Goal: Information Seeking & Learning: Find contact information

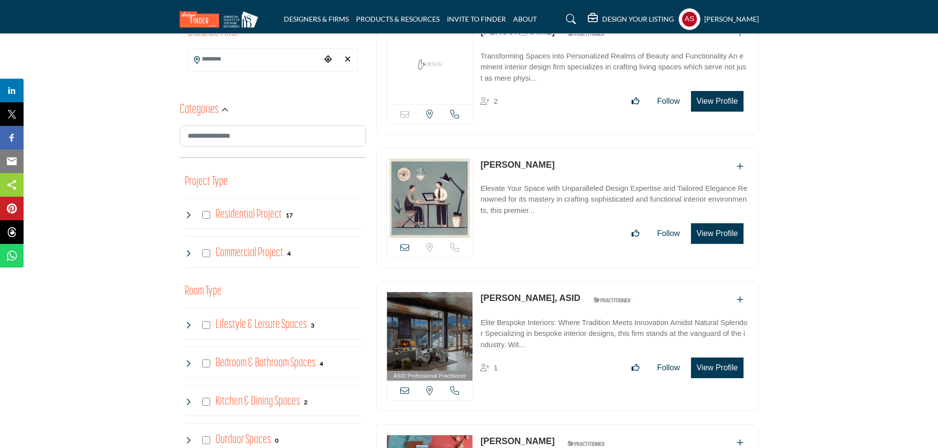
scroll to position [131, 0]
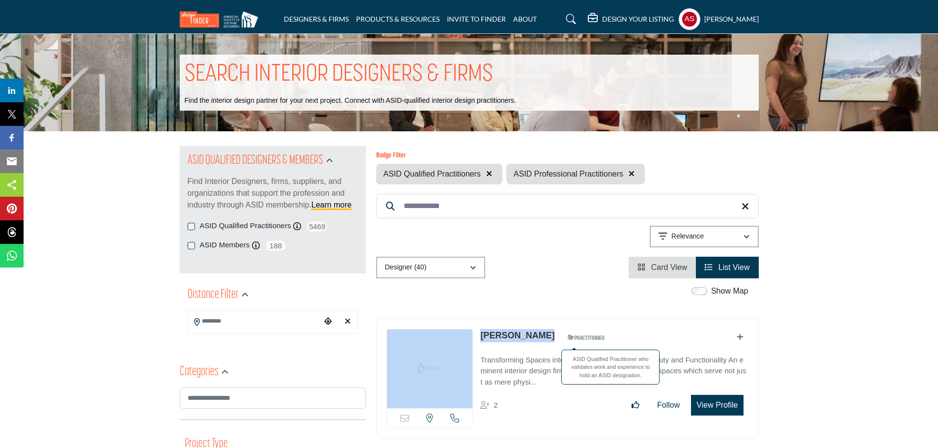
drag, startPoint x: 474, startPoint y: 334, endPoint x: 545, endPoint y: 341, distance: 71.5
click at [545, 341] on div "Sorry, but this listing is on a subscription plan which does not allow users to…" at bounding box center [567, 378] width 383 height 120
copy div "Sorry, but this listing is on a subscription plan which does not allow users to…"
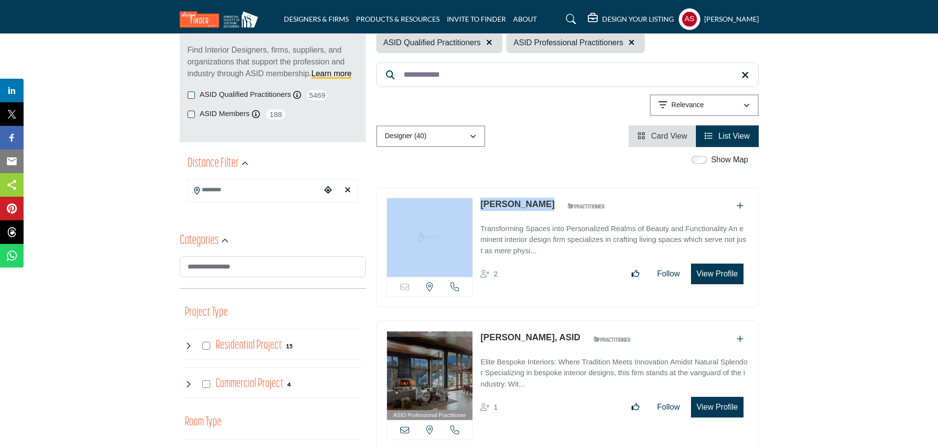
scroll to position [262, 0]
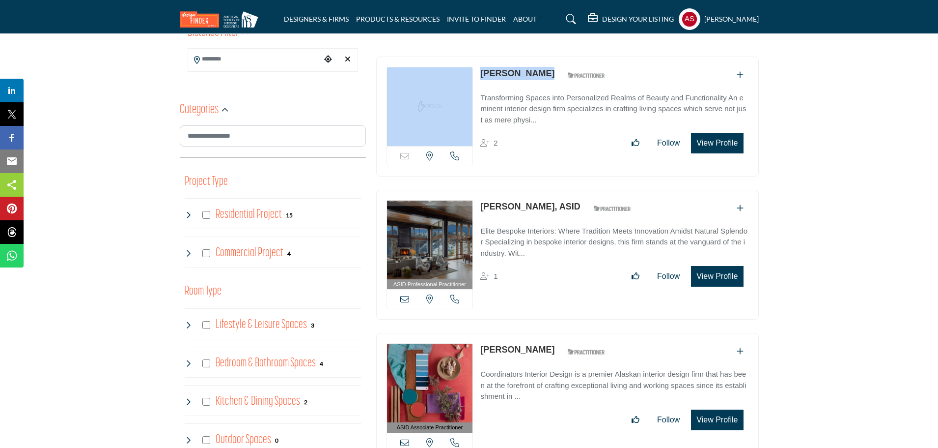
copy div "View email address of this listing View the location of this listing Call Numbe…"
drag, startPoint x: 475, startPoint y: 201, endPoint x: 541, endPoint y: 214, distance: 67.5
click at [541, 214] on div "ASID Professional Practitioner ASID Professional Practitioners have successfull…" at bounding box center [567, 255] width 383 height 130
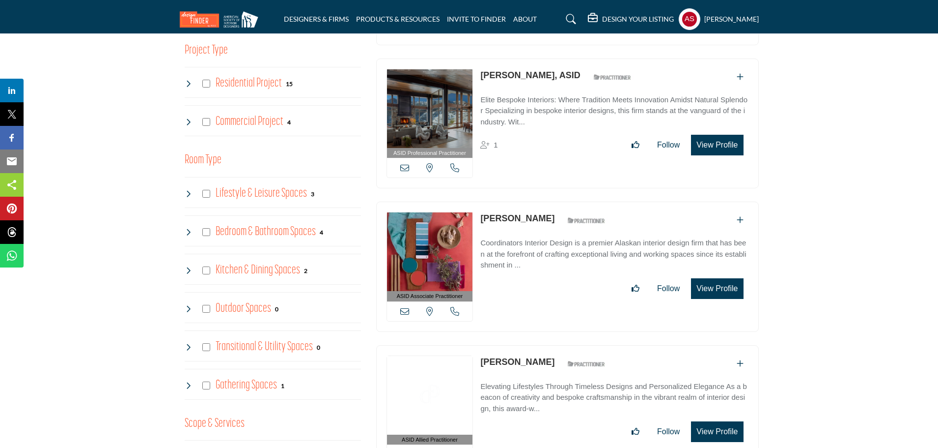
copy div "Elke Mazzeo"
drag, startPoint x: 478, startPoint y: 213, endPoint x: 538, endPoint y: 211, distance: 60.0
click at [538, 211] on div "ASID Associate Practitioner ASID Associate Practitioners have a degree in any m…" at bounding box center [567, 266] width 383 height 130
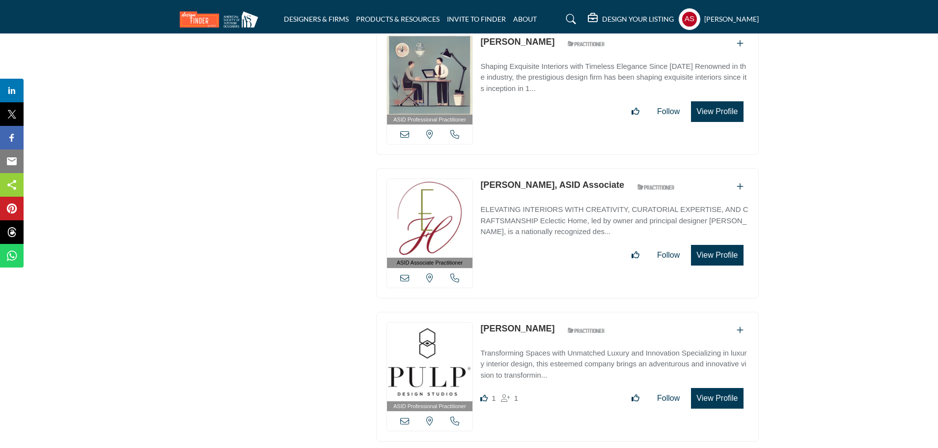
scroll to position [1441, 0]
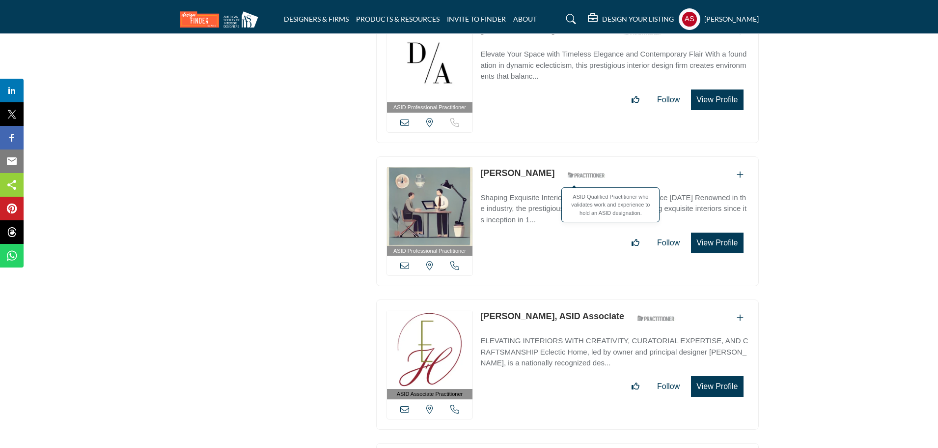
drag, startPoint x: 479, startPoint y: 168, endPoint x: 573, endPoint y: 171, distance: 94.4
click at [573, 171] on div "ASID Professional Practitioner ASID Professional Practitioners have successfull…" at bounding box center [567, 221] width 383 height 130
copy div "Hollis Sutherland"
drag, startPoint x: 476, startPoint y: 313, endPoint x: 540, endPoint y: 318, distance: 64.1
click at [540, 318] on div "ASID Associate Practitioner ASID Associate Practitioners have a degree in any m…" at bounding box center [567, 364] width 383 height 130
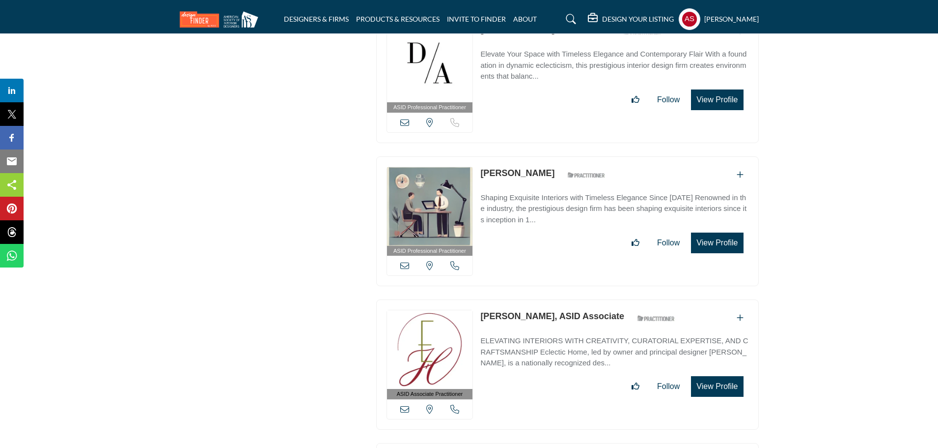
copy div "View email address of this listing View the location of this listing Call Numbe…"
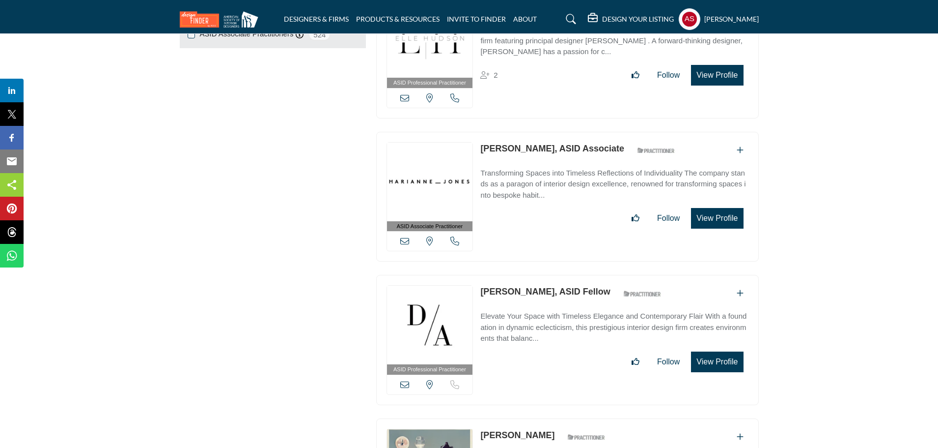
drag, startPoint x: 474, startPoint y: 286, endPoint x: 531, endPoint y: 293, distance: 57.5
click at [531, 293] on div "ASID Professional Practitioner ASID Professional Practitioners have successfull…" at bounding box center [567, 340] width 383 height 130
copy div "View email address of this listing View the location of this listing Sorry, but…"
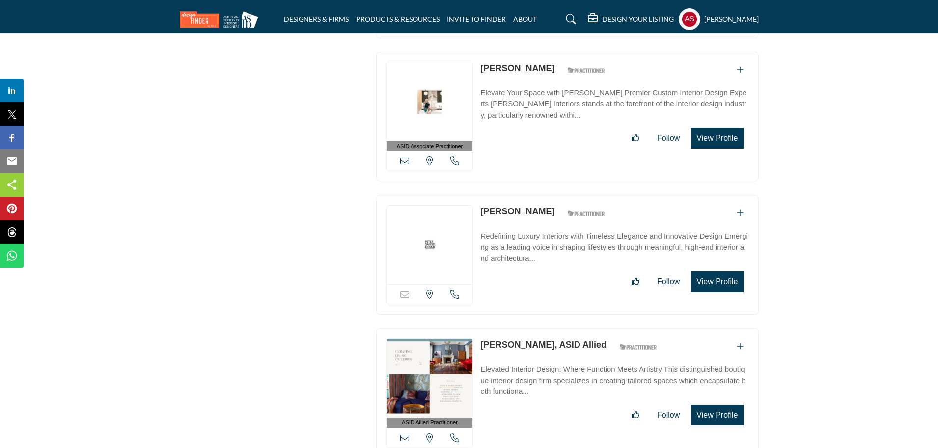
scroll to position [3800, 0]
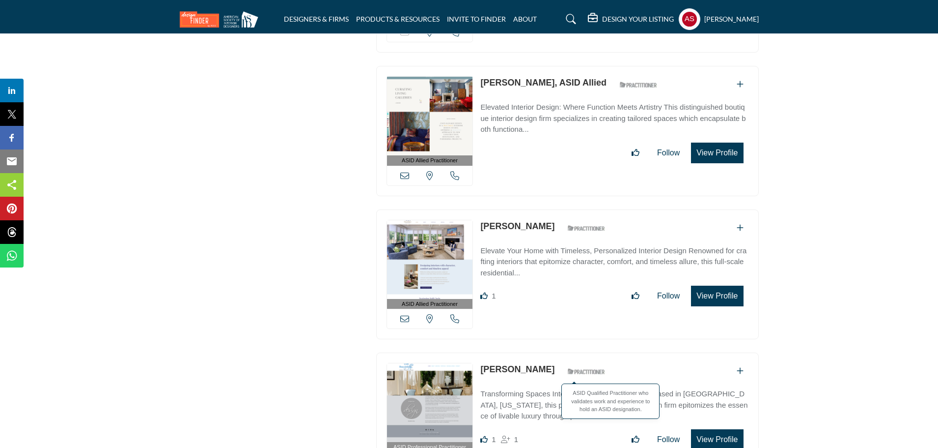
drag, startPoint x: 477, startPoint y: 356, endPoint x: 540, endPoint y: 357, distance: 62.9
click at [540, 357] on div "ASID Professional Practitioner ASID Professional Practitioners have successfull…" at bounding box center [567, 417] width 383 height 130
copy div "Mary Wilson"
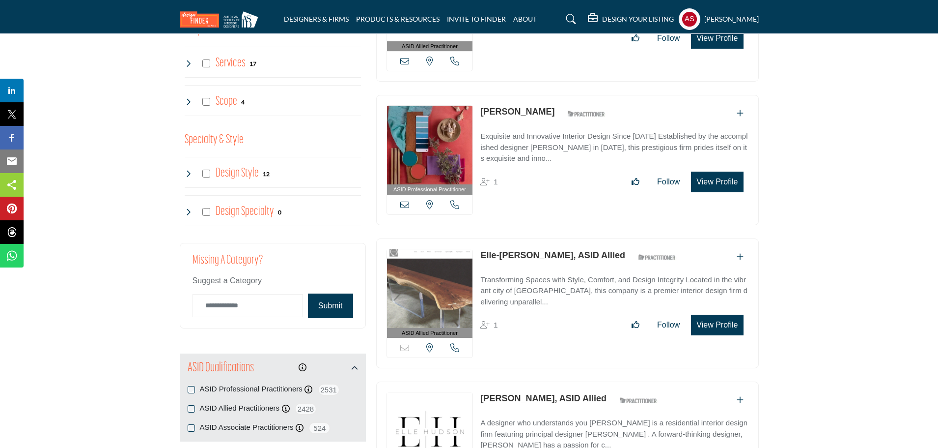
scroll to position [917, 0]
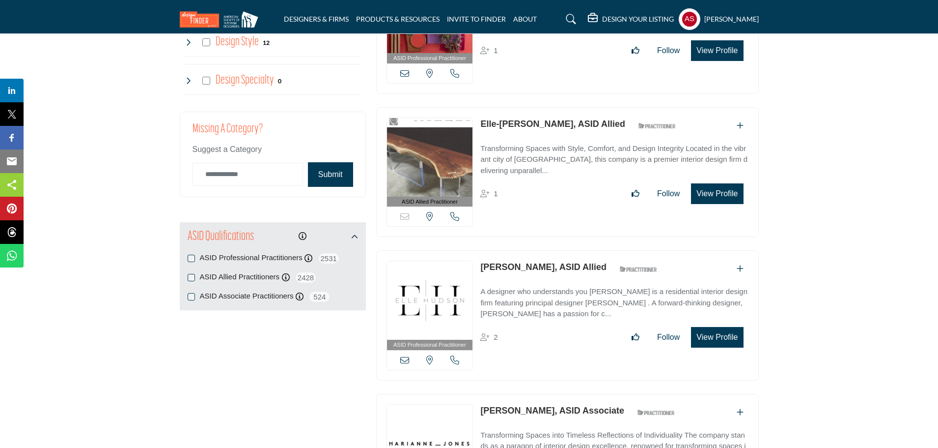
click at [244, 263] on label "ASID Professional Practitioners" at bounding box center [251, 257] width 103 height 11
click at [262, 256] on label "ASID Professional Practitioners" at bounding box center [251, 257] width 103 height 11
click at [310, 259] on icon at bounding box center [309, 258] width 8 height 8
click at [334, 259] on span "2531" at bounding box center [329, 258] width 22 height 12
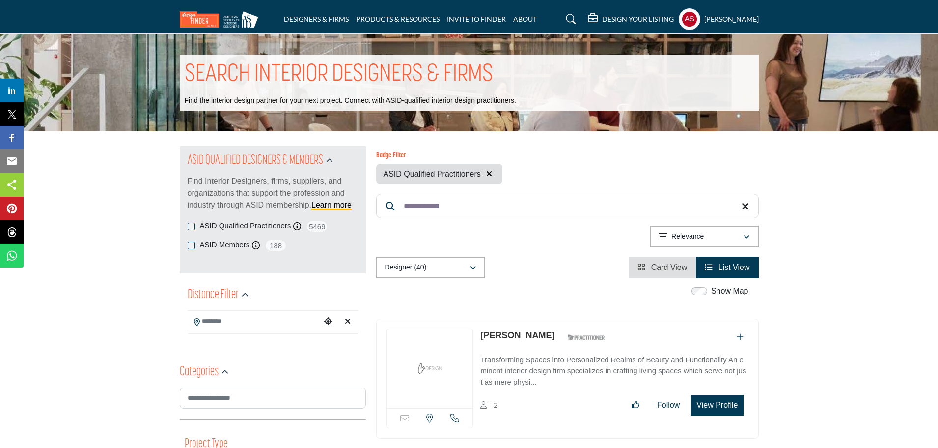
paste input "**"
drag, startPoint x: 470, startPoint y: 205, endPoint x: 400, endPoint y: 217, distance: 71.2
click at [400, 217] on input "**********" at bounding box center [567, 206] width 383 height 25
click at [443, 207] on input "**********" at bounding box center [567, 206] width 383 height 25
click at [467, 207] on input "**********" at bounding box center [567, 206] width 383 height 25
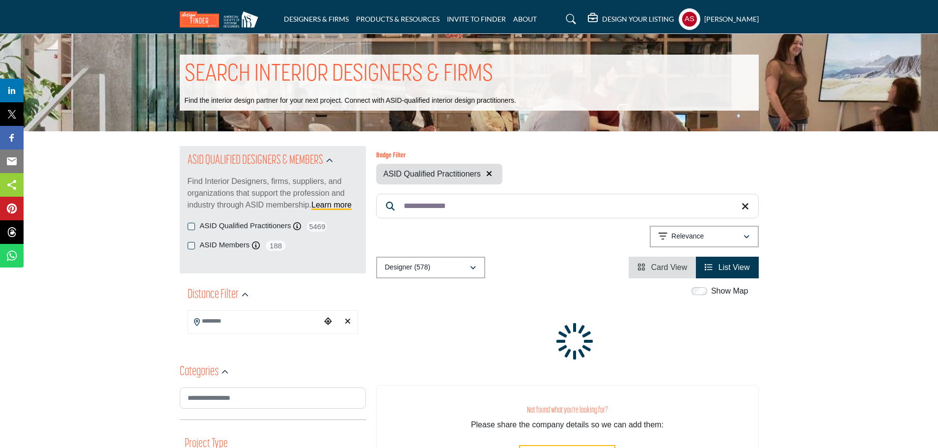
click at [403, 202] on input "**********" at bounding box center [567, 206] width 383 height 25
click at [403, 203] on input "**********" at bounding box center [567, 206] width 383 height 25
click at [432, 207] on input "**********" at bounding box center [567, 206] width 383 height 25
click at [445, 207] on input "**********" at bounding box center [567, 206] width 383 height 25
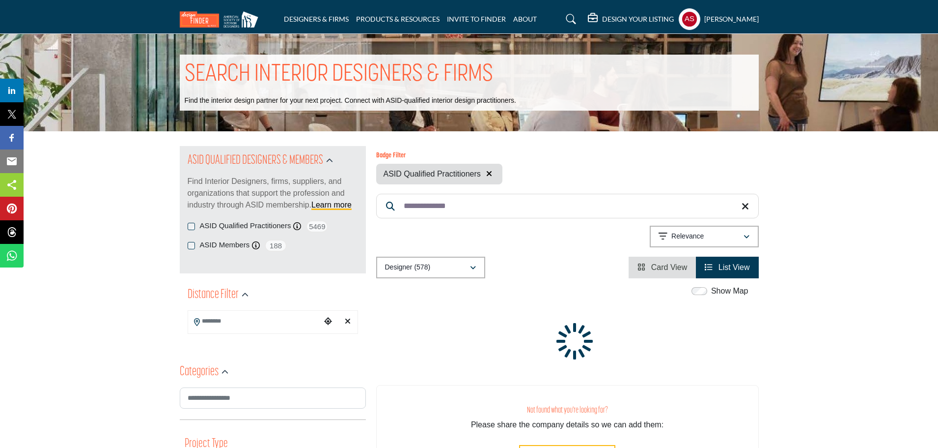
click at [445, 207] on input "**********" at bounding box center [567, 206] width 383 height 25
click at [481, 215] on input "**********" at bounding box center [567, 206] width 383 height 25
drag, startPoint x: 481, startPoint y: 209, endPoint x: 491, endPoint y: 213, distance: 11.2
click at [402, 222] on div "Badge Filter ASID Qualified Practitioners Searched Term 21 578" at bounding box center [567, 212] width 383 height 132
click at [428, 222] on div "Badge Filter ASID Qualified Practitioners Searched Term 21 578" at bounding box center [567, 212] width 383 height 132
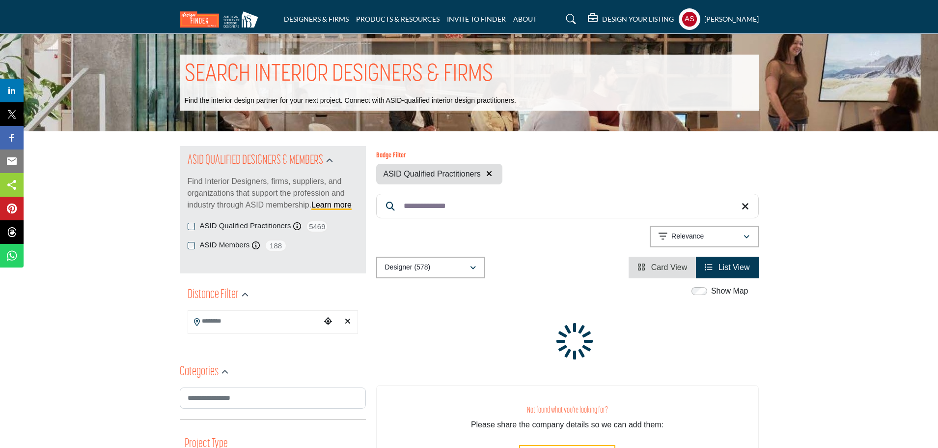
click at [461, 216] on input "**********" at bounding box center [567, 206] width 383 height 25
click at [491, 213] on input "**********" at bounding box center [567, 206] width 383 height 25
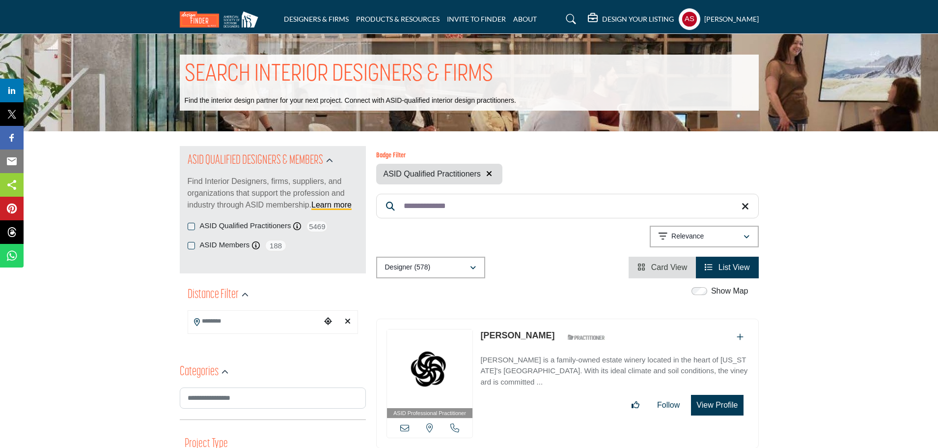
click at [407, 198] on input "**********" at bounding box center [567, 206] width 383 height 25
click at [479, 217] on input "**********" at bounding box center [567, 206] width 383 height 25
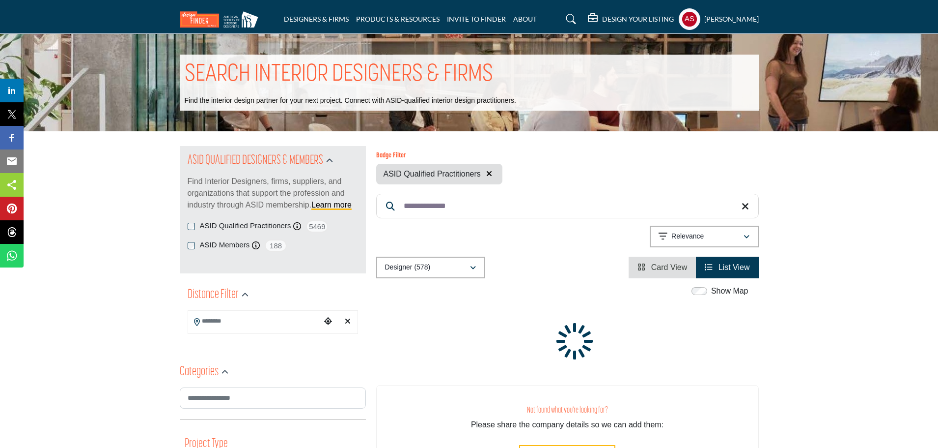
paste input "Search Keyword"
drag, startPoint x: 486, startPoint y: 202, endPoint x: 396, endPoint y: 215, distance: 91.4
click at [396, 215] on input "**********" at bounding box center [567, 206] width 383 height 25
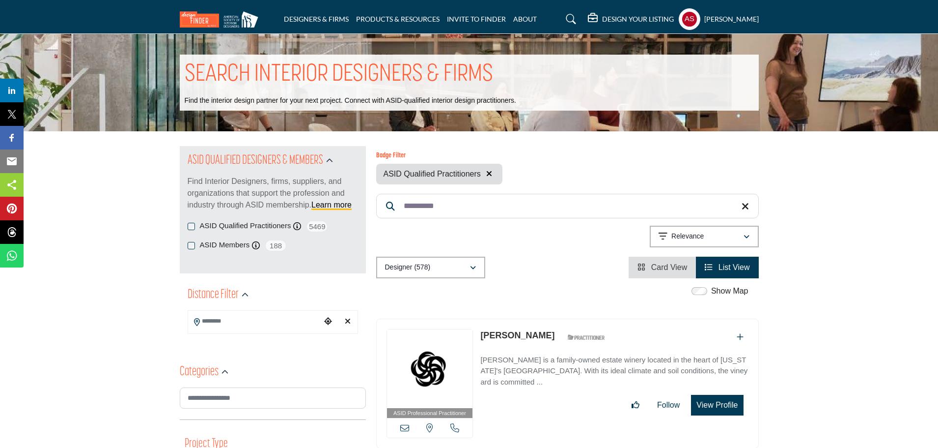
click at [504, 204] on input "**********" at bounding box center [567, 206] width 383 height 25
click at [454, 203] on input "**********" at bounding box center [567, 206] width 383 height 25
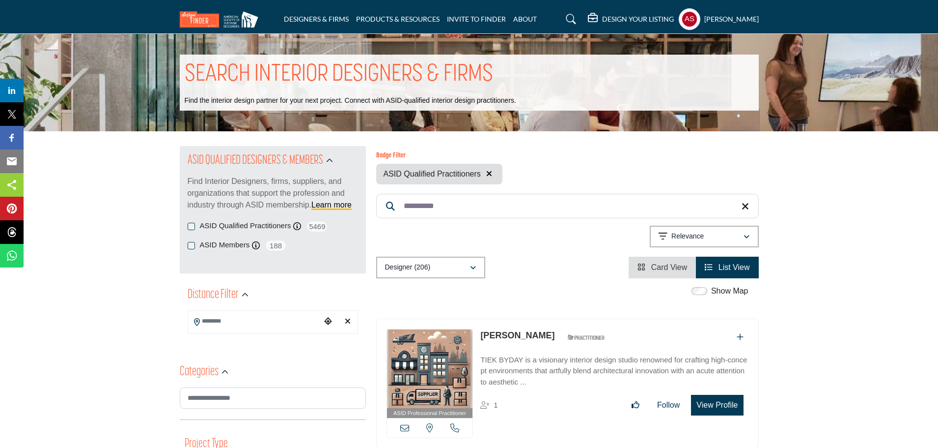
click at [454, 203] on input "**********" at bounding box center [567, 206] width 383 height 25
click at [494, 336] on link "Cindy Tiek" at bounding box center [518, 335] width 74 height 10
paste input "****"
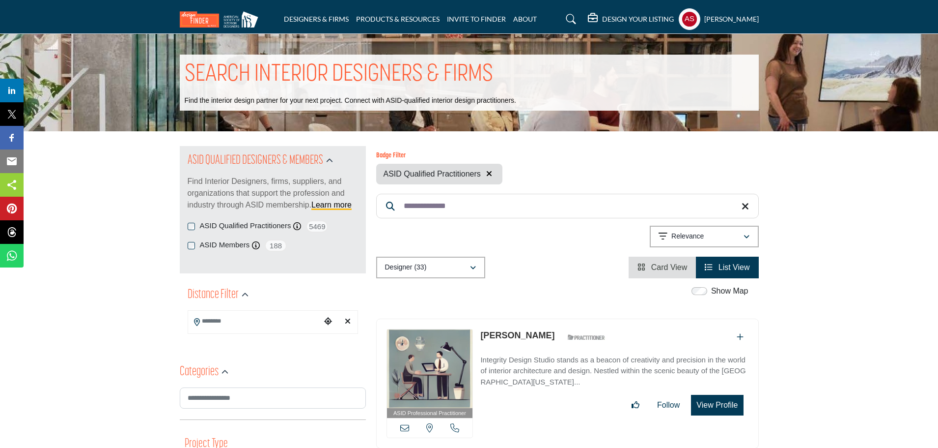
click at [497, 333] on link "Carol Borowski" at bounding box center [518, 335] width 74 height 10
paste input "Search Keyword"
drag, startPoint x: 447, startPoint y: 212, endPoint x: 391, endPoint y: 212, distance: 55.5
click at [391, 212] on input "**********" at bounding box center [567, 206] width 383 height 25
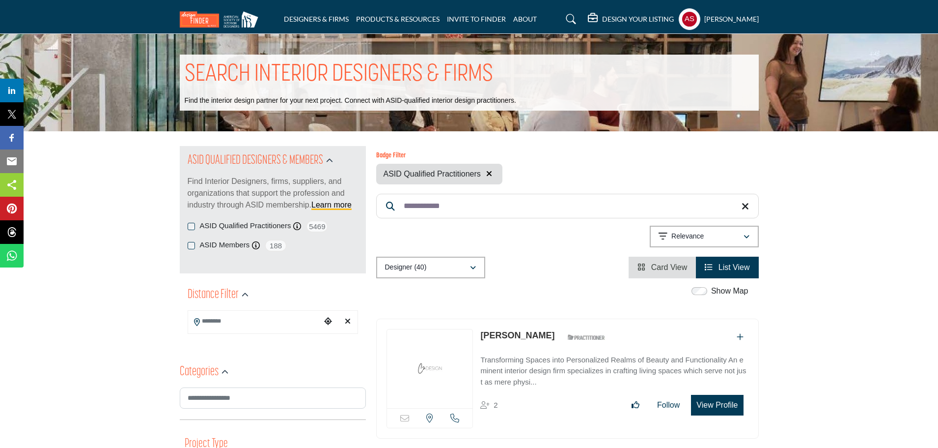
click at [503, 334] on link "Corinne Ekle" at bounding box center [518, 335] width 74 height 10
drag, startPoint x: 461, startPoint y: 204, endPoint x: 384, endPoint y: 208, distance: 77.7
click at [384, 208] on input "**********" at bounding box center [567, 206] width 383 height 25
paste input "Search Keyword"
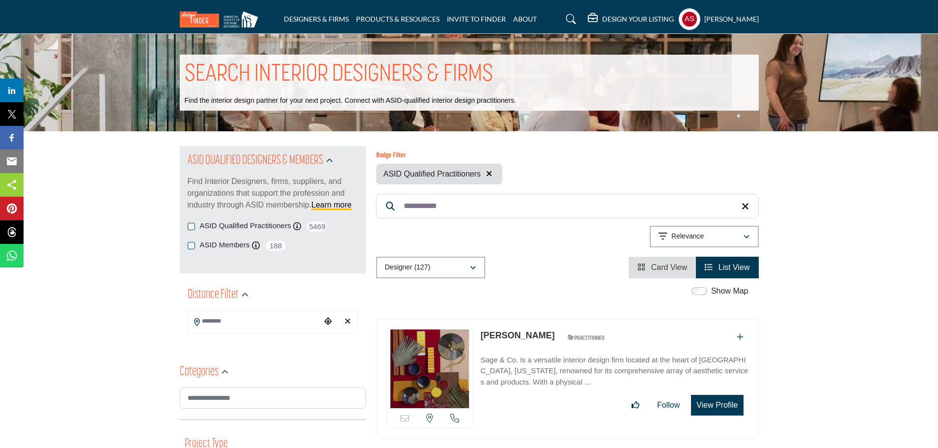
click at [502, 336] on link "Rachel Paup" at bounding box center [518, 335] width 74 height 10
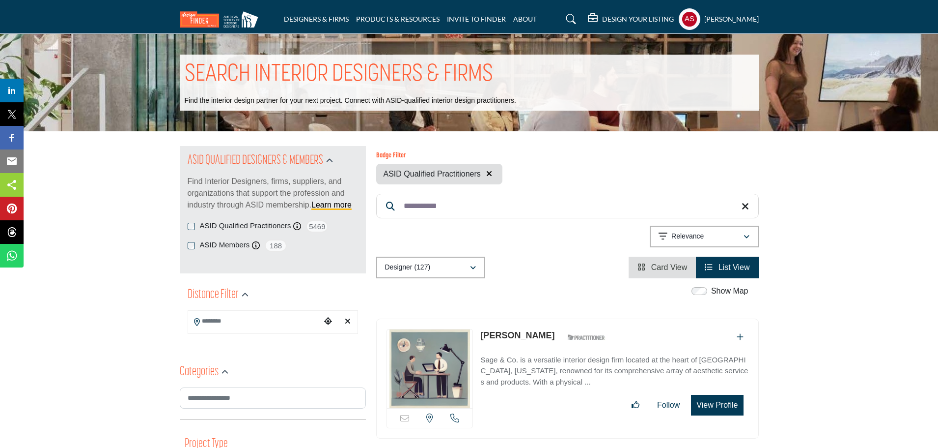
paste input "****"
drag, startPoint x: 451, startPoint y: 207, endPoint x: 395, endPoint y: 208, distance: 56.0
click at [395, 208] on form "**********" at bounding box center [567, 206] width 383 height 25
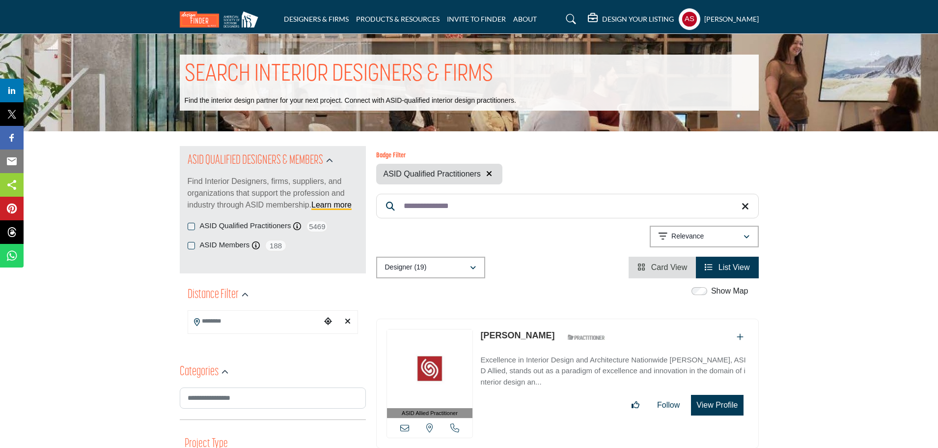
click at [512, 331] on link "Kenneth Gruskin" at bounding box center [518, 335] width 74 height 10
paste input "Search Keyword"
drag, startPoint x: 483, startPoint y: 208, endPoint x: 387, endPoint y: 216, distance: 95.6
click at [387, 216] on input "**********" at bounding box center [567, 206] width 383 height 25
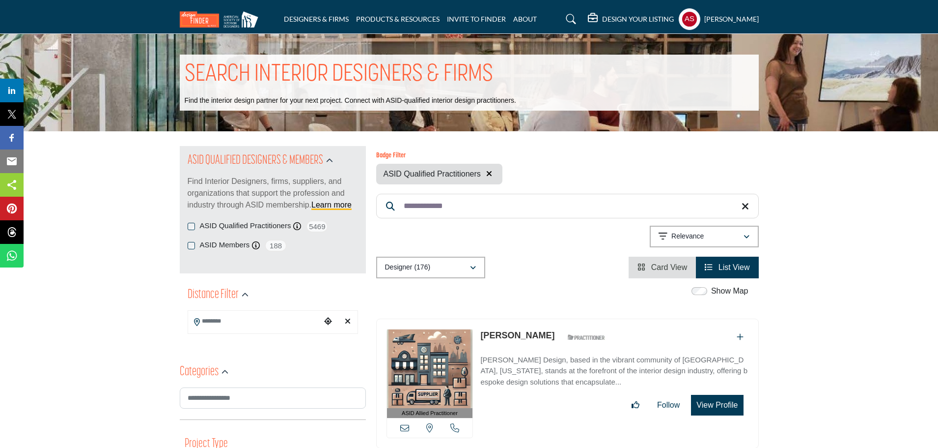
click at [513, 335] on link "Caroline Gama" at bounding box center [518, 335] width 74 height 10
paste input "*"
drag, startPoint x: 483, startPoint y: 207, endPoint x: 397, endPoint y: 212, distance: 86.1
click at [397, 212] on input "**********" at bounding box center [567, 206] width 383 height 25
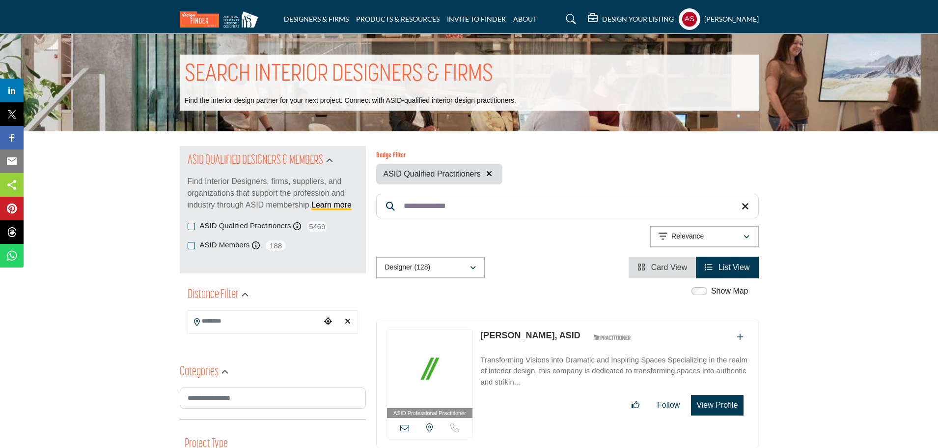
click at [526, 329] on p "Megan Hammaker, ASID" at bounding box center [531, 335] width 100 height 13
click at [514, 335] on link "Megan Hammaker, ASID" at bounding box center [531, 335] width 100 height 10
paste input "Search Keyword"
drag, startPoint x: 484, startPoint y: 207, endPoint x: 398, endPoint y: 209, distance: 86.5
click at [398, 209] on input "**********" at bounding box center [567, 206] width 383 height 25
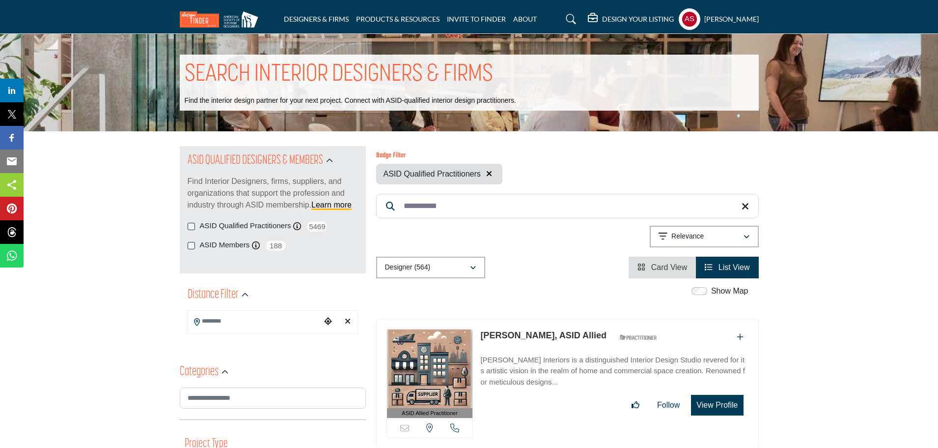
click at [502, 332] on link "Kate Haynes, ASID Allied" at bounding box center [544, 335] width 126 height 10
paste input "Search Keyword"
drag, startPoint x: 490, startPoint y: 211, endPoint x: 403, endPoint y: 211, distance: 87.0
click at [403, 211] on input "**********" at bounding box center [567, 206] width 383 height 25
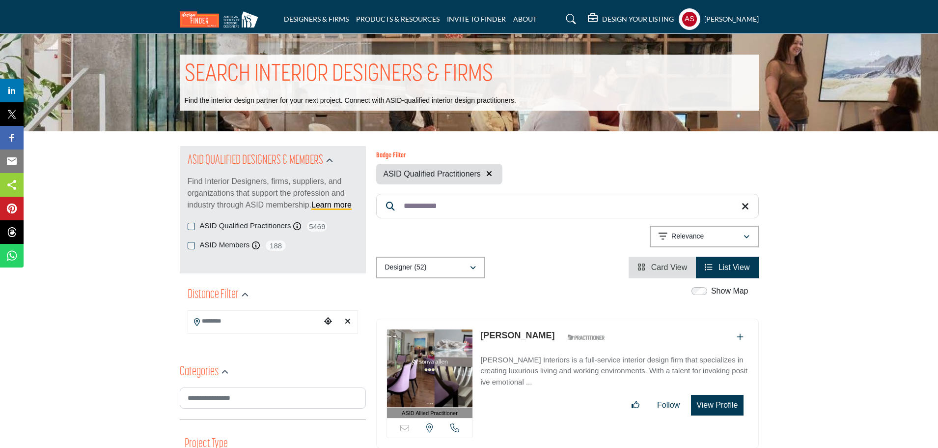
click at [506, 337] on link "Sonya Allen" at bounding box center [518, 335] width 74 height 10
paste input "****"
drag, startPoint x: 447, startPoint y: 209, endPoint x: 382, endPoint y: 207, distance: 64.4
click at [382, 207] on input "**********" at bounding box center [567, 206] width 383 height 25
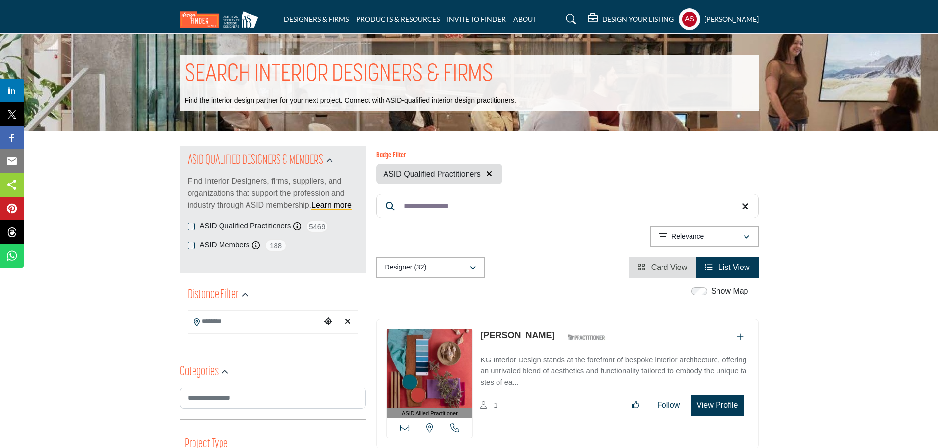
click at [528, 335] on link "Kathleen Garito" at bounding box center [518, 335] width 74 height 10
paste input "*******"
drag, startPoint x: 483, startPoint y: 207, endPoint x: 385, endPoint y: 204, distance: 97.8
click at [385, 204] on input "**********" at bounding box center [567, 206] width 383 height 25
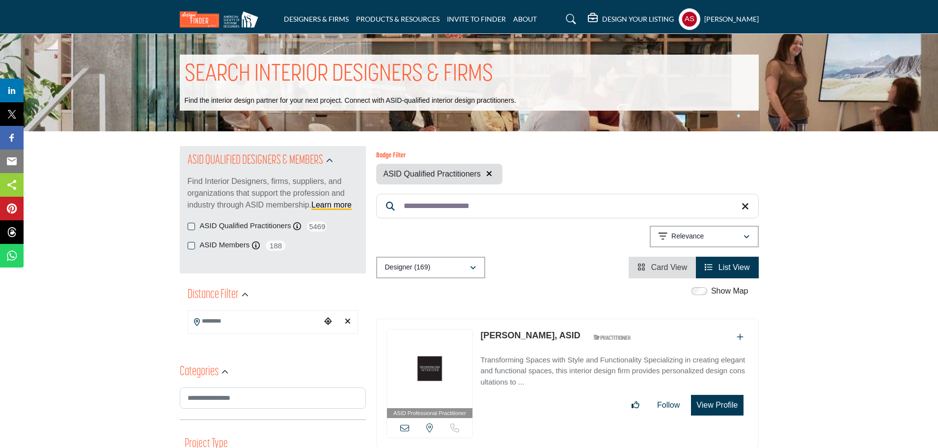
click at [524, 329] on p "Maria Barbara Loveless, ASID" at bounding box center [531, 335] width 100 height 13
click at [522, 335] on link "Maria Barbara Loveless, ASID" at bounding box center [531, 335] width 100 height 10
paste input "Search Keyword"
drag, startPoint x: 494, startPoint y: 206, endPoint x: 404, endPoint y: 206, distance: 89.4
click at [404, 206] on input "**********" at bounding box center [567, 206] width 383 height 25
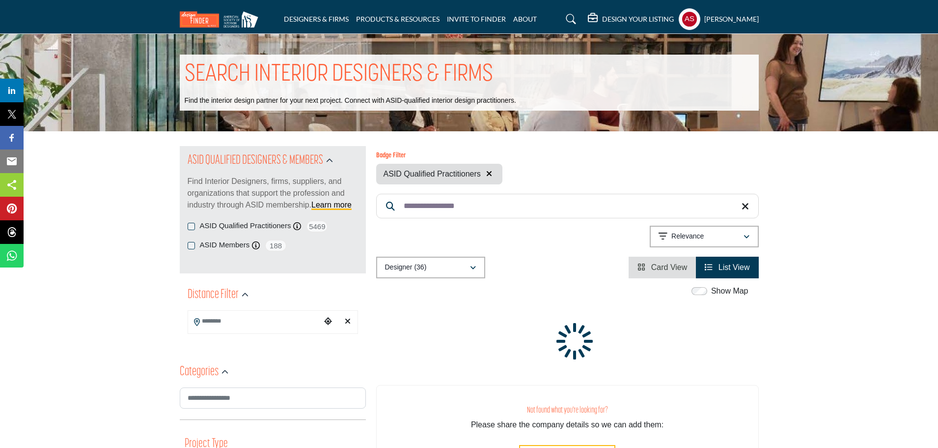
paste input "Search Keyword"
drag, startPoint x: 485, startPoint y: 204, endPoint x: 390, endPoint y: 204, distance: 95.3
click at [390, 204] on form "**********" at bounding box center [567, 206] width 383 height 25
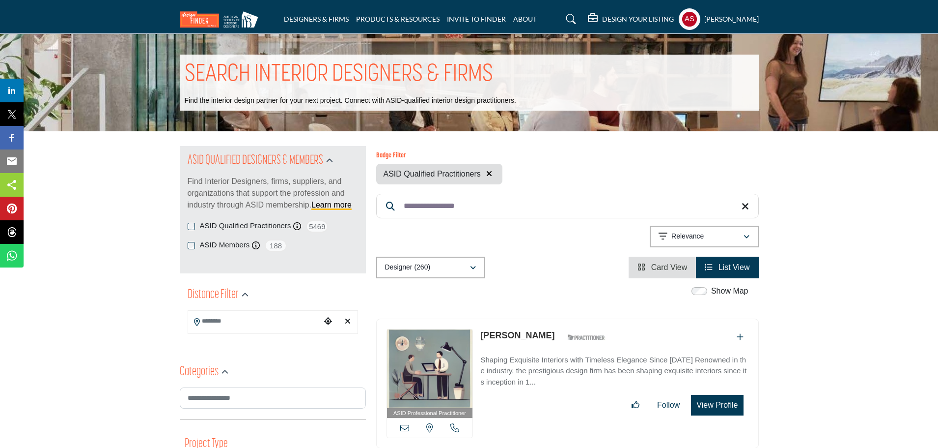
click at [516, 334] on link "Hollis Sutherland" at bounding box center [518, 335] width 74 height 10
paste input "Search Keyword"
drag, startPoint x: 468, startPoint y: 205, endPoint x: 370, endPoint y: 211, distance: 98.4
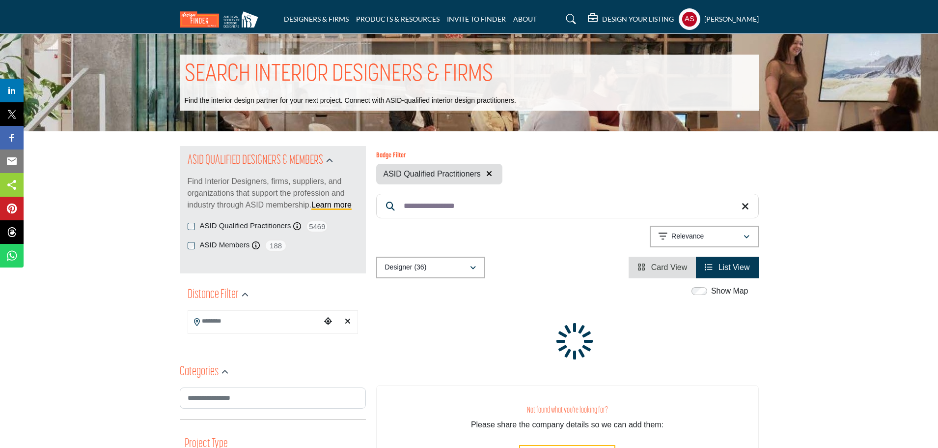
paste input "Search Keyword"
drag, startPoint x: 484, startPoint y: 209, endPoint x: 401, endPoint y: 210, distance: 82.5
click at [401, 210] on input "**********" at bounding box center [567, 206] width 383 height 25
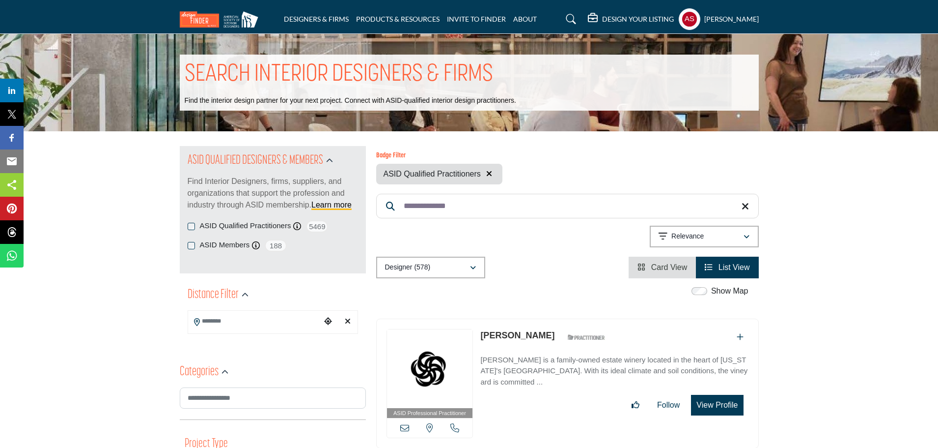
drag, startPoint x: 474, startPoint y: 197, endPoint x: 397, endPoint y: 211, distance: 78.5
click at [397, 211] on input "**********" at bounding box center [567, 206] width 383 height 25
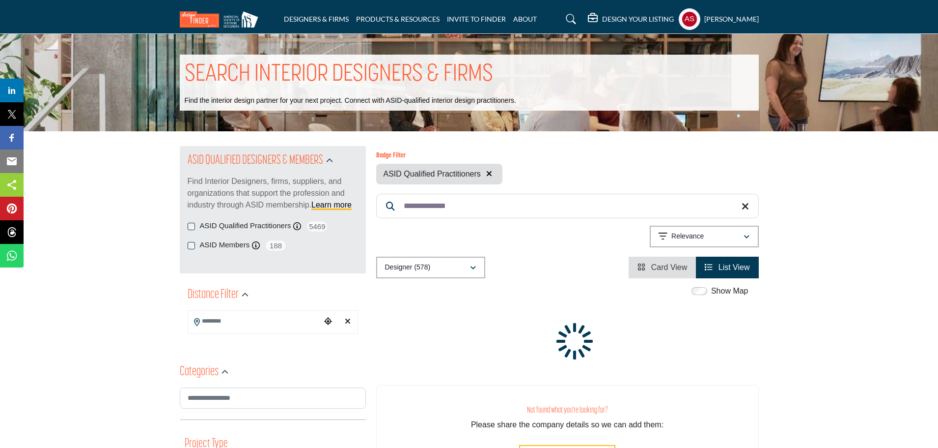
click at [405, 211] on input "**********" at bounding box center [567, 206] width 383 height 25
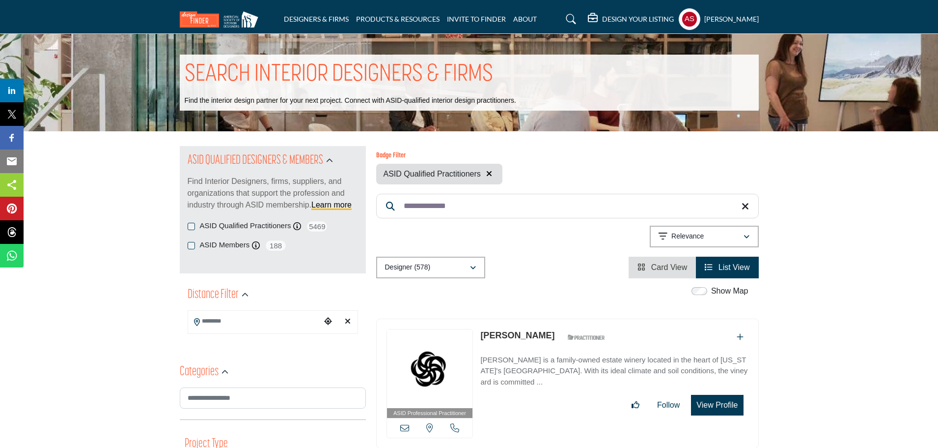
click at [404, 206] on input "**********" at bounding box center [567, 206] width 383 height 25
click at [499, 227] on div "Showing 21 results out of 578 For "Delancey House" Relevance" at bounding box center [567, 238] width 383 height 25
paste input "Search Keyword"
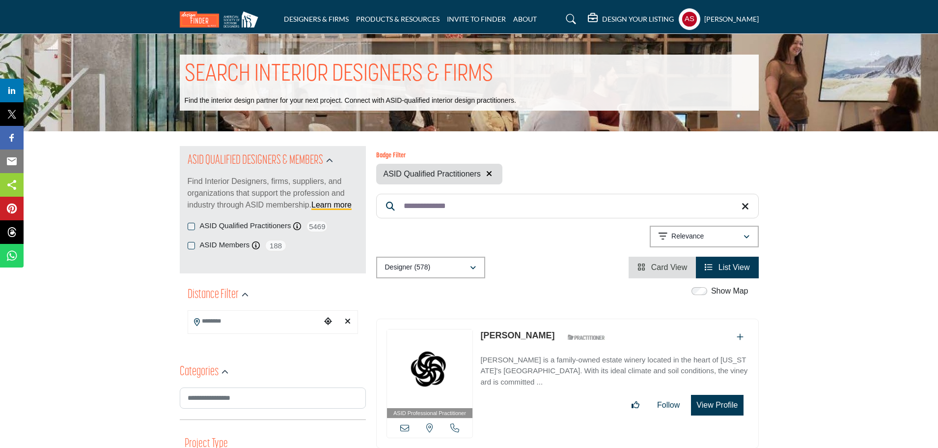
type input "**********"
drag, startPoint x: 484, startPoint y: 201, endPoint x: 392, endPoint y: 214, distance: 93.8
click at [392, 214] on input "**********" at bounding box center [567, 206] width 383 height 25
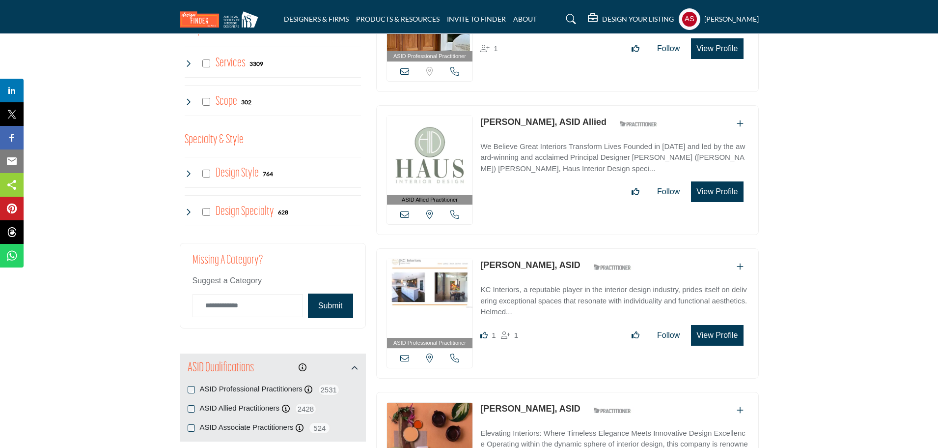
scroll to position [1179, 0]
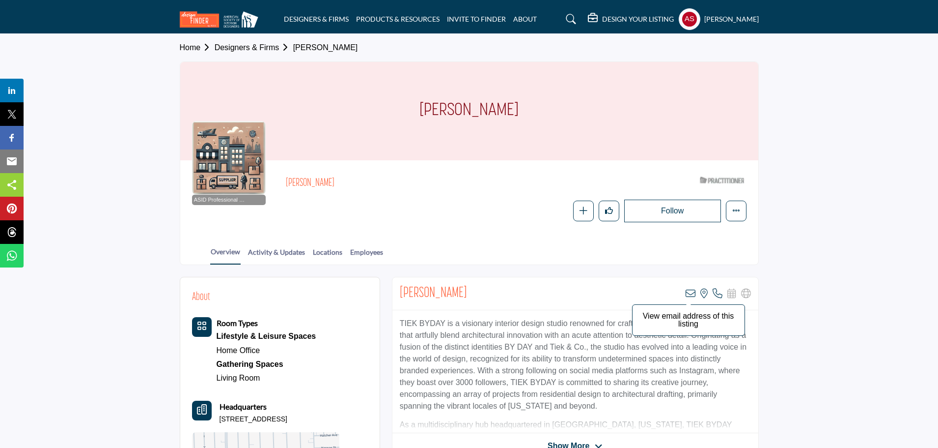
click at [691, 292] on icon at bounding box center [691, 293] width 10 height 10
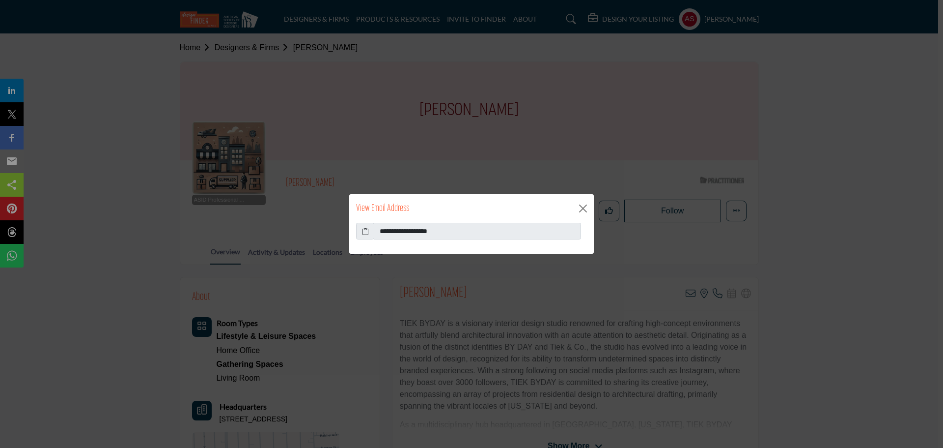
click at [363, 236] on icon at bounding box center [365, 231] width 7 height 10
click at [587, 208] on button "Close" at bounding box center [583, 208] width 15 height 15
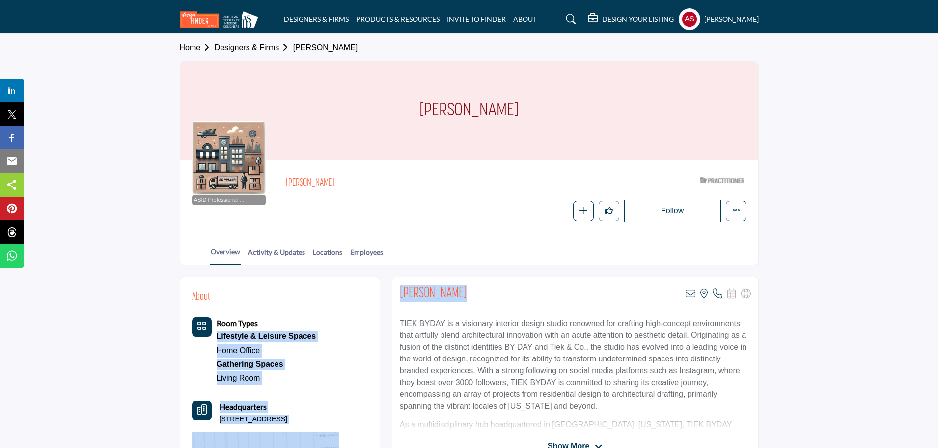
drag, startPoint x: 369, startPoint y: 291, endPoint x: 619, endPoint y: 293, distance: 250.1
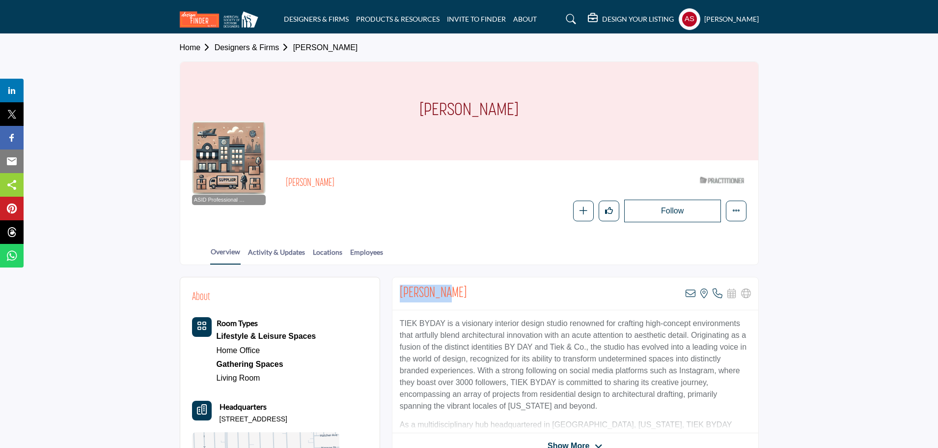
copy h2 "Cindy Tiek"
drag, startPoint x: 399, startPoint y: 324, endPoint x: 455, endPoint y: 324, distance: 56.0
click at [455, 324] on p "TIEK BYDAY is a visionary interior design studio renowned for crafting high-con…" at bounding box center [575, 364] width 351 height 94
click at [448, 312] on div "TIEK BYDAY is a visionary interior design studio renowned for crafting high-con…" at bounding box center [576, 371] width 366 height 123
copy p "TIEK BYDAY"
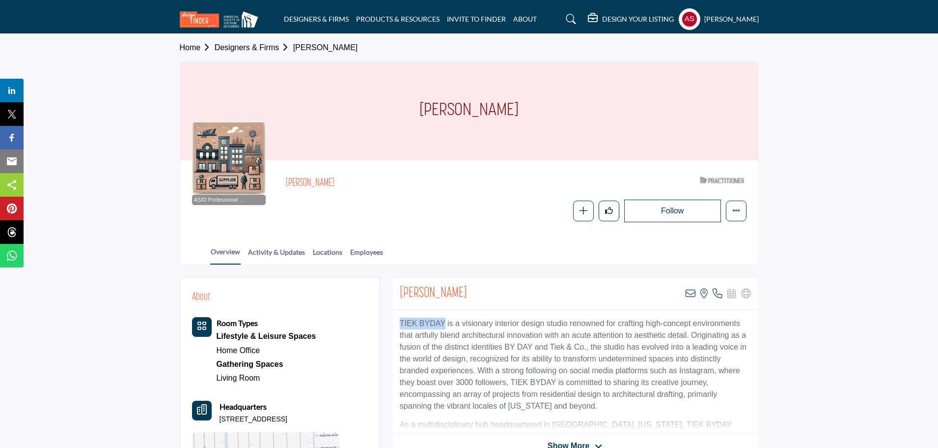
drag, startPoint x: 392, startPoint y: 322, endPoint x: 446, endPoint y: 327, distance: 54.8
click at [446, 327] on div "Cindy Tiek View email address of this listing View the location of this listing…" at bounding box center [575, 368] width 367 height 182
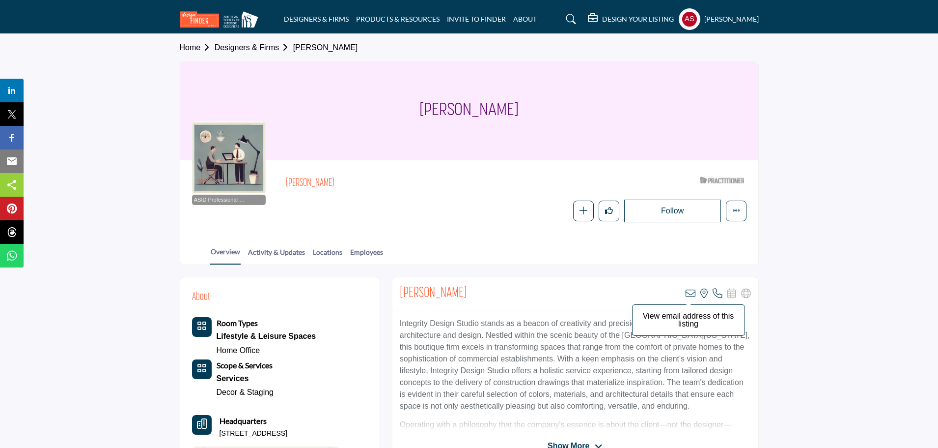
click at [690, 290] on icon at bounding box center [691, 293] width 10 height 10
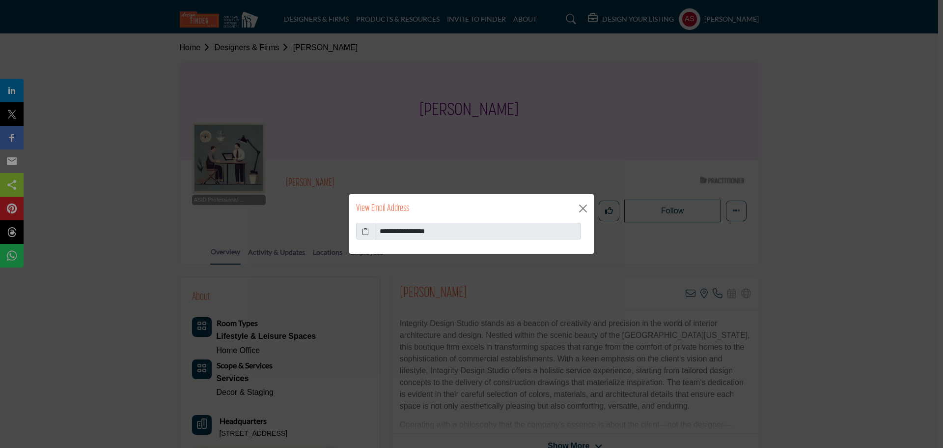
click at [363, 229] on icon at bounding box center [365, 231] width 7 height 10
click at [581, 211] on button "Close" at bounding box center [583, 208] width 15 height 15
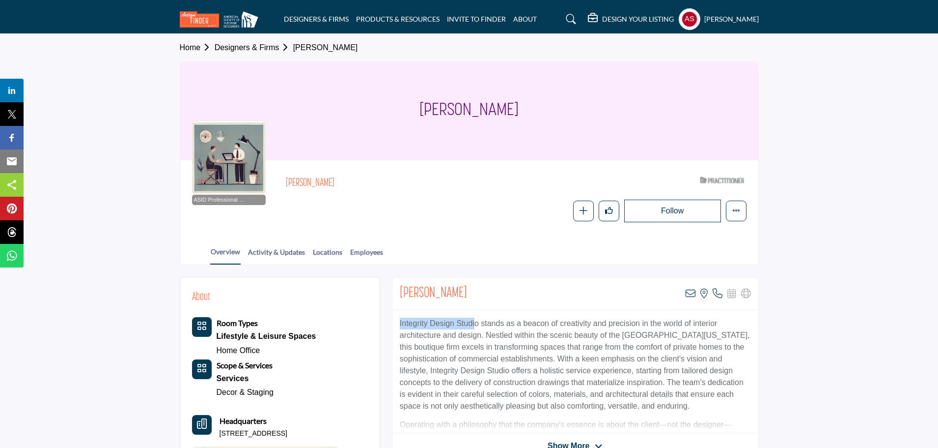
drag, startPoint x: 398, startPoint y: 322, endPoint x: 477, endPoint y: 328, distance: 79.3
click at [477, 328] on div "Integrity Design Studio stands as a beacon of creativity and precision in the w…" at bounding box center [576, 371] width 366 height 123
click at [487, 328] on p "Integrity Design Studio stands as a beacon of creativity and precision in the w…" at bounding box center [575, 364] width 351 height 94
drag, startPoint x: 489, startPoint y: 303, endPoint x: 405, endPoint y: 324, distance: 86.5
click at [486, 304] on div "Carol Borowski View email address of this listing View the location of this lis…" at bounding box center [576, 293] width 366 height 33
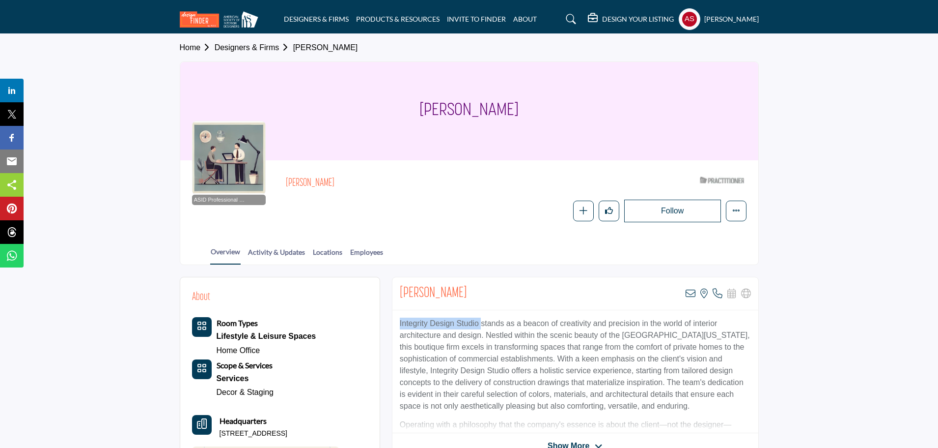
drag, startPoint x: 397, startPoint y: 326, endPoint x: 481, endPoint y: 326, distance: 83.5
click at [481, 326] on div "Integrity Design Studio stands as a beacon of creativity and precision in the w…" at bounding box center [576, 371] width 366 height 123
copy p "Integrity Design Studio"
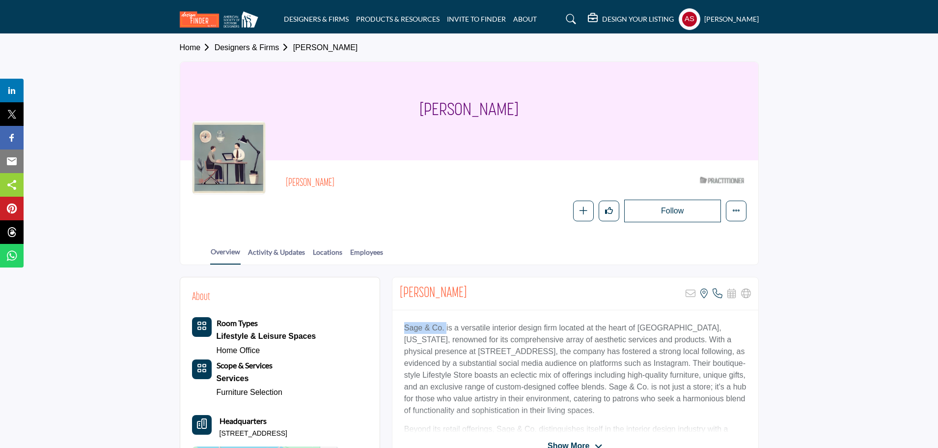
drag, startPoint x: 396, startPoint y: 327, endPoint x: 446, endPoint y: 328, distance: 50.1
click at [446, 328] on div "Sage & Co. is a versatile interior design firm located at the heart of Cedar Fa…" at bounding box center [576, 371] width 366 height 123
copy p "Sage & Co."
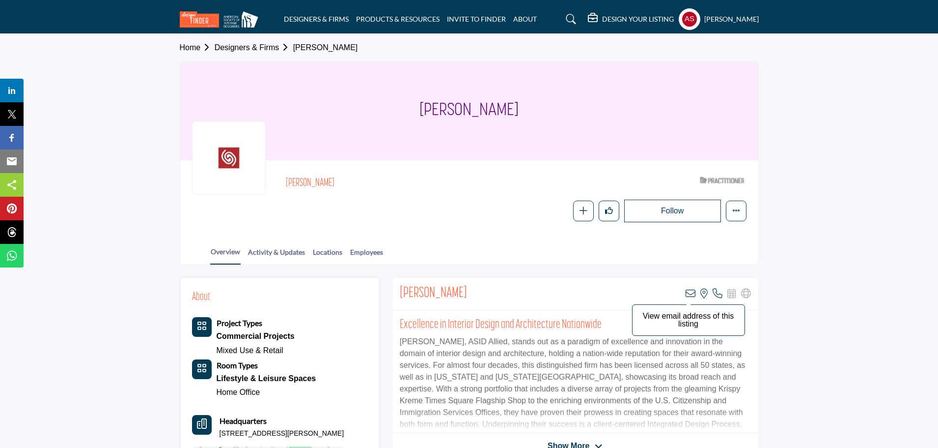
click at [693, 290] on icon at bounding box center [691, 293] width 10 height 10
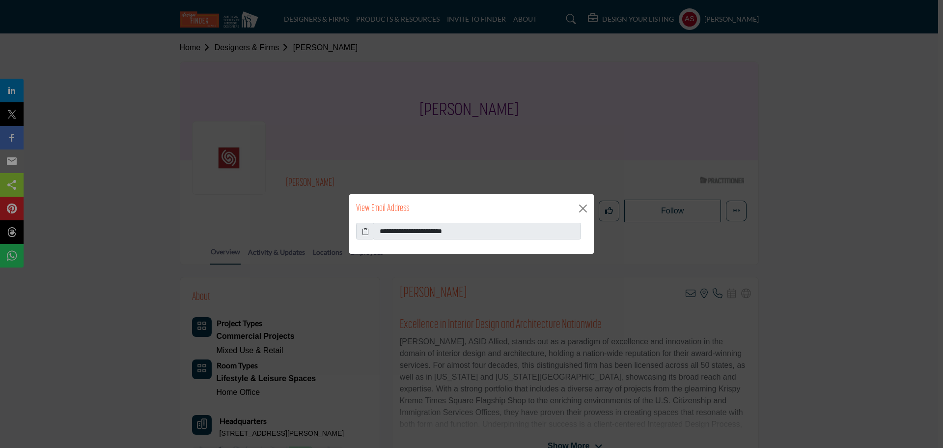
click at [367, 233] on icon at bounding box center [365, 231] width 7 height 10
click at [584, 210] on button "Close" at bounding box center [583, 208] width 15 height 15
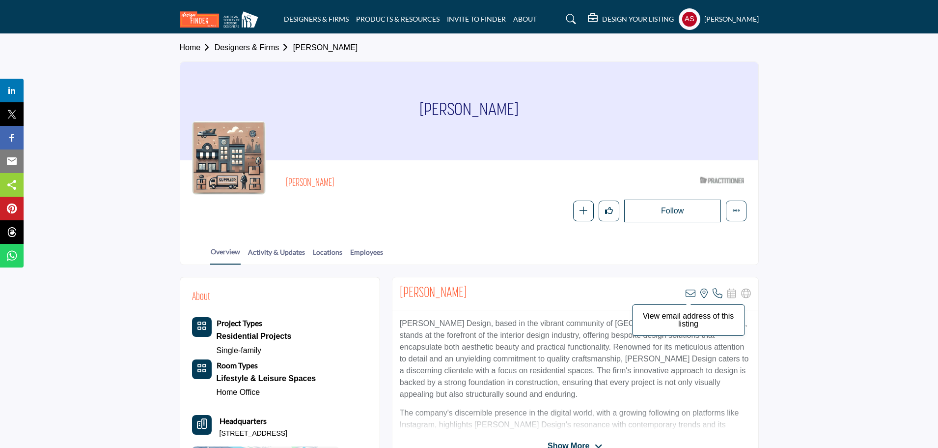
click at [692, 291] on icon at bounding box center [691, 293] width 10 height 10
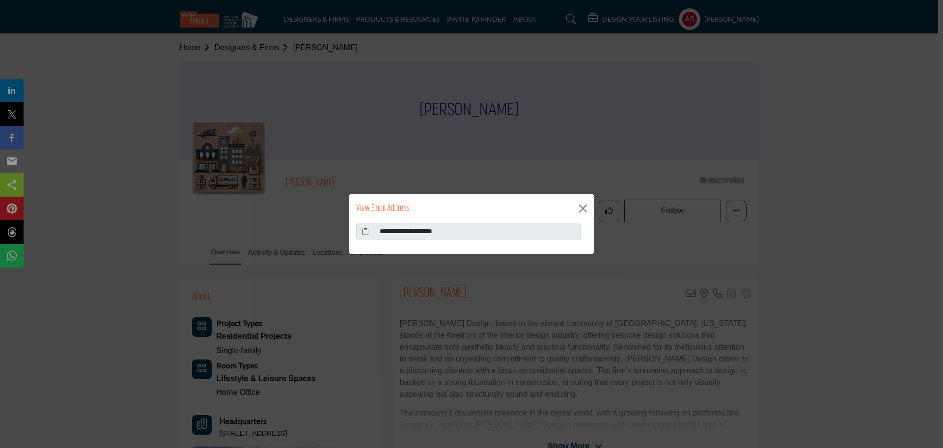
click at [365, 229] on icon at bounding box center [365, 231] width 7 height 10
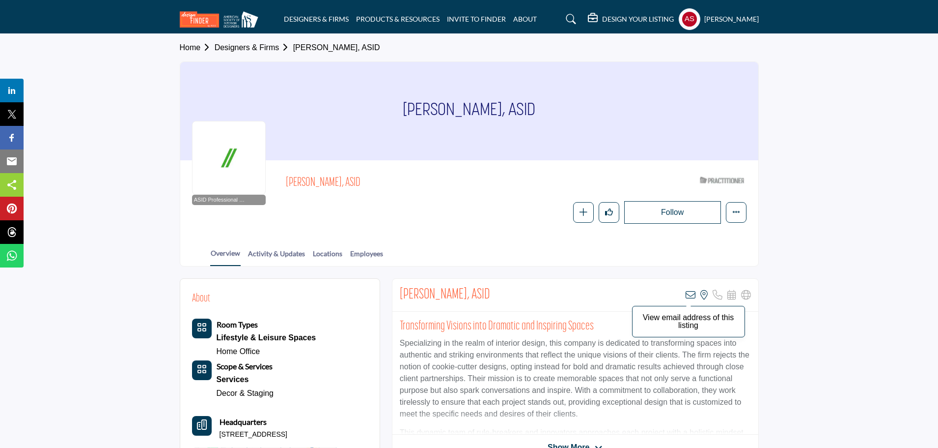
click at [691, 291] on icon at bounding box center [691, 295] width 10 height 10
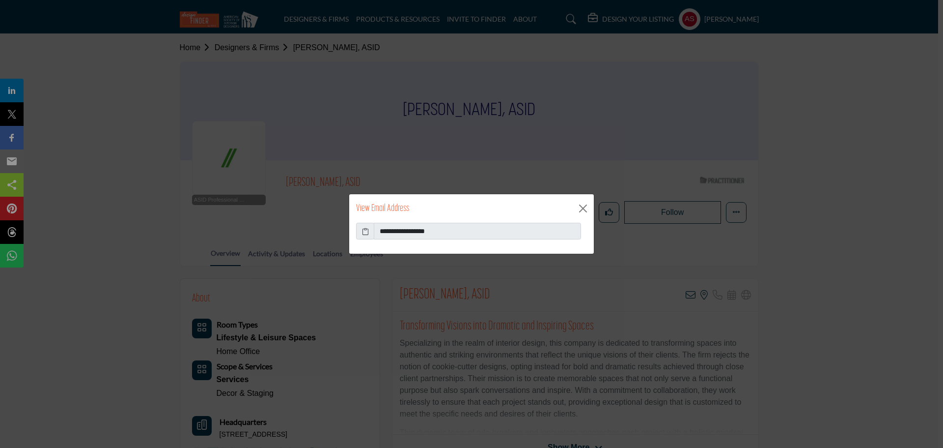
click at [364, 232] on icon at bounding box center [365, 231] width 7 height 10
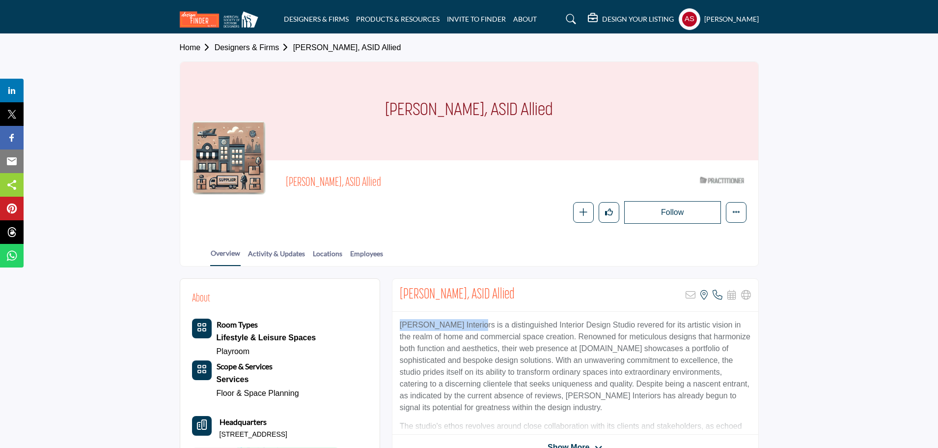
drag, startPoint x: 395, startPoint y: 322, endPoint x: 476, endPoint y: 325, distance: 81.1
click at [476, 325] on div "Kate Haynes Interiors is a distinguished Interior Design Studio revered for its…" at bounding box center [576, 373] width 366 height 123
copy p "Kate Haynes Interiors"
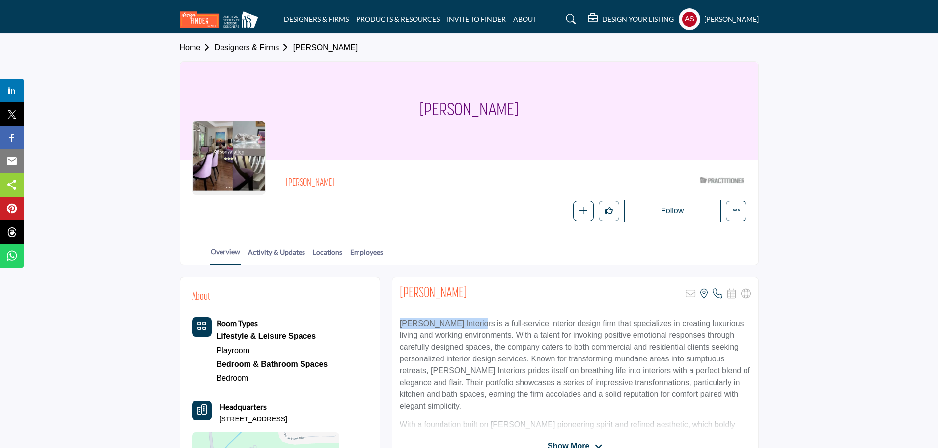
drag, startPoint x: 398, startPoint y: 320, endPoint x: 472, endPoint y: 326, distance: 74.4
click at [472, 326] on div "[PERSON_NAME] Interiors is a full-service interior design firm that specializes…" at bounding box center [576, 371] width 366 height 123
copy p "[PERSON_NAME] Interiors"
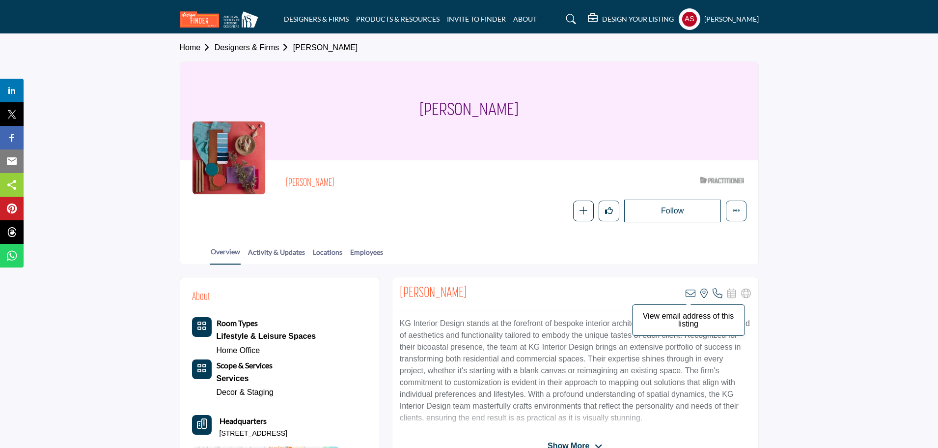
click at [690, 294] on icon at bounding box center [691, 293] width 10 height 10
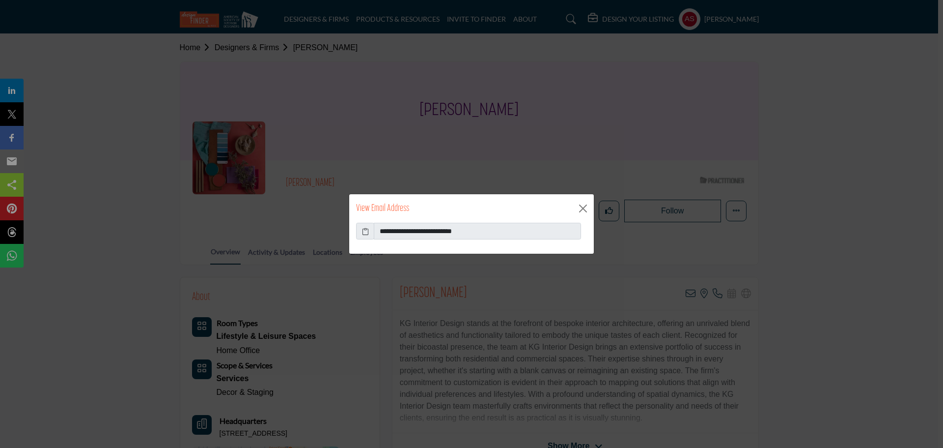
click at [367, 228] on icon at bounding box center [365, 231] width 7 height 10
click at [368, 231] on icon at bounding box center [365, 231] width 7 height 10
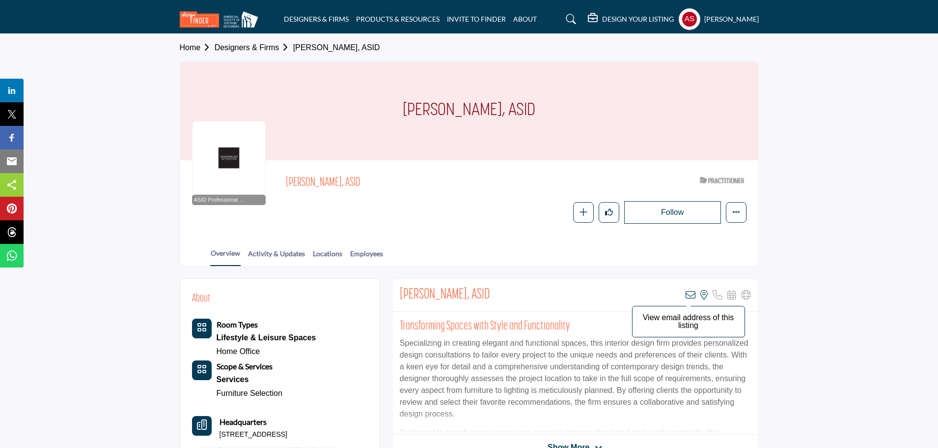
click at [692, 293] on icon at bounding box center [691, 295] width 10 height 10
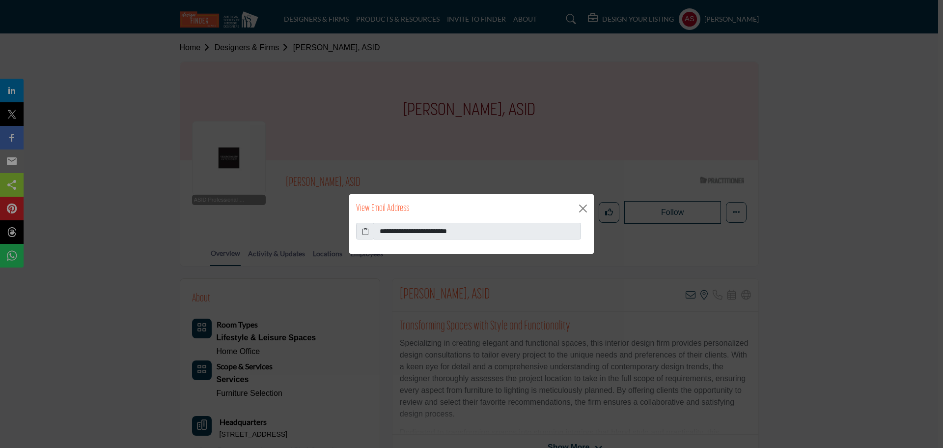
click at [364, 228] on icon at bounding box center [365, 231] width 7 height 10
click at [586, 212] on button "Close" at bounding box center [583, 208] width 15 height 15
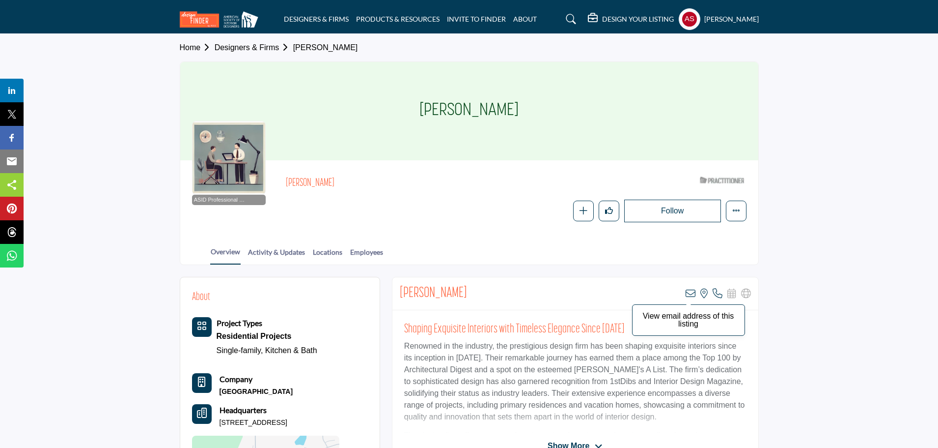
click at [694, 294] on icon at bounding box center [691, 293] width 10 height 10
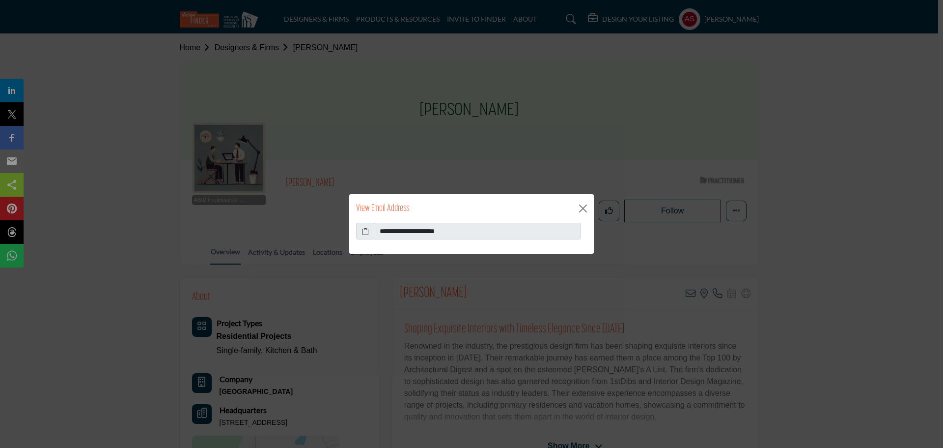
click at [367, 230] on icon at bounding box center [365, 231] width 7 height 10
click at [588, 207] on button "Close" at bounding box center [583, 208] width 15 height 15
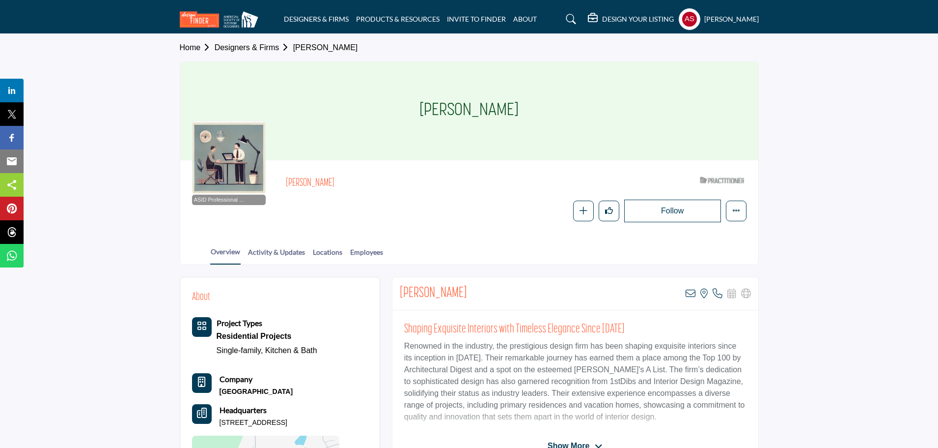
drag, startPoint x: 393, startPoint y: 120, endPoint x: 647, endPoint y: 120, distance: 254.0
click at [647, 120] on div "Hollis Sutherland" at bounding box center [469, 111] width 578 height 98
copy h1 "Hollis Sutherland"
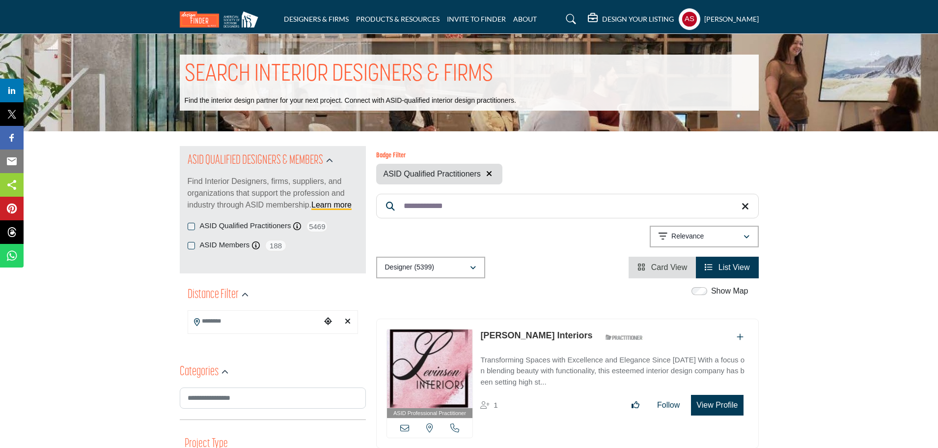
click at [502, 331] on link "[PERSON_NAME] Interiors" at bounding box center [537, 335] width 112 height 10
drag, startPoint x: 405, startPoint y: 208, endPoint x: 482, endPoint y: 205, distance: 76.7
click at [482, 205] on input "**********" at bounding box center [567, 206] width 383 height 25
paste input "******"
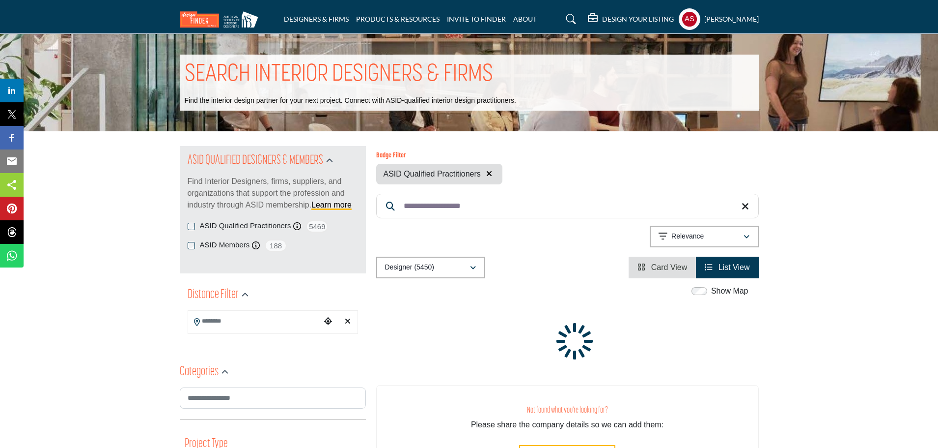
click at [396, 210] on input "**********" at bounding box center [567, 206] width 383 height 25
click at [489, 223] on div "Badge Filter ASID Qualified Practitioners Searched Term 21 5450" at bounding box center [567, 212] width 383 height 132
paste input "Search Keyword"
drag, startPoint x: 494, startPoint y: 211, endPoint x: 400, endPoint y: 220, distance: 94.3
click at [391, 209] on form "**********" at bounding box center [567, 206] width 383 height 25
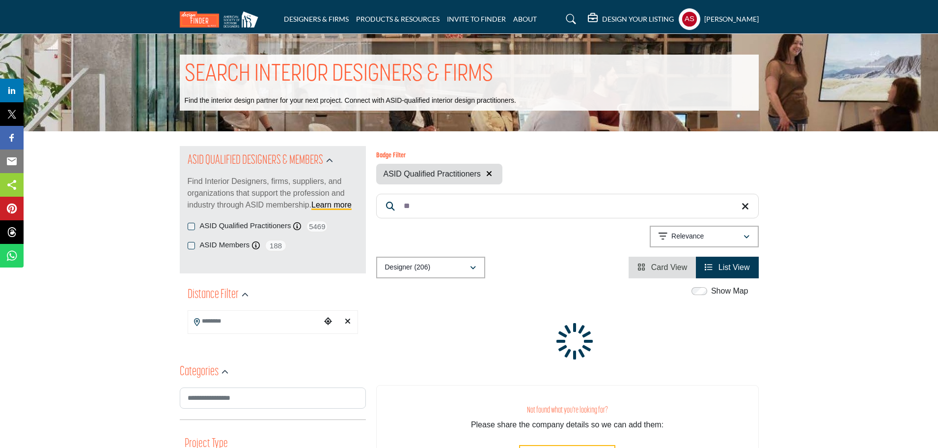
type input "*"
paste input "**********"
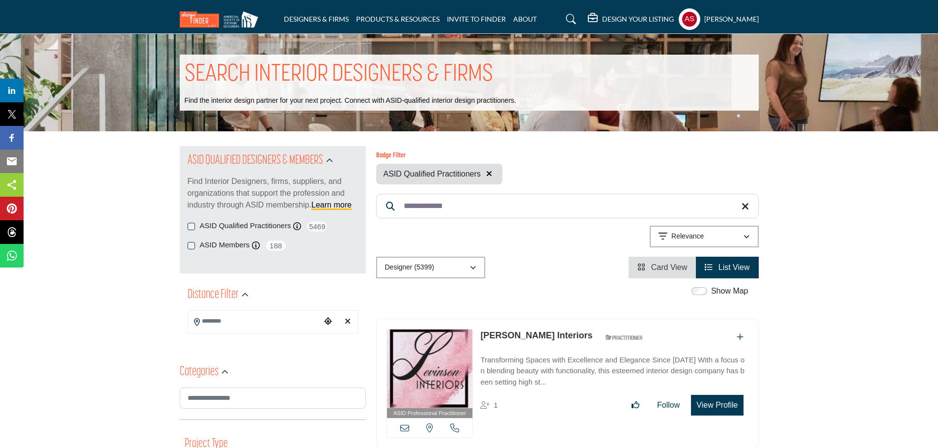
drag, startPoint x: 436, startPoint y: 209, endPoint x: 493, endPoint y: 254, distance: 72.5
click at [399, 206] on input "**********" at bounding box center [567, 206] width 383 height 25
click at [497, 252] on div "Badge Filter ASID Qualified Practitioners Searched Term 21 5399" at bounding box center [567, 212] width 383 height 132
paste input "********"
drag, startPoint x: 454, startPoint y: 208, endPoint x: 397, endPoint y: 211, distance: 57.1
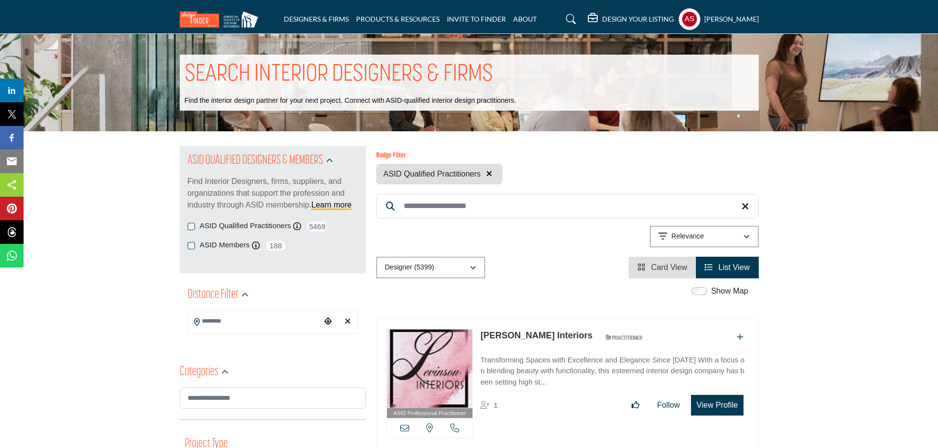
click at [397, 211] on input "**********" at bounding box center [567, 206] width 383 height 25
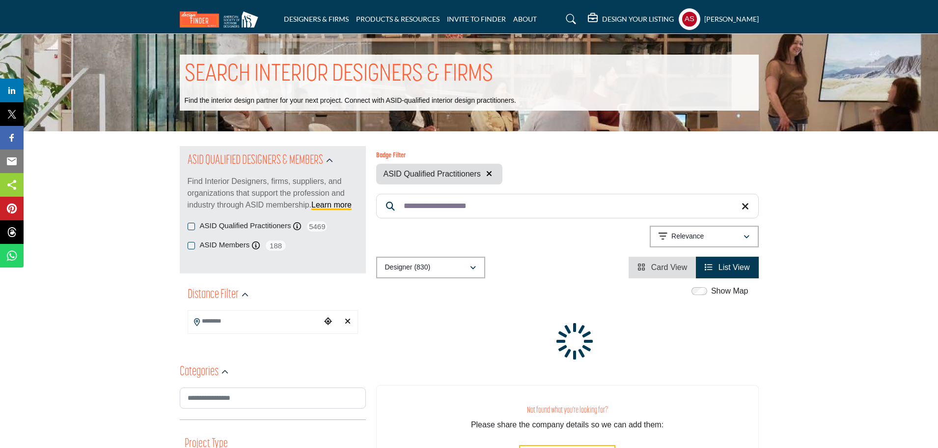
paste input "**********"
drag, startPoint x: 455, startPoint y: 206, endPoint x: 594, endPoint y: 201, distance: 138.6
click at [594, 201] on input "**********" at bounding box center [567, 206] width 383 height 25
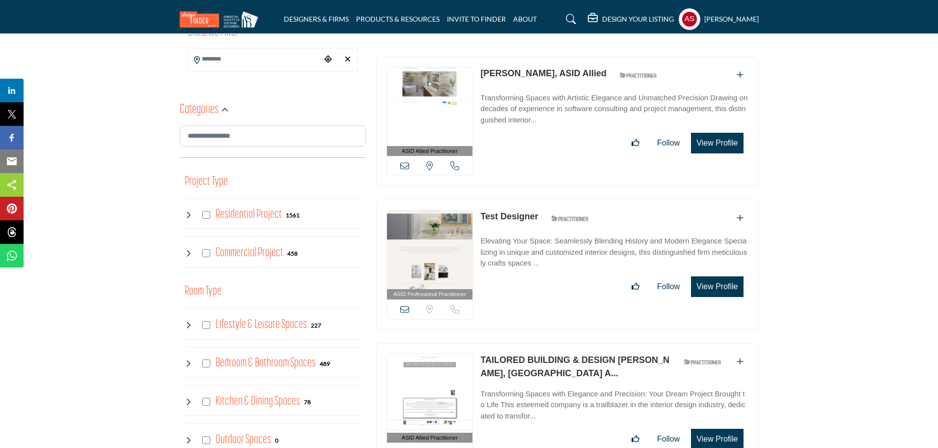
scroll to position [393, 0]
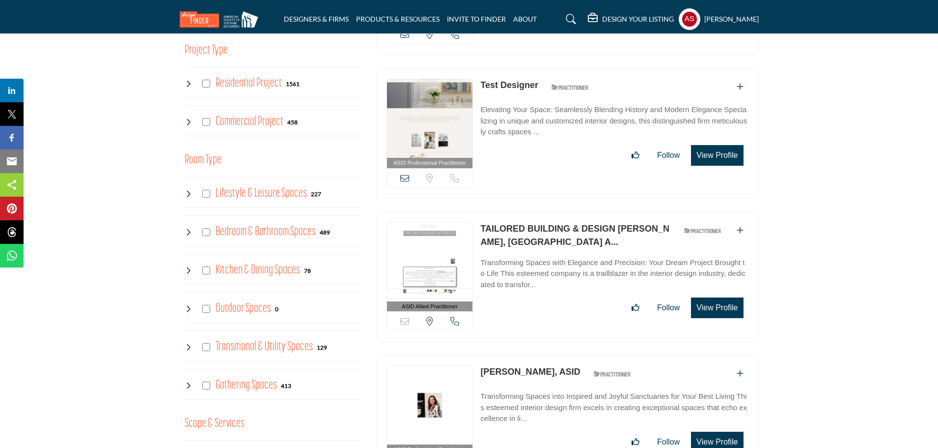
click at [517, 227] on link "TAILORED BUILDING & DESIGN Foresteire, ASID A..." at bounding box center [575, 235] width 189 height 23
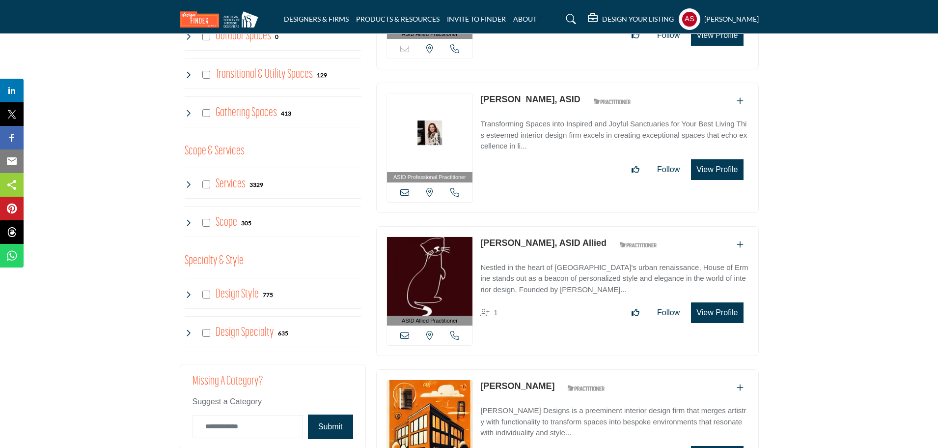
scroll to position [0, 0]
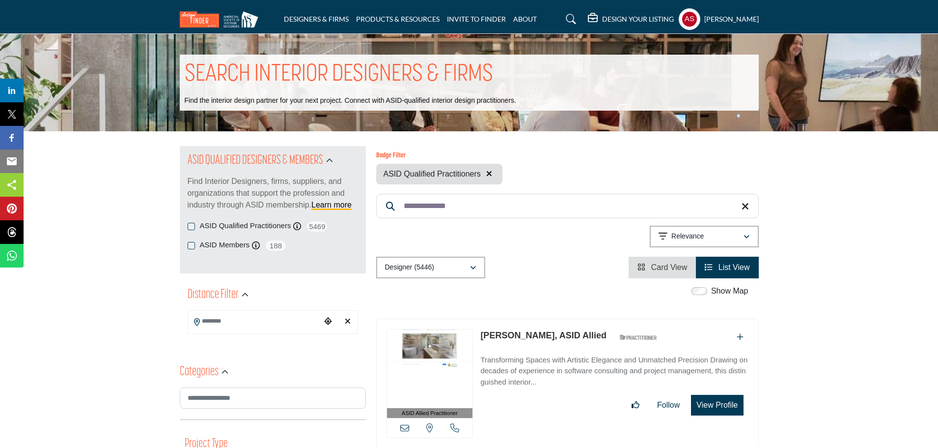
paste input "***"
type input "**********"
drag, startPoint x: 477, startPoint y: 208, endPoint x: 398, endPoint y: 210, distance: 78.2
click at [398, 210] on input "**********" at bounding box center [567, 206] width 383 height 25
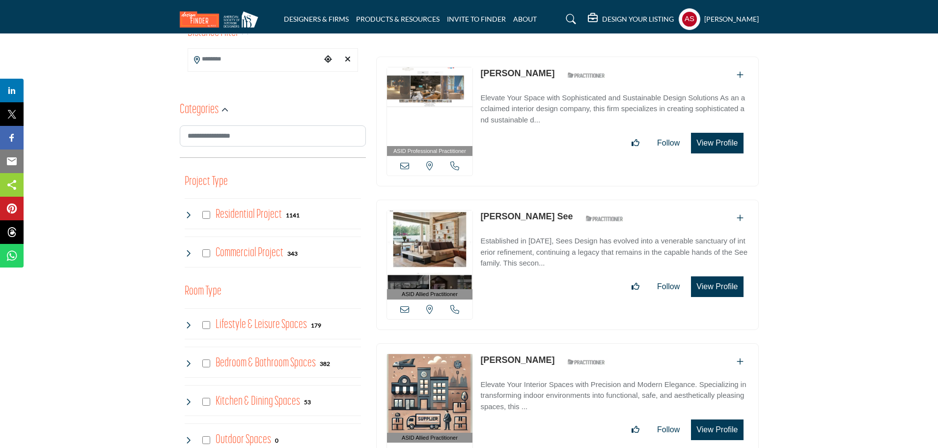
scroll to position [393, 0]
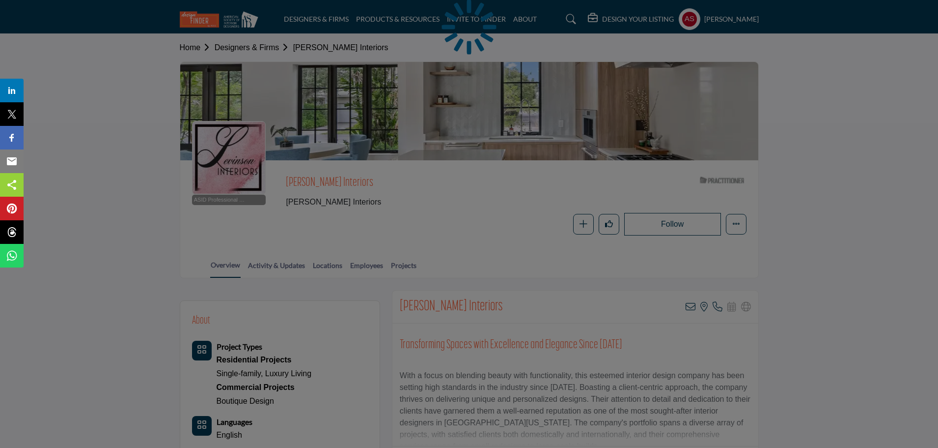
click at [368, 267] on div at bounding box center [469, 224] width 938 height 448
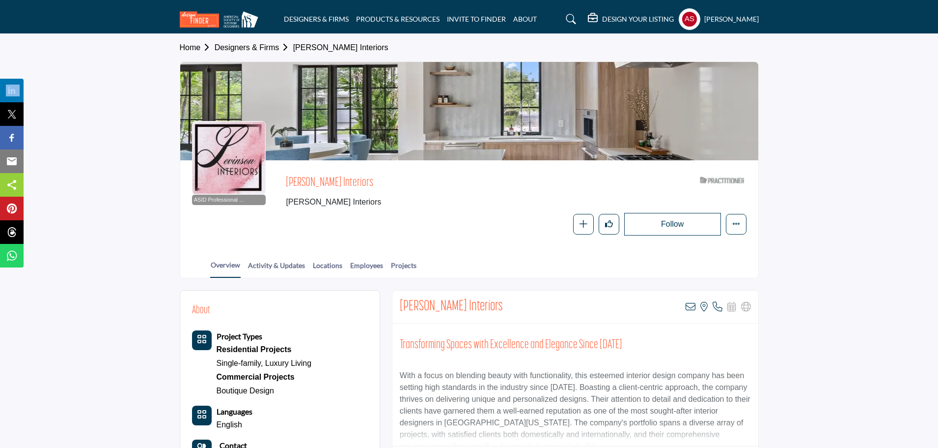
click at [370, 265] on link "Employees" at bounding box center [367, 268] width 34 height 17
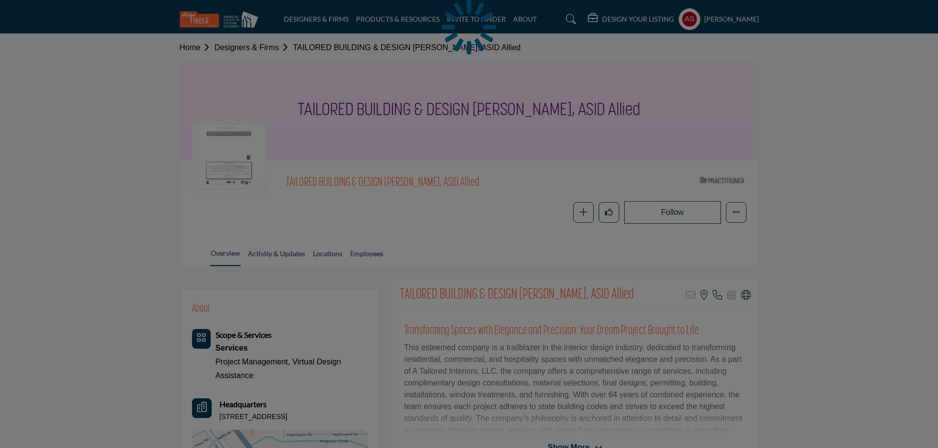
click at [357, 250] on div at bounding box center [469, 224] width 938 height 448
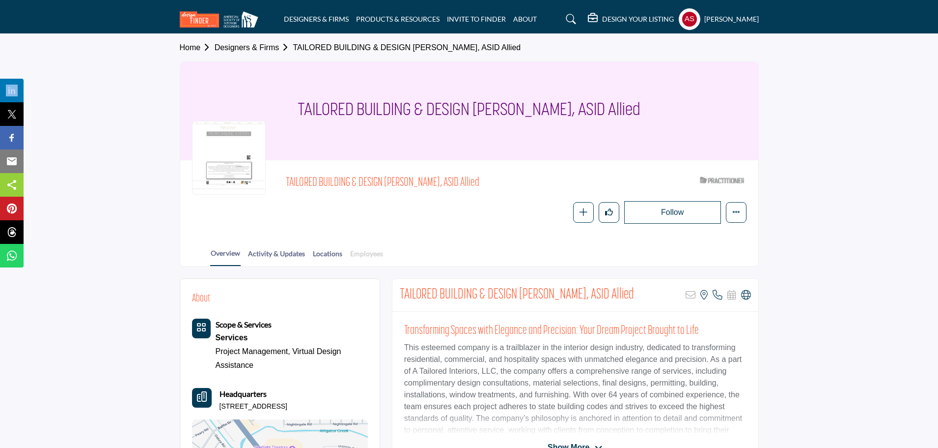
click at [376, 257] on link "Employees" at bounding box center [367, 256] width 34 height 17
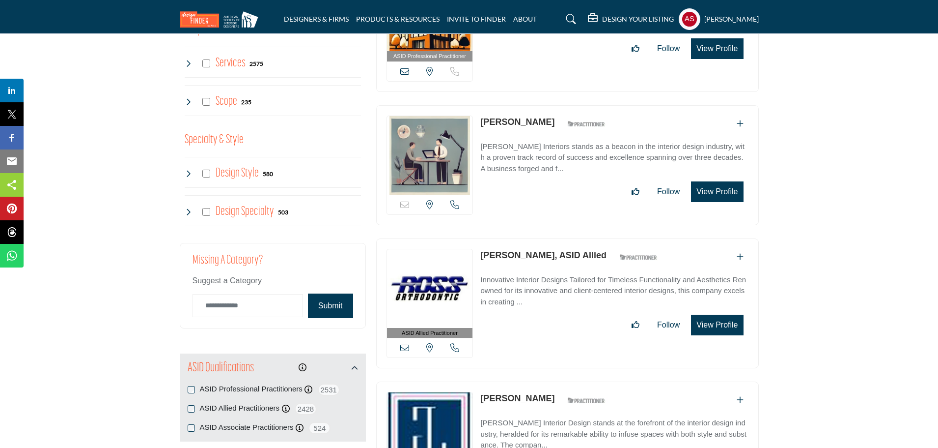
scroll to position [917, 0]
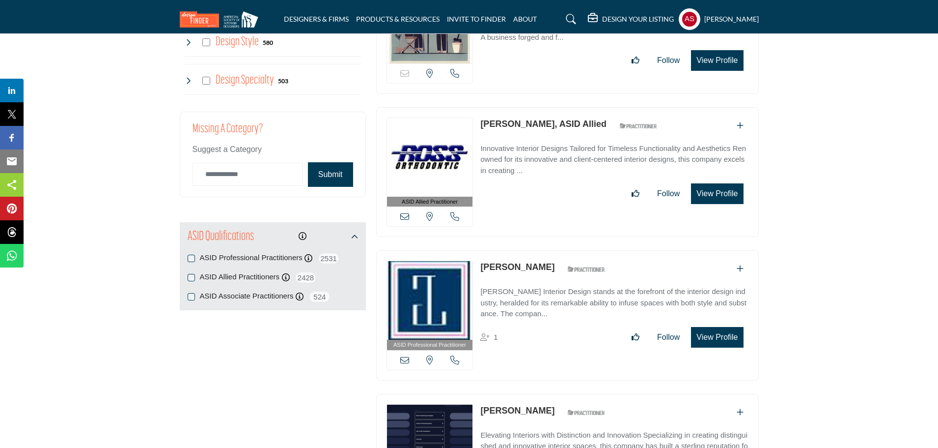
type input "**********"
click at [279, 183] on input "Category Name" at bounding box center [248, 174] width 111 height 23
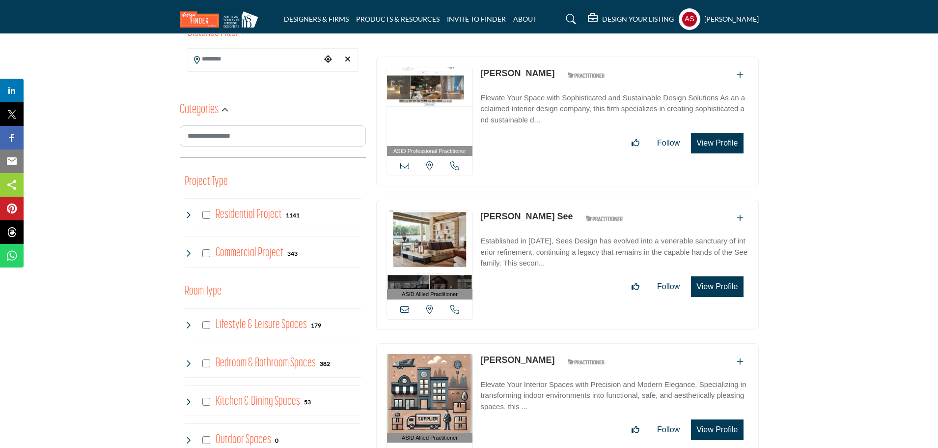
scroll to position [0, 0]
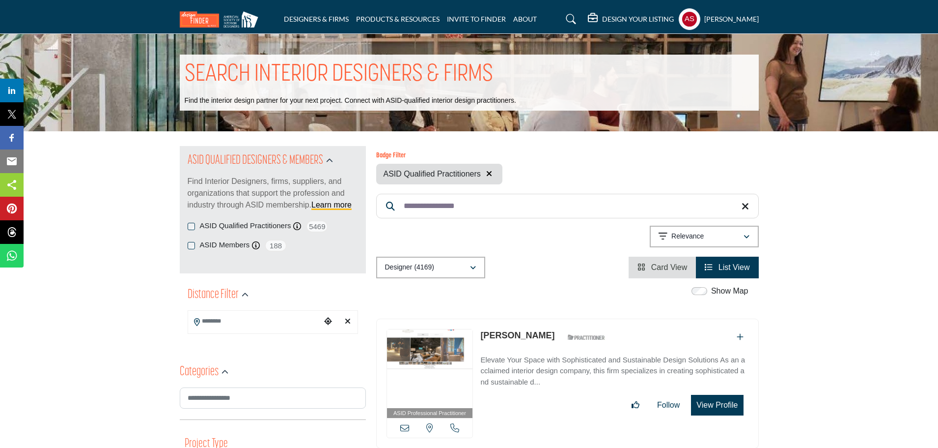
click at [197, 245] on div "ASID Members ASID Member who supports and impacts the Interior Design industry.…" at bounding box center [273, 245] width 171 height 12
click at [190, 241] on div "ASID Members ASID Member who supports and impacts the Interior Design industry.…" at bounding box center [273, 245] width 171 height 12
click at [189, 241] on div "ASID Members ASID Member who supports and impacts the Interior Design industry.…" at bounding box center [273, 245] width 171 height 12
click at [491, 173] on div "Badge Filter ASID Qualified Practitioners ASID Members" at bounding box center [567, 168] width 383 height 32
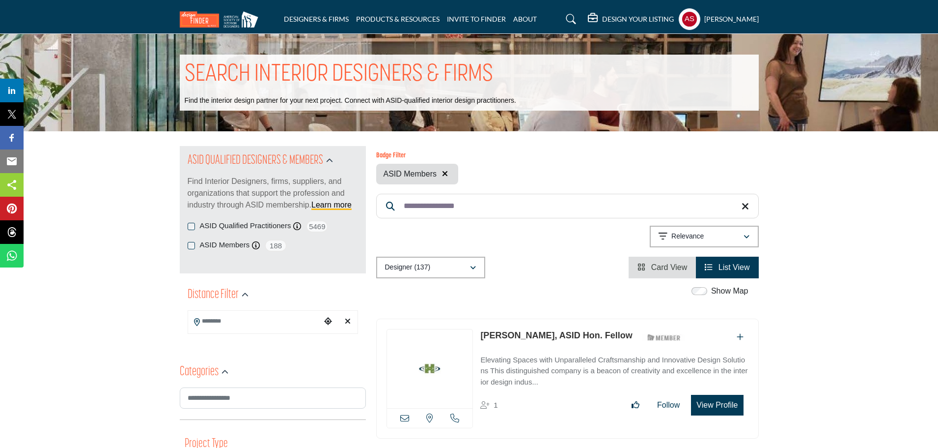
click at [486, 171] on div "Badge Filter ASID Members" at bounding box center [567, 168] width 383 height 32
click at [617, 168] on div "Badge Filter ASID Members" at bounding box center [567, 168] width 383 height 32
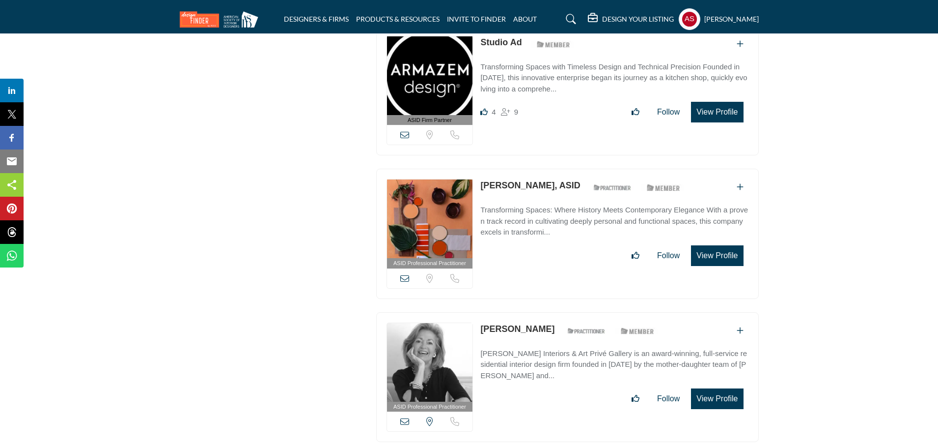
scroll to position [5157, 0]
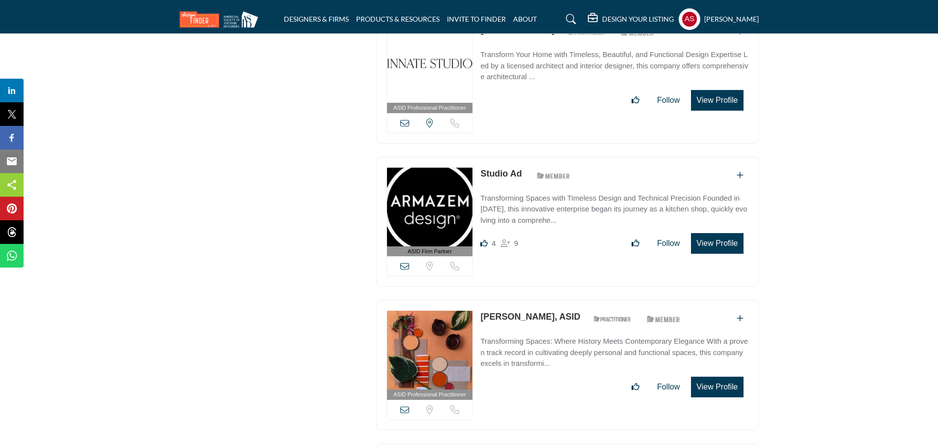
click at [498, 169] on link "Studio Ad" at bounding box center [501, 174] width 41 height 10
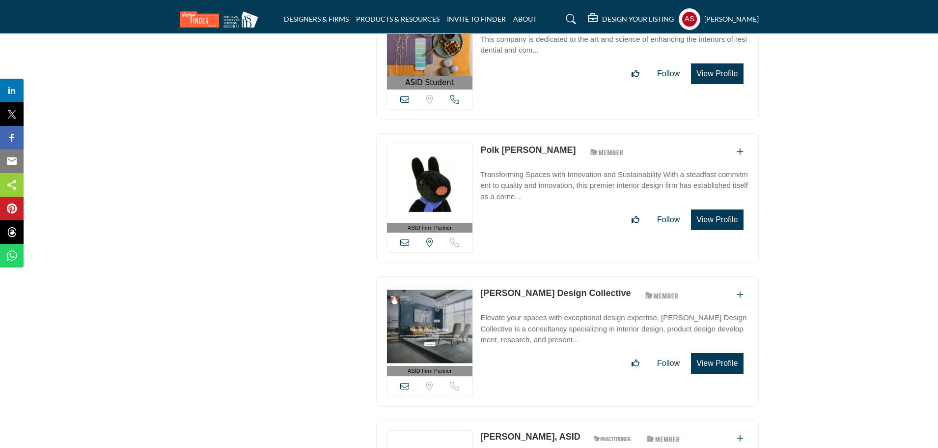
scroll to position [6468, 0]
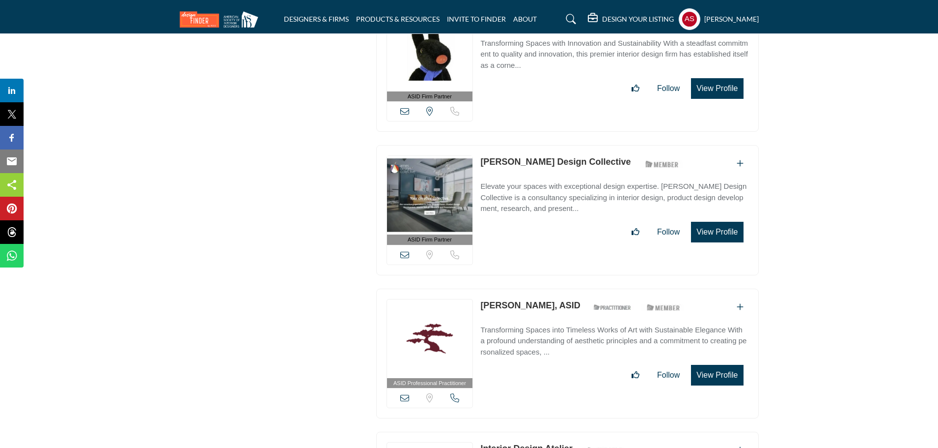
click at [512, 157] on link "[PERSON_NAME] Design Collective" at bounding box center [556, 162] width 150 height 10
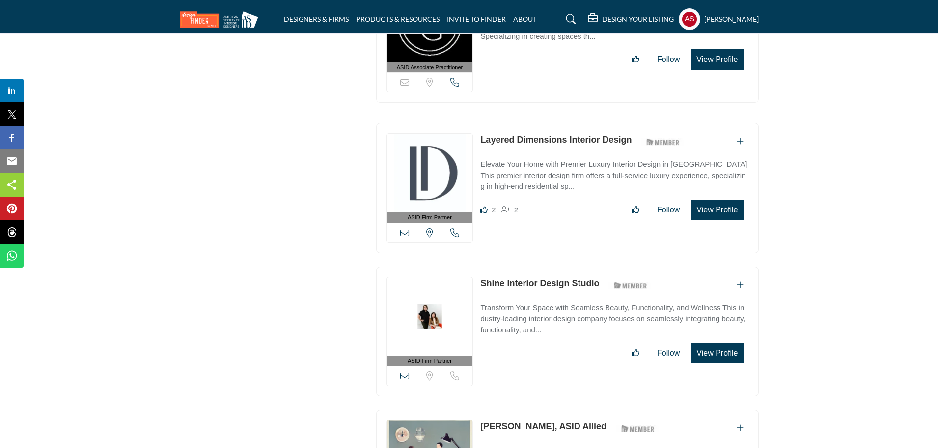
scroll to position [15116, 0]
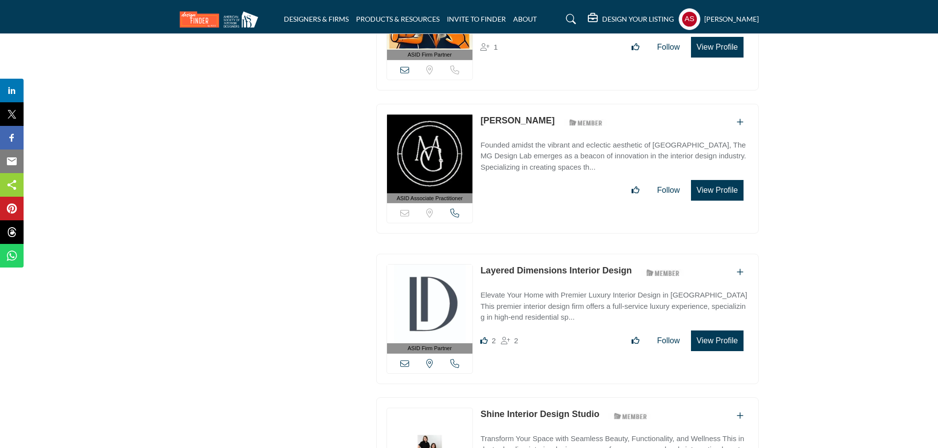
click at [523, 265] on link "Layered Dimensions Interior Design" at bounding box center [556, 270] width 151 height 10
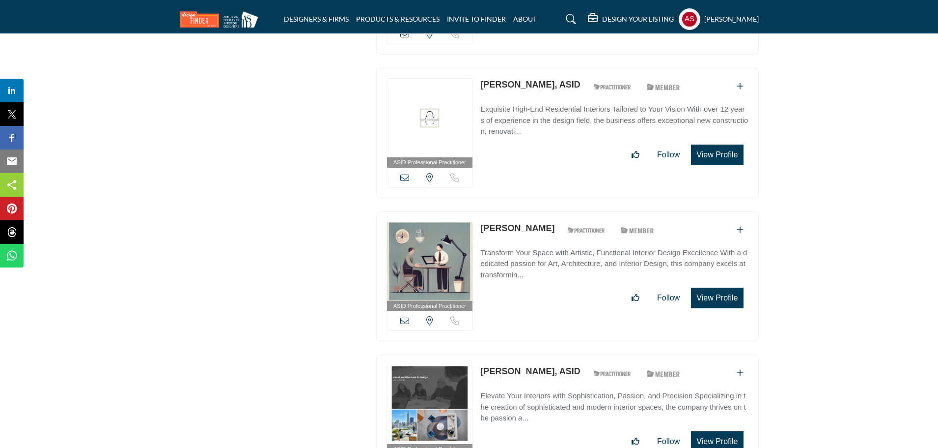
scroll to position [16295, 0]
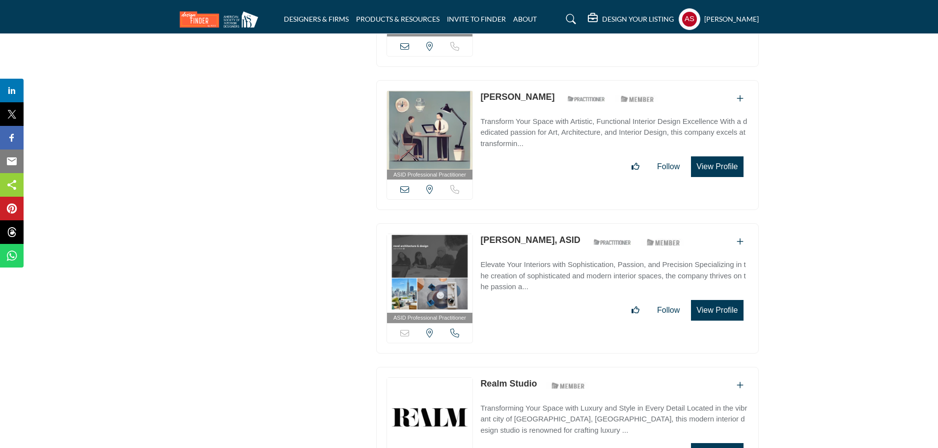
click at [511, 378] on link "Realm Studio" at bounding box center [509, 383] width 57 height 10
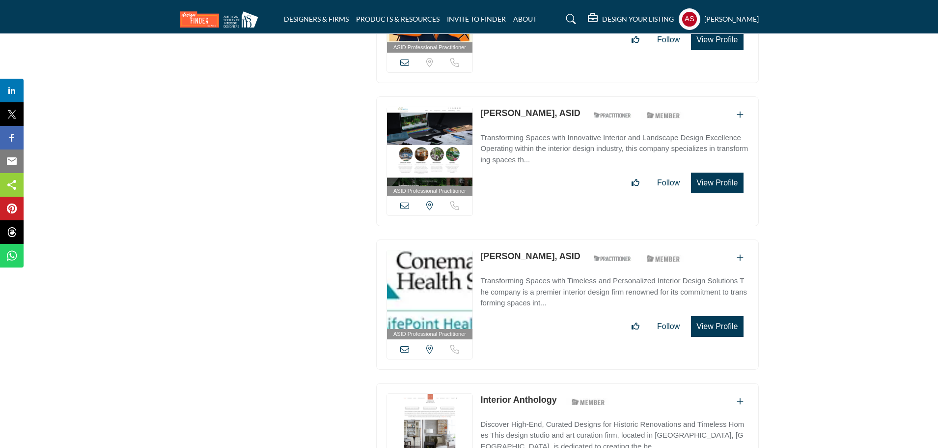
scroll to position [19701, 0]
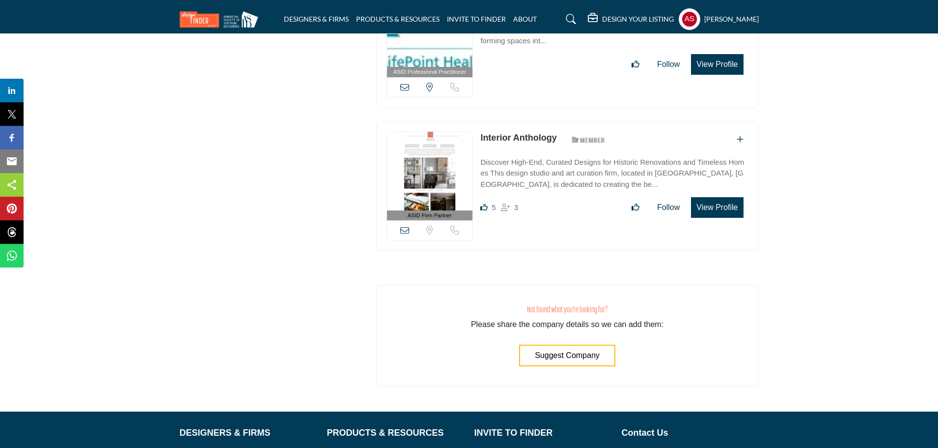
click at [519, 133] on link "Interior Anthology" at bounding box center [519, 138] width 76 height 10
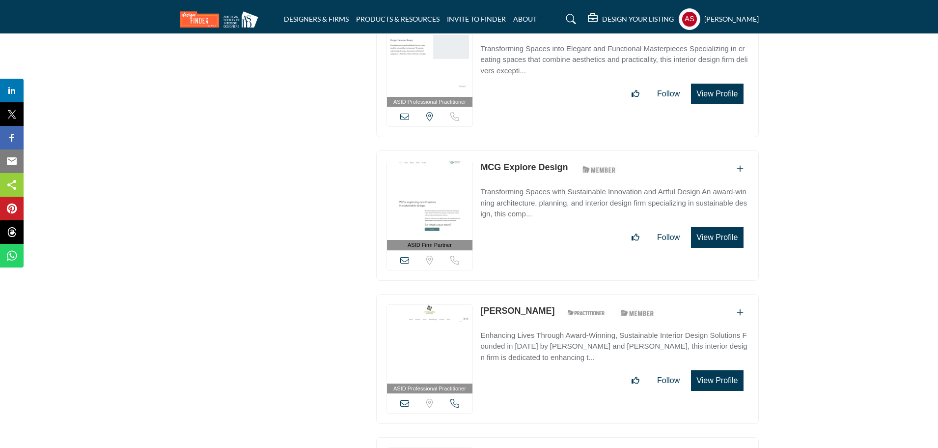
scroll to position [18824, 0]
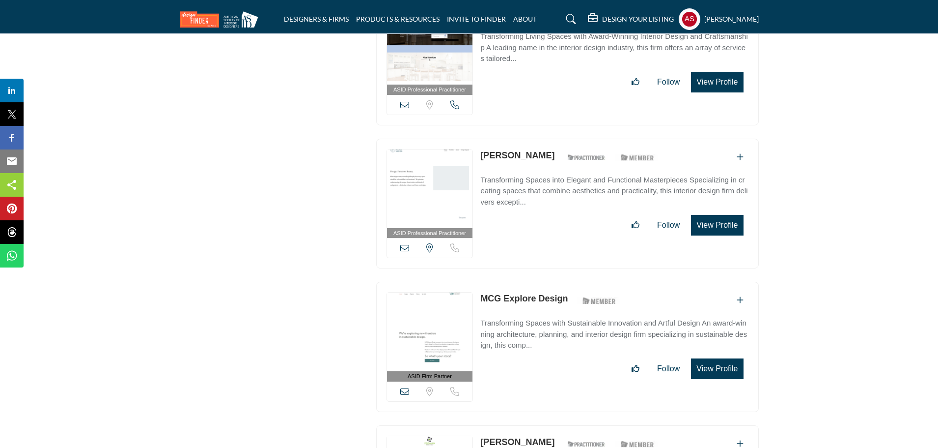
click at [520, 293] on link "MCG Explore Design" at bounding box center [524, 298] width 87 height 10
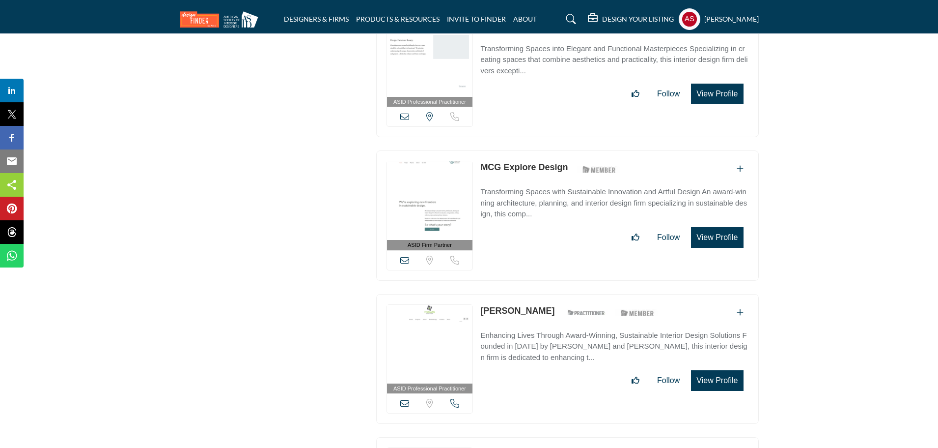
scroll to position [19087, 0]
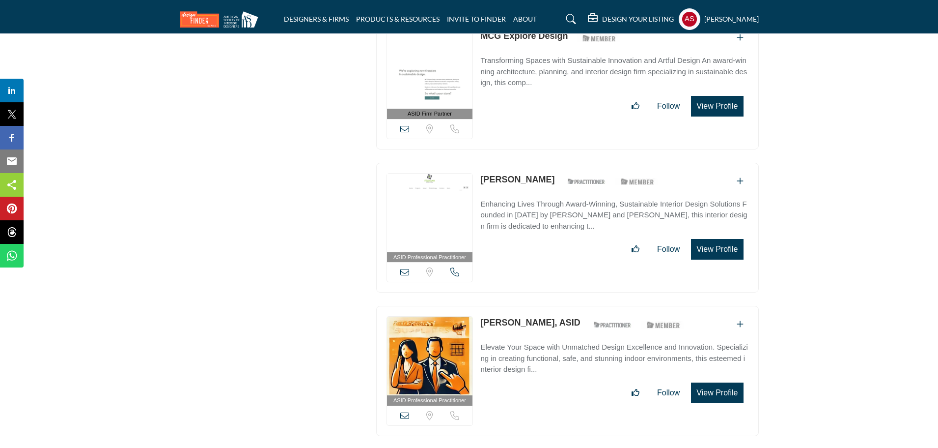
click at [490, 173] on p "Douglas Feldman" at bounding box center [518, 179] width 74 height 13
click at [510, 174] on link "Douglas Feldman" at bounding box center [518, 179] width 74 height 10
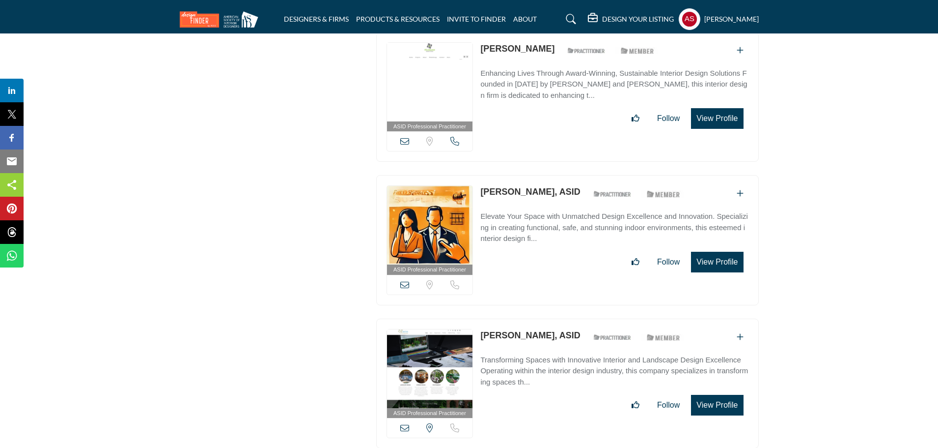
scroll to position [19742, 0]
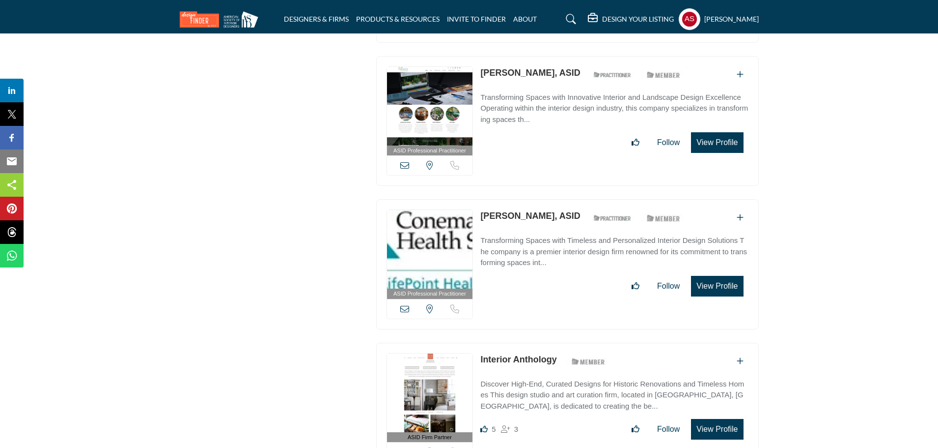
scroll to position [19349, 0]
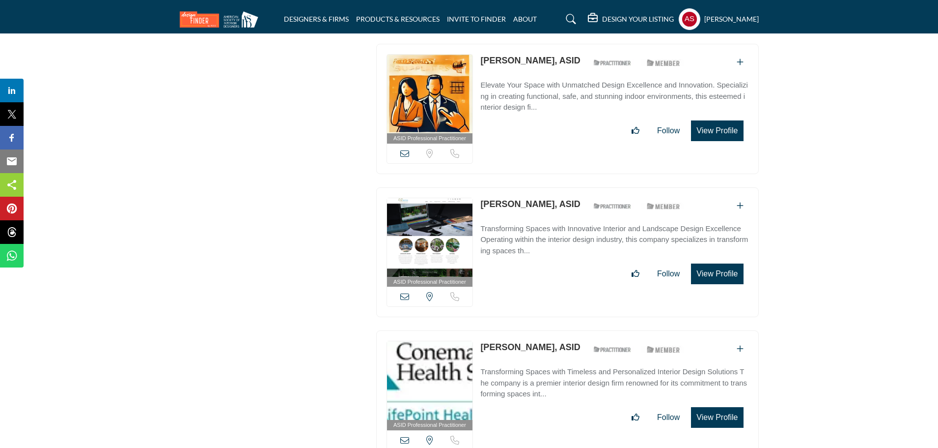
click at [543, 342] on link "Benjamin Policicchio, ASID" at bounding box center [531, 347] width 100 height 10
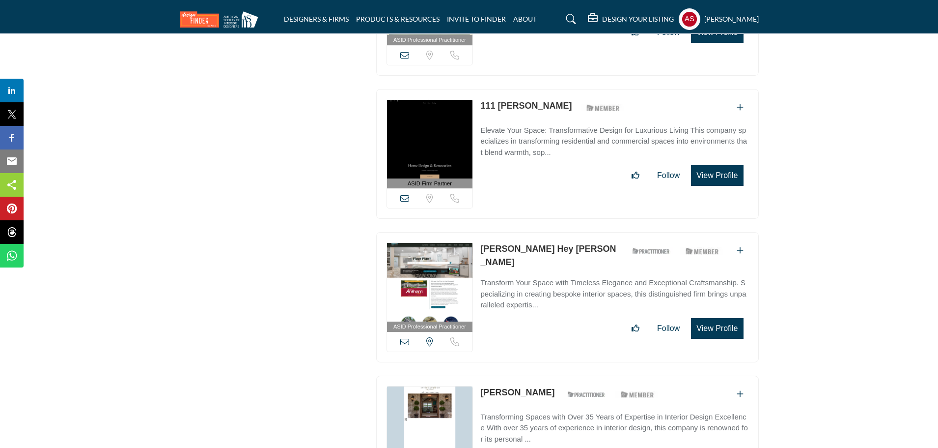
scroll to position [16597, 0]
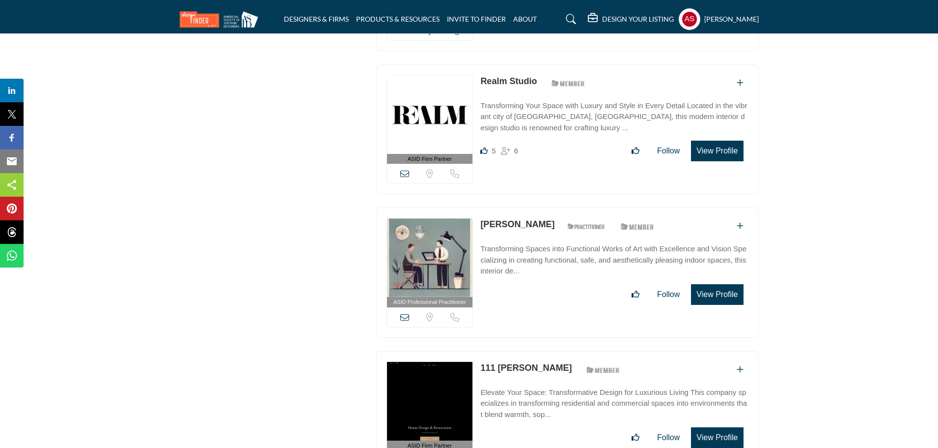
click at [513, 363] on link "111 Gomez" at bounding box center [526, 368] width 91 height 10
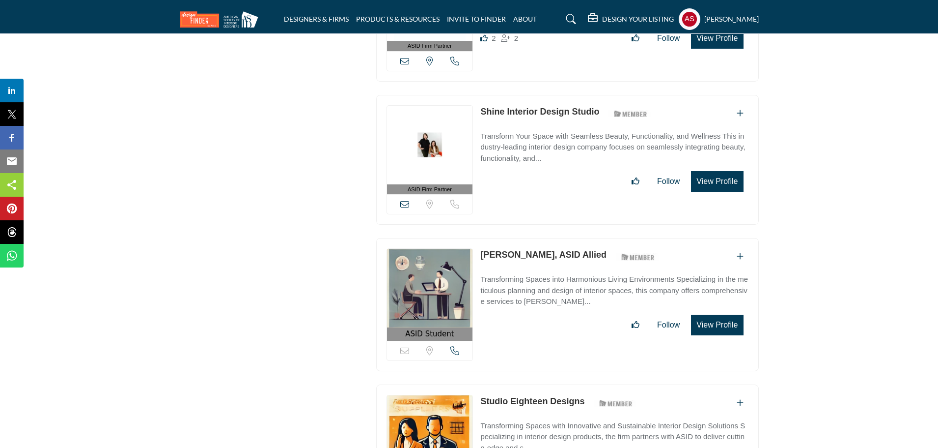
scroll to position [15549, 0]
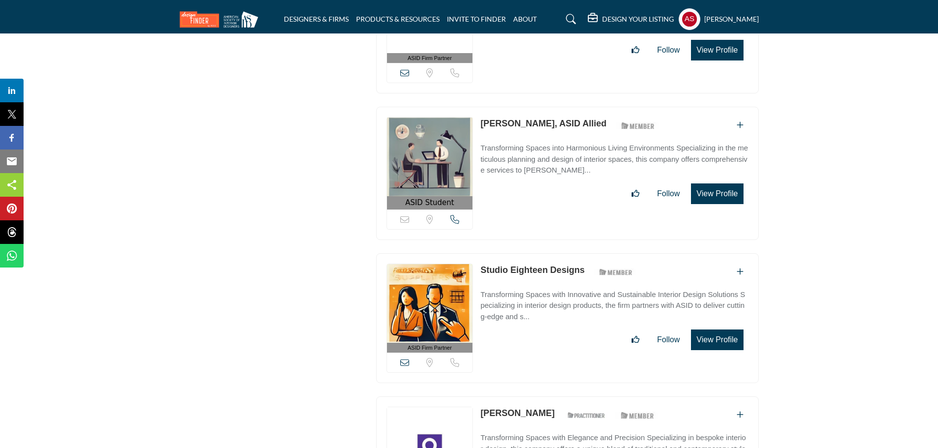
click at [526, 265] on link "Studio Eighteen Designs" at bounding box center [533, 270] width 104 height 10
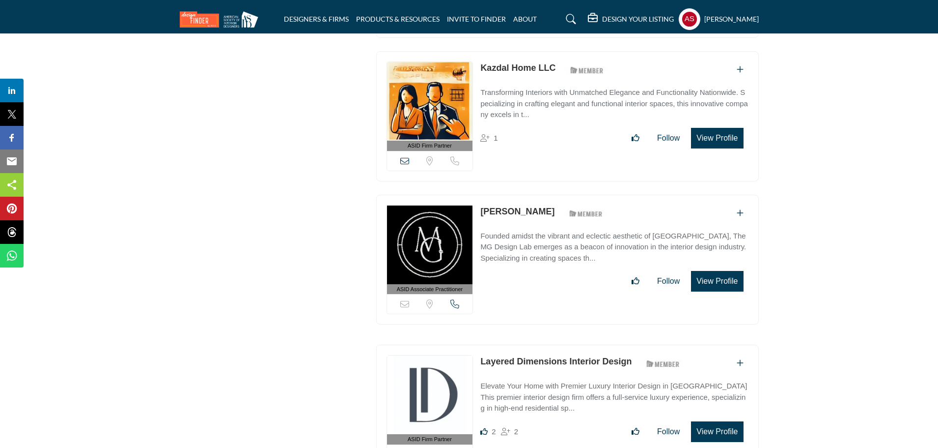
scroll to position [14893, 0]
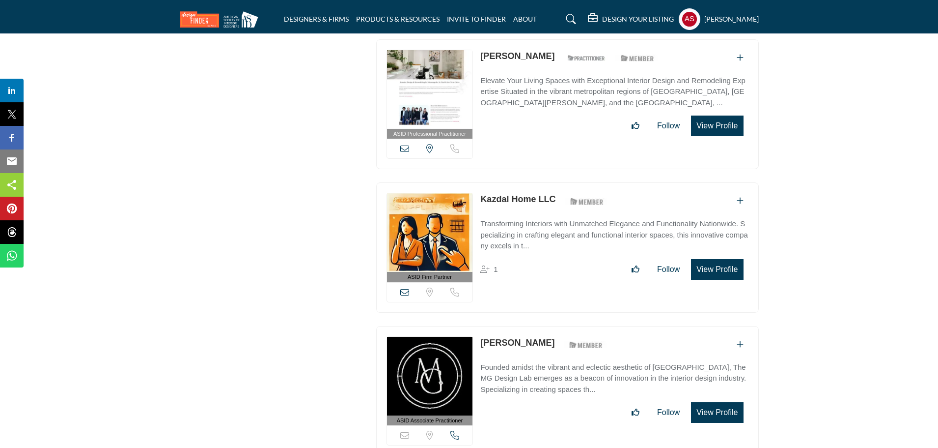
click at [522, 338] on link "Marcy Garcia" at bounding box center [518, 343] width 74 height 10
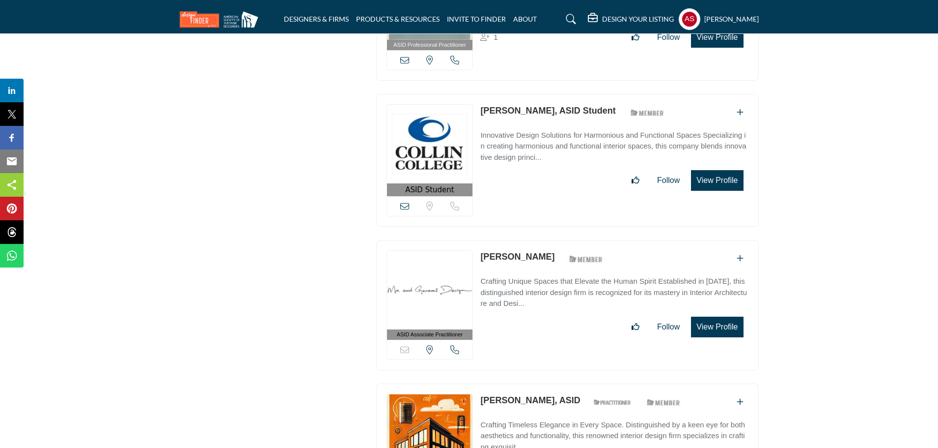
scroll to position [13845, 0]
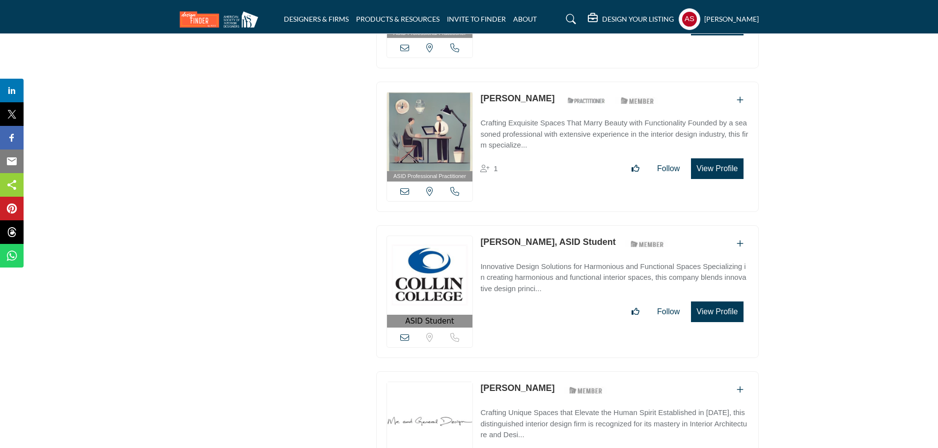
click at [505, 92] on p "Kay Sartor" at bounding box center [518, 98] width 74 height 13
click at [496, 93] on link "Kay Sartor" at bounding box center [518, 98] width 74 height 10
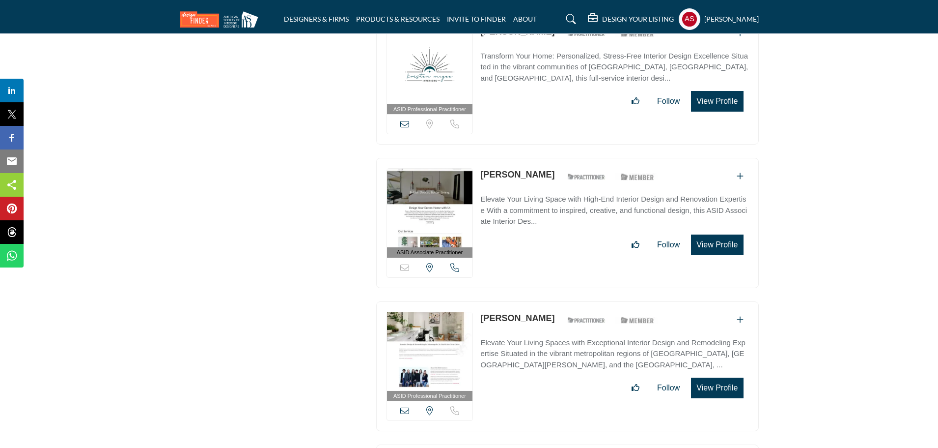
scroll to position [14763, 0]
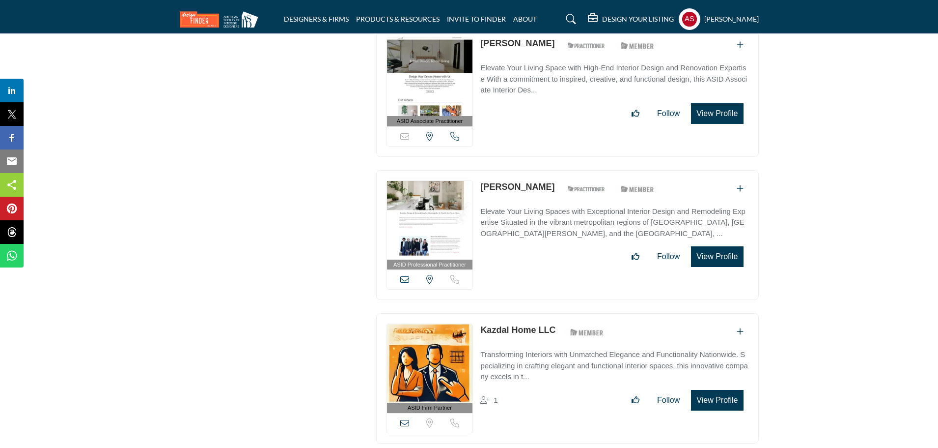
click at [507, 325] on link "Kazdal Home LLC" at bounding box center [518, 330] width 75 height 10
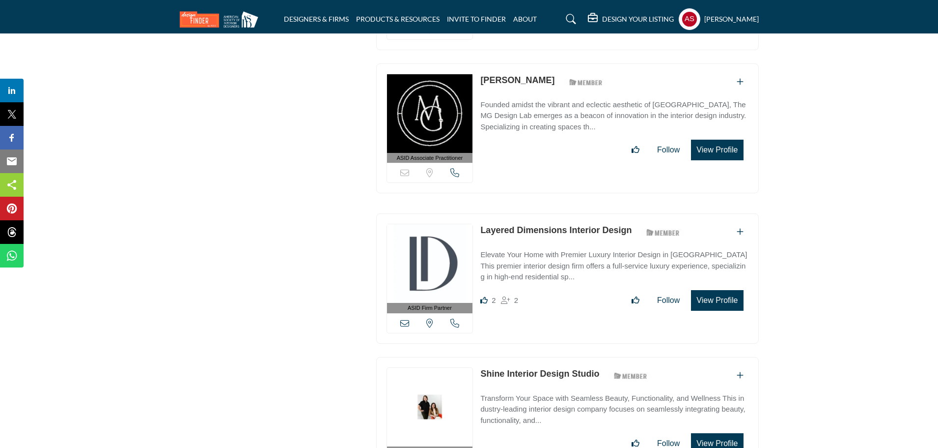
scroll to position [15287, 0]
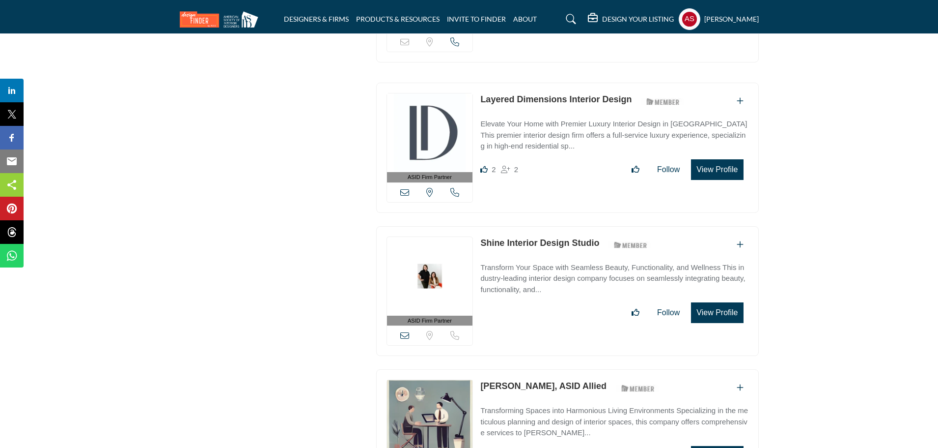
click at [535, 238] on link "Shine Interior Design Studio" at bounding box center [540, 243] width 119 height 10
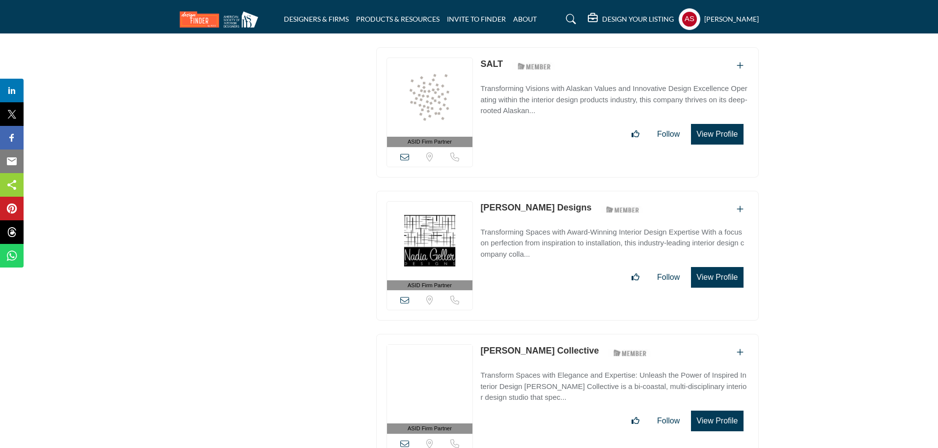
scroll to position [7163, 0]
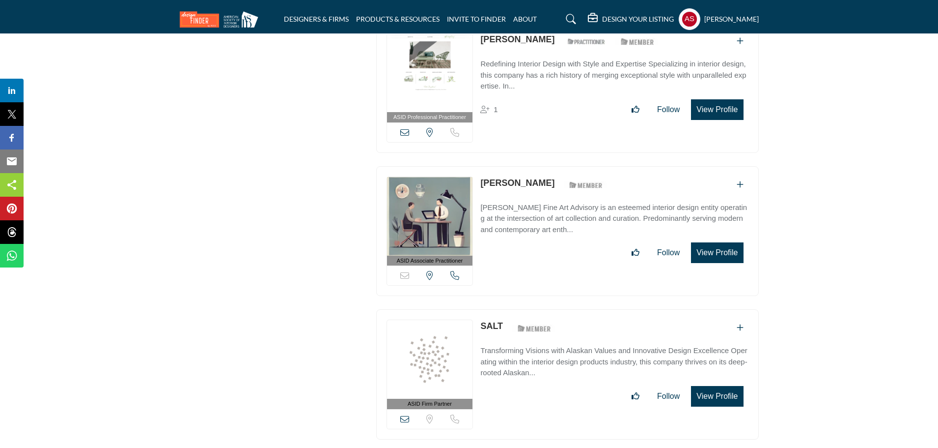
click at [492, 321] on link "SALT" at bounding box center [492, 326] width 23 height 10
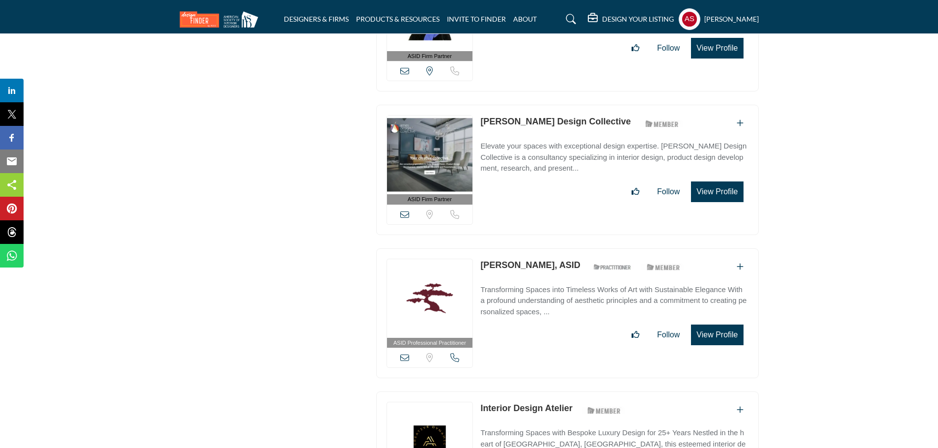
scroll to position [6377, 0]
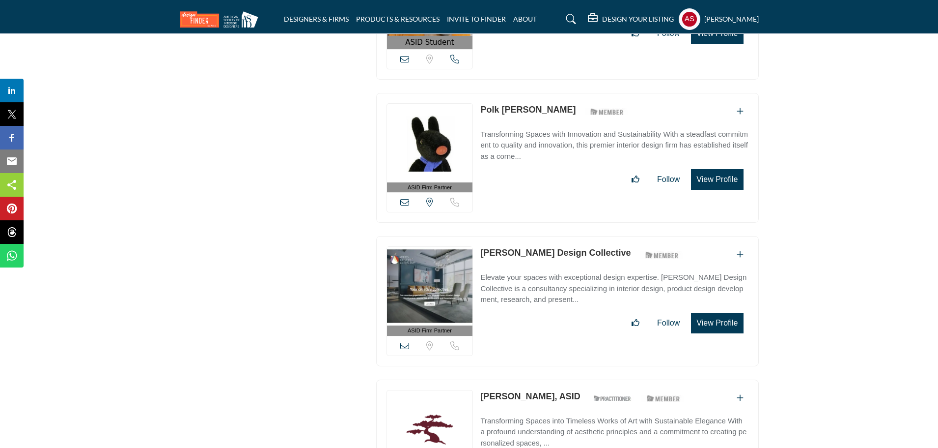
click at [522, 248] on link "Ames Design Collective" at bounding box center [556, 253] width 150 height 10
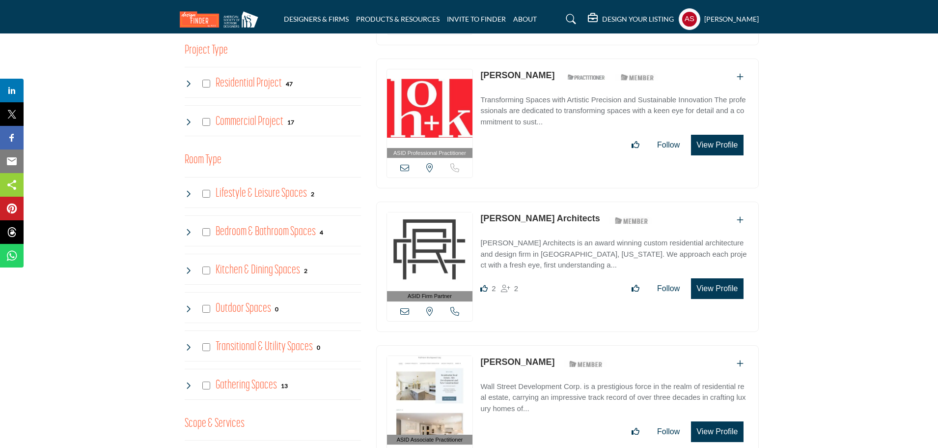
scroll to position [0, 0]
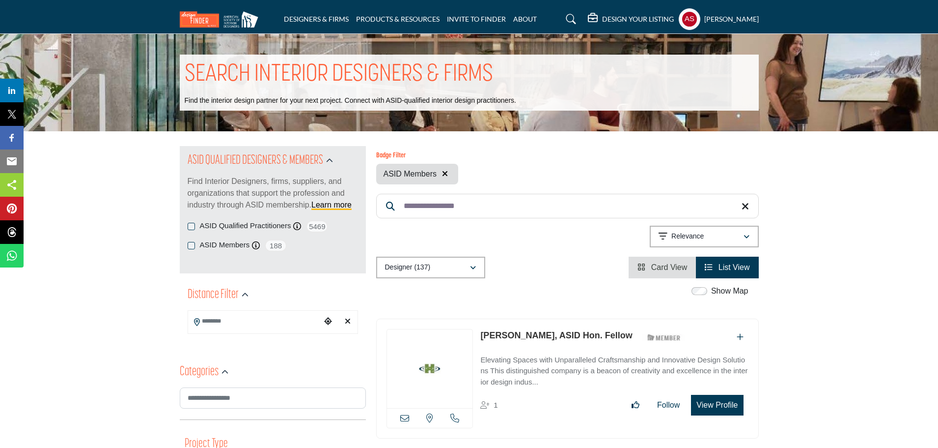
click at [196, 224] on div "ASID Qualified Practitioners ASID Qualified Practitioner who validates work and…" at bounding box center [273, 226] width 171 height 12
click at [576, 173] on div "Badge Filter ASID Members" at bounding box center [567, 168] width 383 height 32
click at [577, 173] on div "Badge Filter ASID Members" at bounding box center [567, 168] width 383 height 32
click at [540, 265] on div "Designer (137) All (137) Designer (137) Products (0) Projects (0)" at bounding box center [567, 267] width 383 height 22
click at [573, 174] on div "Badge Filter ASID Members" at bounding box center [567, 168] width 383 height 32
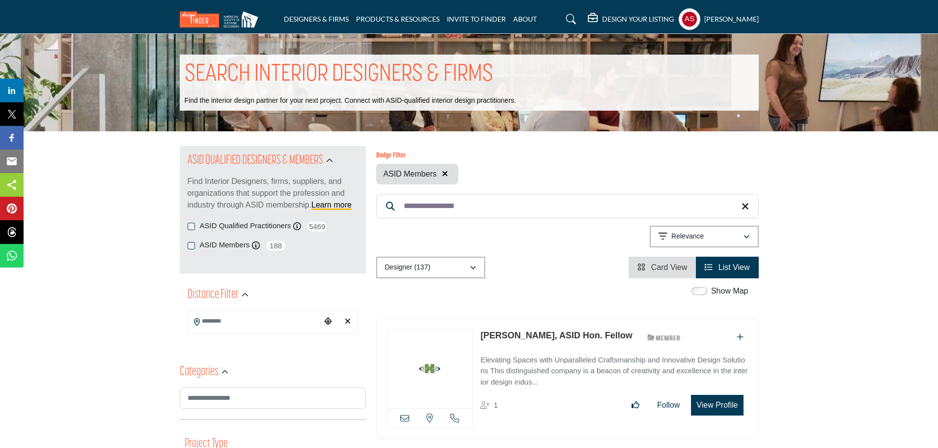
click at [573, 174] on div "Badge Filter ASID Members" at bounding box center [567, 168] width 383 height 32
click at [548, 256] on div "Designer (137) All (137) Designer (137) Products (0) Projects (0)" at bounding box center [567, 267] width 383 height 22
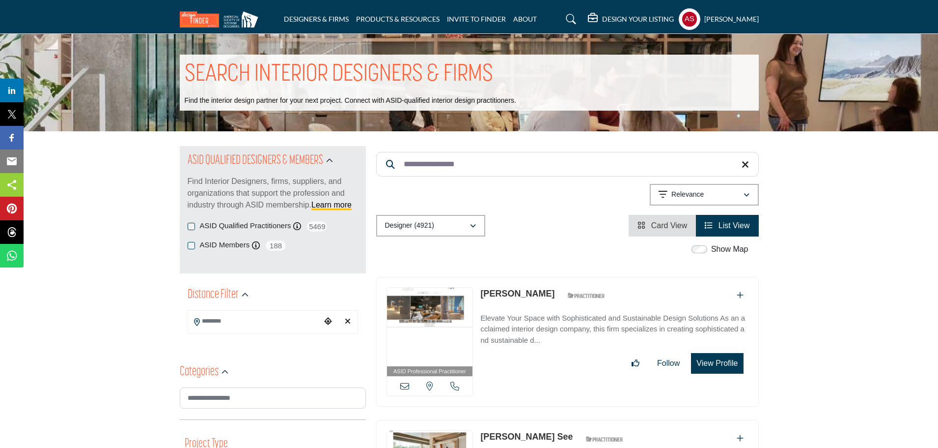
click at [209, 212] on div "ASID QUALIFIED DESIGNERS & MEMBERS Find Interior Designers, firms, suppliers, a…" at bounding box center [273, 183] width 171 height 62
click at [205, 216] on div "ASID QUALIFIED DESIGNERS & MEMBERS Find Interior Designers, firms, suppliers, a…" at bounding box center [273, 183] width 171 height 74
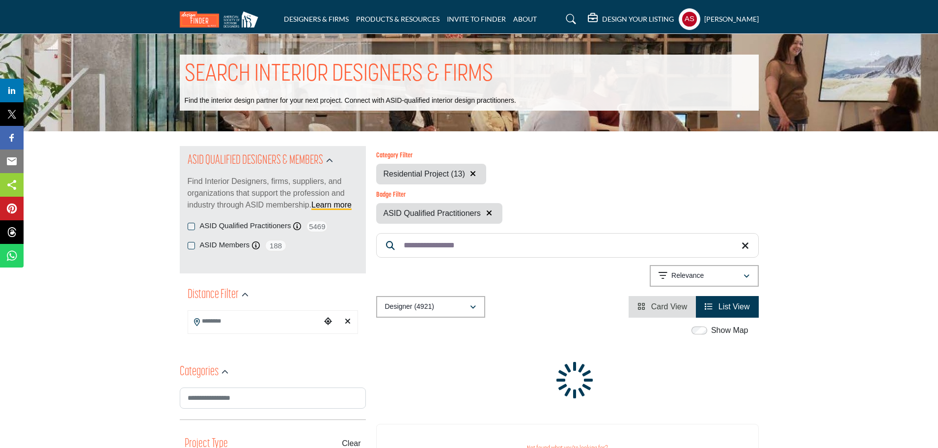
click at [206, 213] on div "ASID QUALIFIED DESIGNERS & MEMBERS Find Interior Designers, firms, suppliers, a…" at bounding box center [273, 183] width 171 height 62
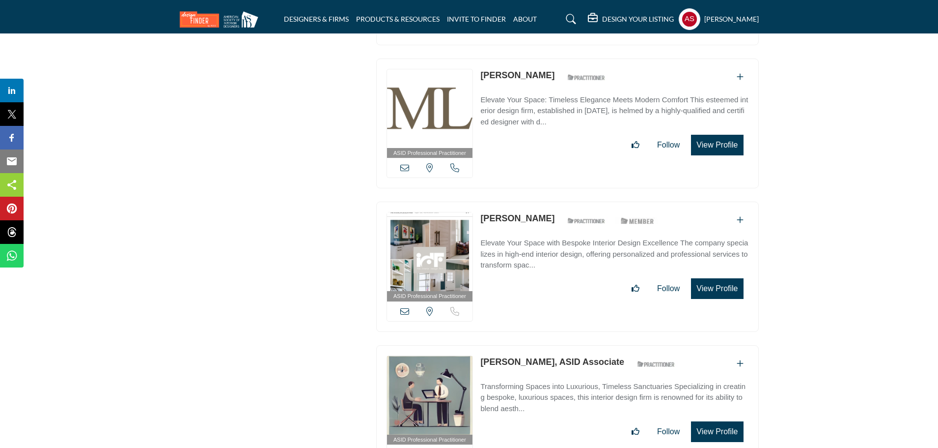
scroll to position [14020, 0]
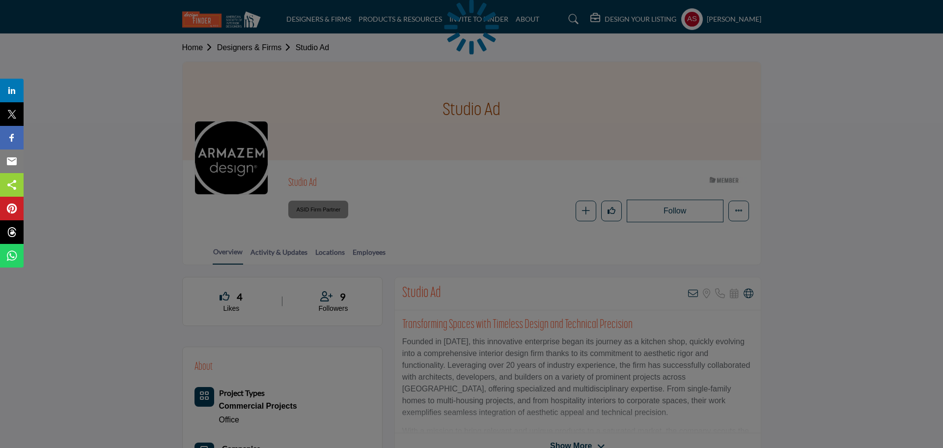
click at [357, 251] on div at bounding box center [471, 224] width 943 height 448
drag, startPoint x: 0, startPoint y: 0, endPoint x: 357, endPoint y: 251, distance: 436.2
click at [357, 251] on div at bounding box center [469, 224] width 938 height 448
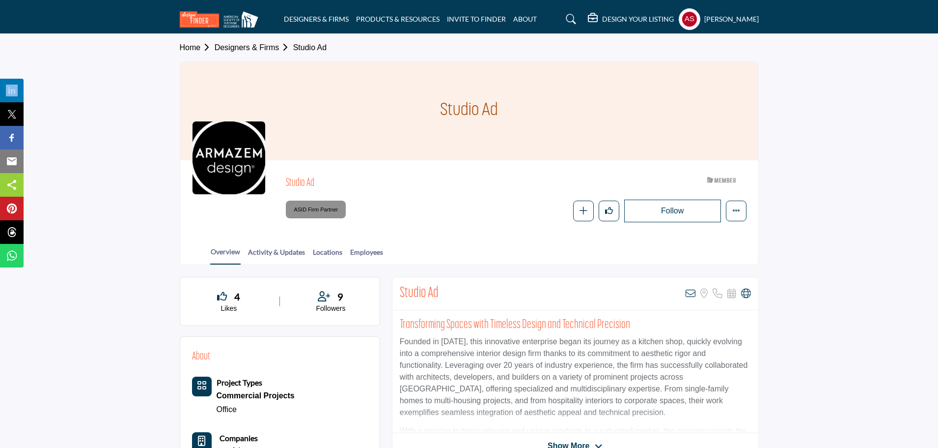
click at [357, 251] on link "Employees" at bounding box center [367, 255] width 34 height 17
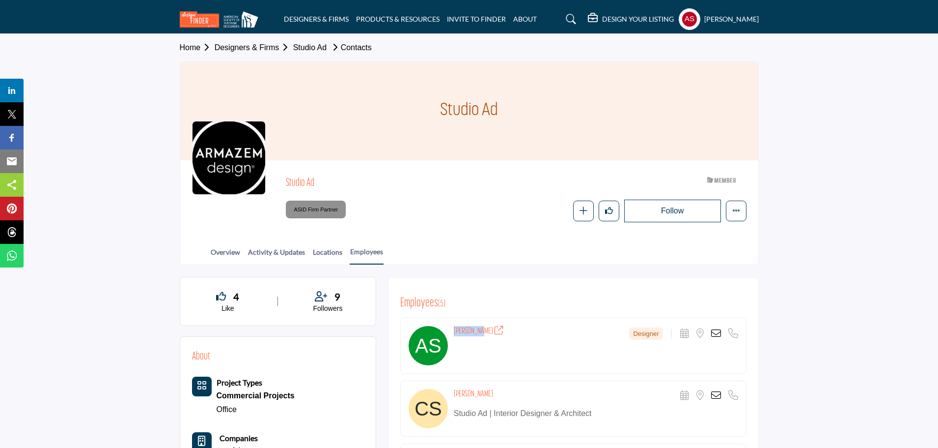
drag, startPoint x: 449, startPoint y: 329, endPoint x: 482, endPoint y: 331, distance: 33.0
click at [482, 331] on div "ahmed sam Designer Scheduler URL is currently unavailable for this contact. Loc…" at bounding box center [573, 345] width 346 height 56
copy div "ahmed sam"
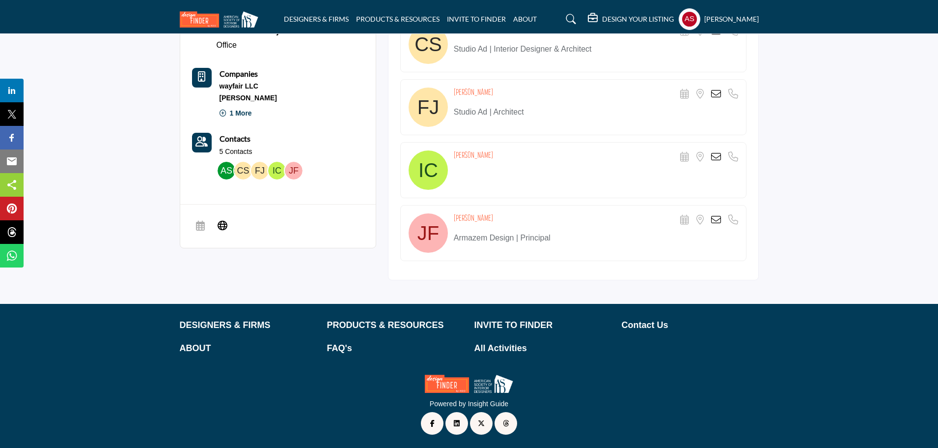
drag, startPoint x: 456, startPoint y: 220, endPoint x: 491, endPoint y: 222, distance: 34.5
click at [491, 222] on div "Jonatas Fante Scheduler URL is currently unavailable for this contact. Location…" at bounding box center [596, 220] width 284 height 14
click at [483, 162] on div "Isabella Centeno Scheduler URL is currently unavailable for this contact. Locat…" at bounding box center [596, 157] width 284 height 14
drag, startPoint x: 443, startPoint y: 147, endPoint x: 533, endPoint y: 162, distance: 90.6
click at [533, 162] on div "Isabella Centeno Scheduler URL is currently unavailable for this contact. Locat…" at bounding box center [573, 170] width 346 height 56
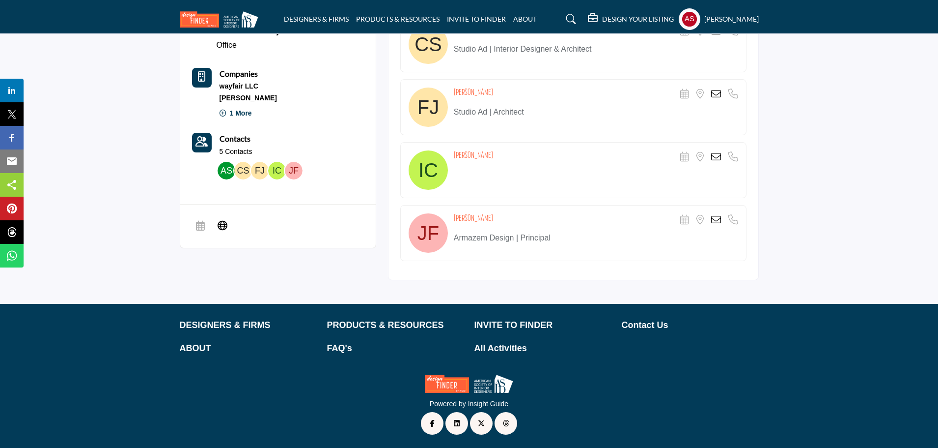
click at [538, 162] on div "Isabella Centeno Scheduler URL is currently unavailable for this contact. Locat…" at bounding box center [596, 157] width 284 height 14
copy h4 "Isabella Centeno"
drag, startPoint x: 453, startPoint y: 156, endPoint x: 530, endPoint y: 156, distance: 77.1
click at [530, 156] on div "Isabella Centeno Scheduler URL is currently unavailable for this contact. Locat…" at bounding box center [573, 170] width 346 height 56
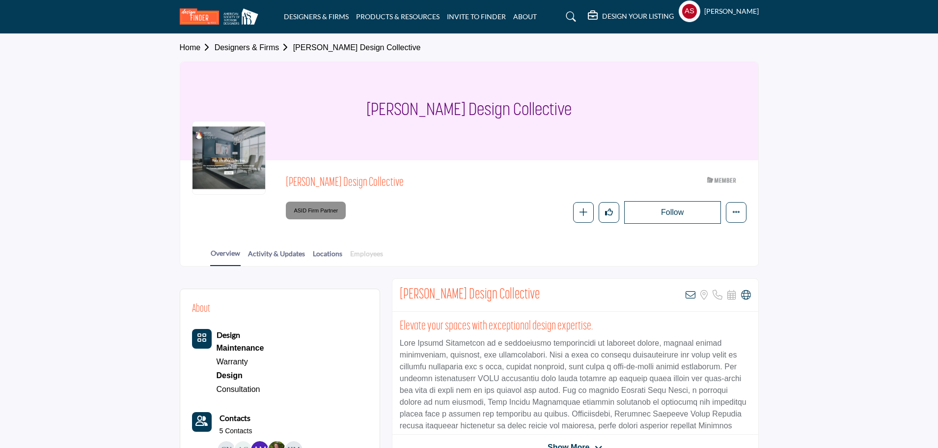
click at [0, 0] on div at bounding box center [0, 0] width 0 height 0
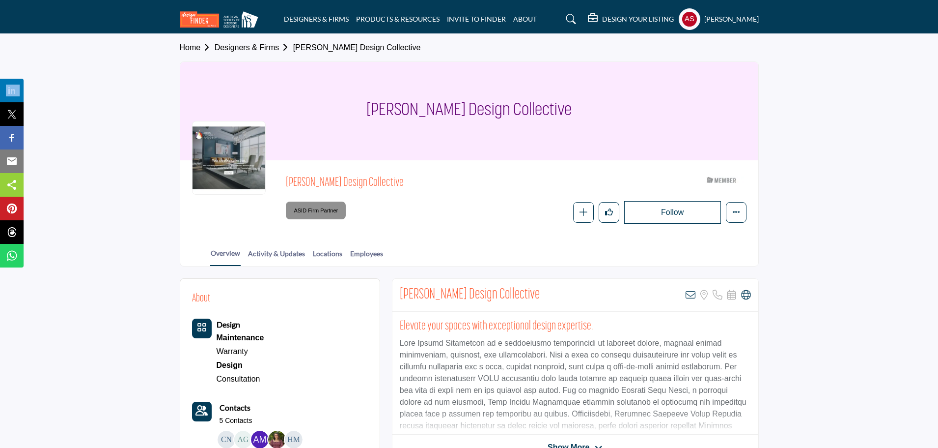
scroll to position [131, 0]
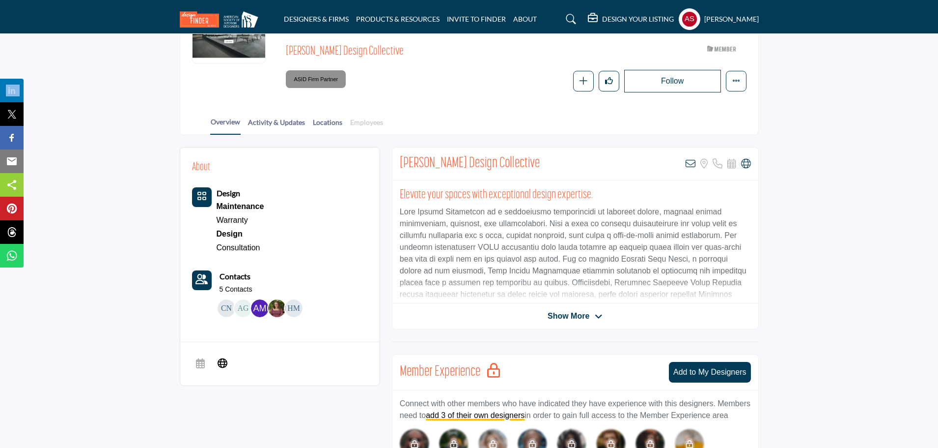
click at [361, 118] on link "Employees" at bounding box center [367, 125] width 34 height 17
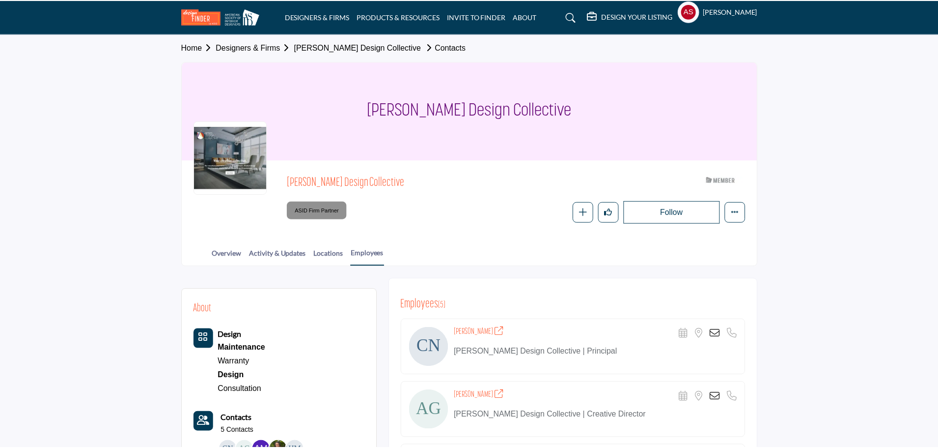
scroll to position [131, 0]
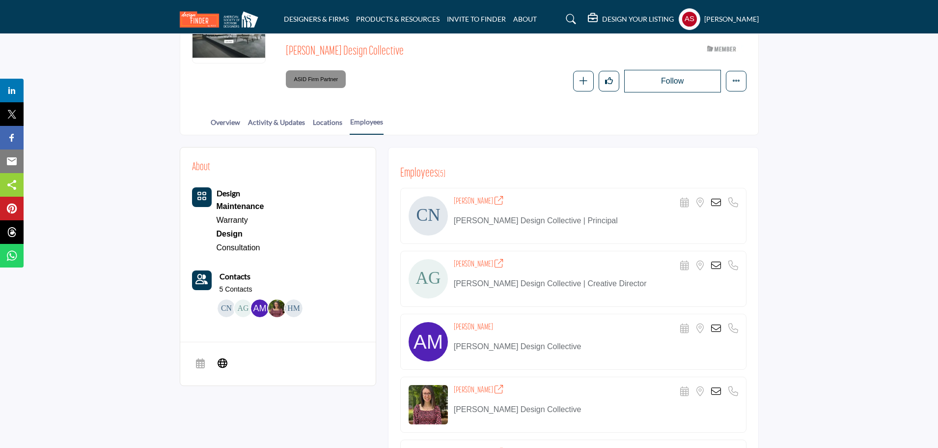
drag, startPoint x: 451, startPoint y: 195, endPoint x: 487, endPoint y: 202, distance: 37.1
click at [486, 202] on div "[PERSON_NAME] Scheduler URL is currently unavailable for this contact. Location…" at bounding box center [573, 216] width 346 height 56
click at [548, 177] on div "Employees ( 5 )" at bounding box center [573, 173] width 346 height 15
copy h4 "Allen Gaoiran"
drag, startPoint x: 454, startPoint y: 260, endPoint x: 484, endPoint y: 264, distance: 31.2
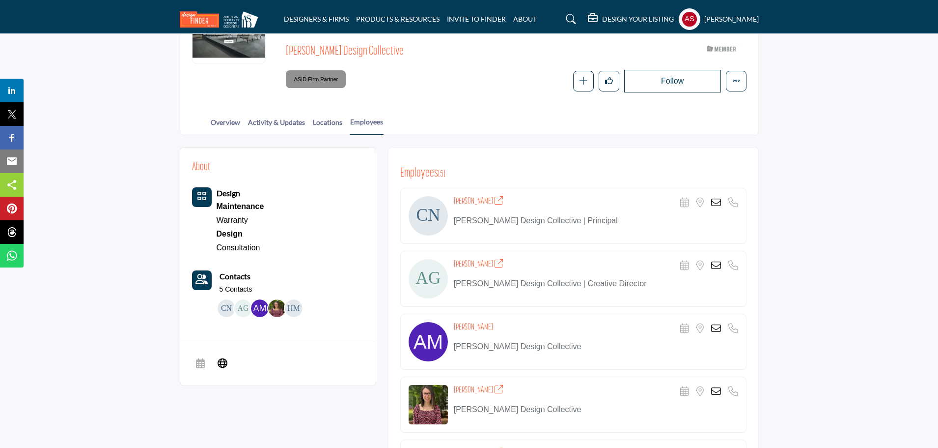
click at [484, 264] on h4 "Allen Gaoiran" at bounding box center [479, 264] width 50 height 10
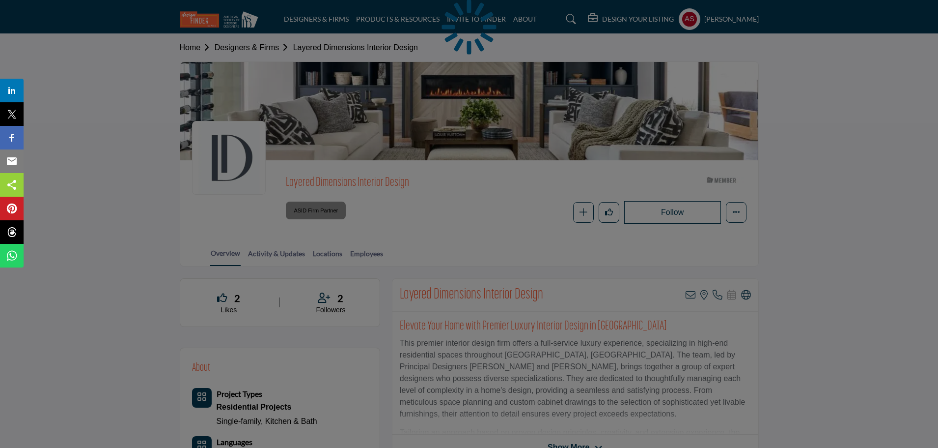
click at [376, 254] on div at bounding box center [469, 224] width 938 height 448
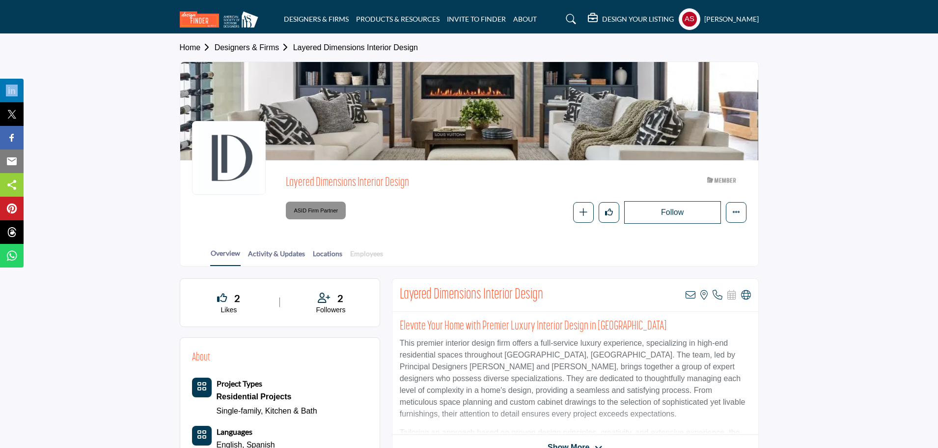
click at [371, 256] on link "Employees" at bounding box center [367, 256] width 34 height 17
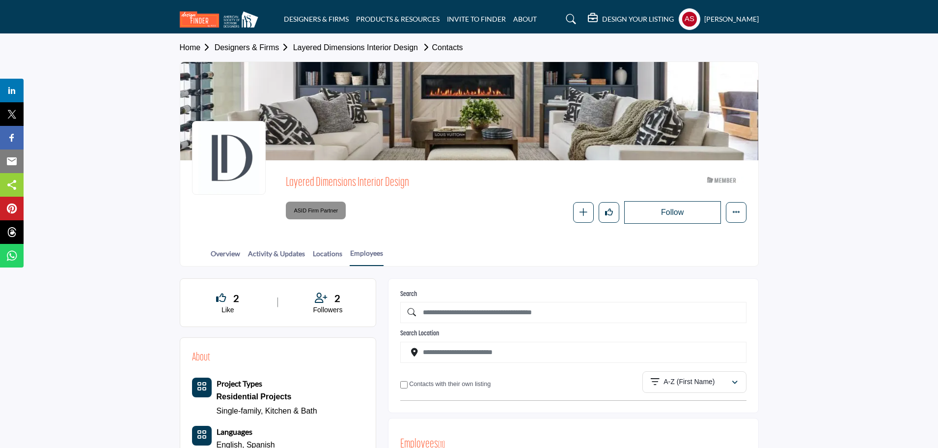
scroll to position [262, 0]
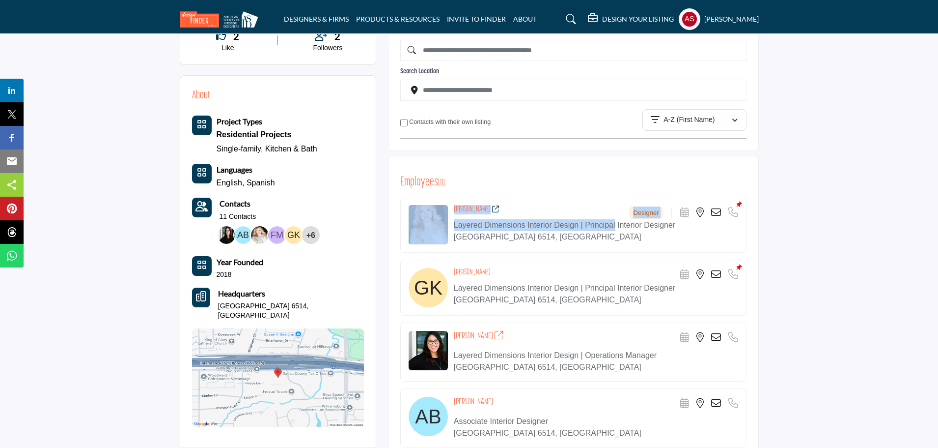
drag, startPoint x: 448, startPoint y: 204, endPoint x: 490, endPoint y: 208, distance: 42.0
click at [488, 214] on div "[PERSON_NAME] Designer Scheduler URL is currently unavailable for this contact." at bounding box center [573, 225] width 346 height 56
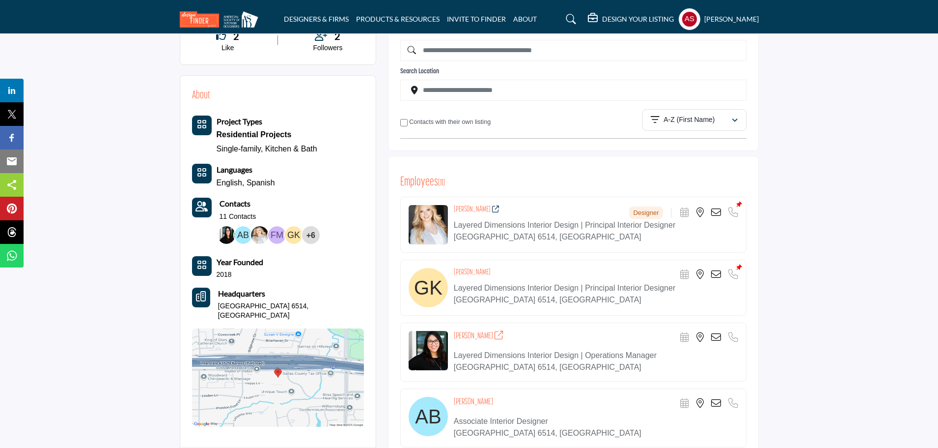
click at [522, 178] on div "Employees ( 11 )" at bounding box center [573, 182] width 346 height 15
copy div "Christina Garcia"
drag, startPoint x: 450, startPoint y: 208, endPoint x: 488, endPoint y: 210, distance: 37.9
click at [488, 210] on div "Christina Garcia Designer Scheduler URL is currently unavailable for this conta…" at bounding box center [573, 225] width 346 height 56
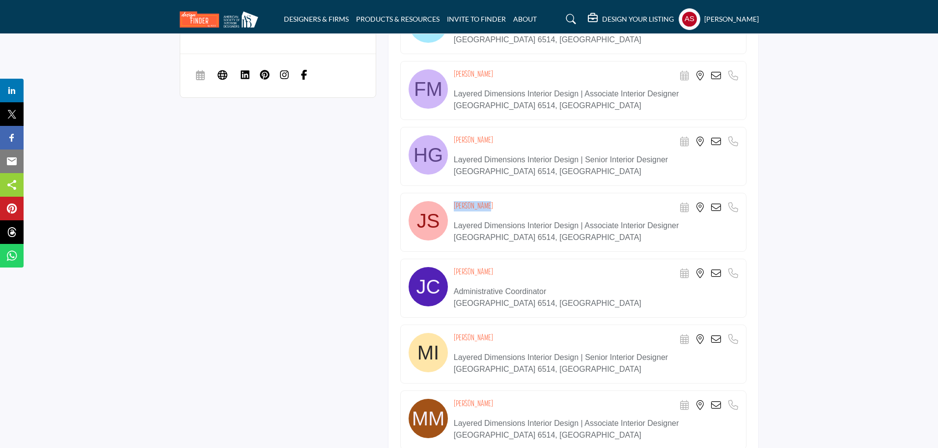
copy div "Jenna Sikes"
drag, startPoint x: 450, startPoint y: 203, endPoint x: 487, endPoint y: 198, distance: 37.7
click at [487, 198] on div "Jenna Sikes Scheduler URL is currently unavailable for this contact." at bounding box center [573, 222] width 346 height 59
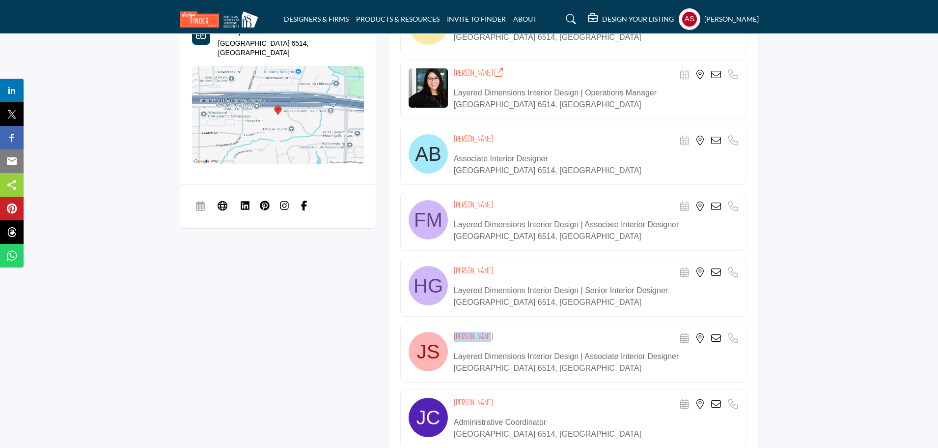
drag, startPoint x: 454, startPoint y: 202, endPoint x: 506, endPoint y: 201, distance: 52.6
click at [506, 201] on div "Fallyn McDougal Scheduler URL is currently unavailable for this contact. Phone …" at bounding box center [596, 207] width 284 height 14
copy h4 "Fallyn McDougal"
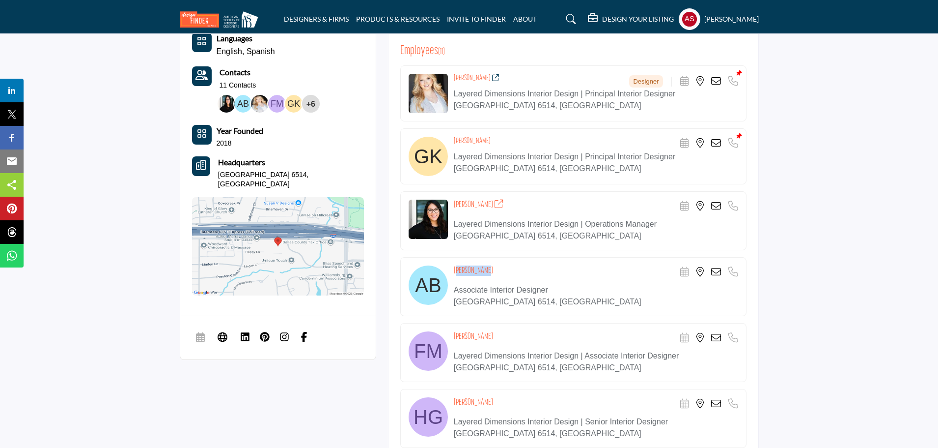
copy h4 "Anna Beller"
drag, startPoint x: 453, startPoint y: 269, endPoint x: 501, endPoint y: 269, distance: 48.2
click at [501, 269] on div "Anna Beller Scheduler URL is currently unavailable for this contact." at bounding box center [573, 286] width 346 height 59
drag, startPoint x: 452, startPoint y: 201, endPoint x: 493, endPoint y: 206, distance: 41.6
click at [493, 206] on div "Melissa Alamilla Scheduler URL is currently unavailable for this contact." at bounding box center [573, 220] width 346 height 59
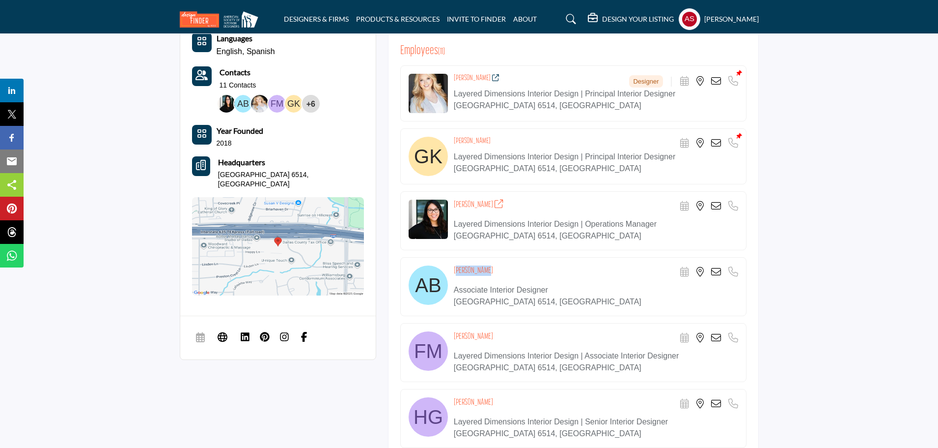
copy h4 "Melissa Alamilla"
drag, startPoint x: 451, startPoint y: 78, endPoint x: 489, endPoint y: 82, distance: 38.5
click at [489, 82] on div "Christina Garcia Designer Scheduler URL is currently unavailable for this conta…" at bounding box center [573, 93] width 346 height 56
copy h4 "Christina Garcia"
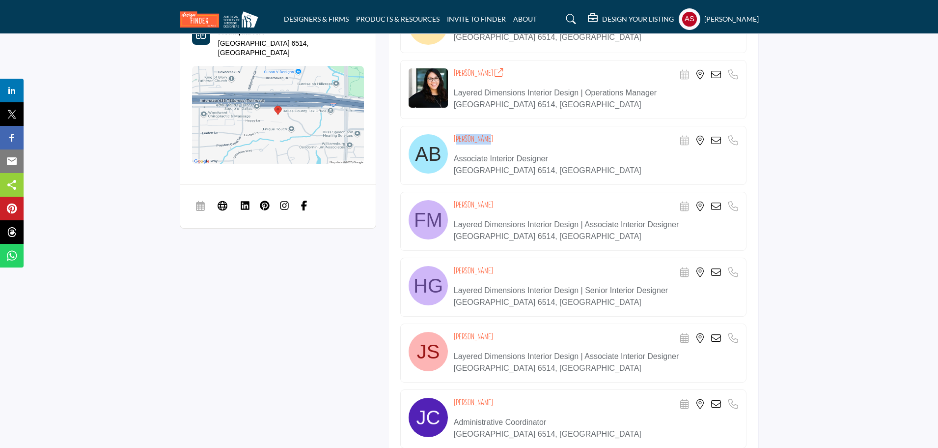
drag, startPoint x: 450, startPoint y: 265, endPoint x: 514, endPoint y: 267, distance: 64.9
click at [514, 267] on div "Heather Gorney Scheduler URL is currently unavailable for this contact." at bounding box center [573, 286] width 346 height 59
click at [327, 284] on div "2 Like 2 Followers About Project Types Single-family, +6" at bounding box center [469, 215] width 579 height 923
copy h4 "Heather Gorney"
drag, startPoint x: 455, startPoint y: 269, endPoint x: 504, endPoint y: 271, distance: 48.7
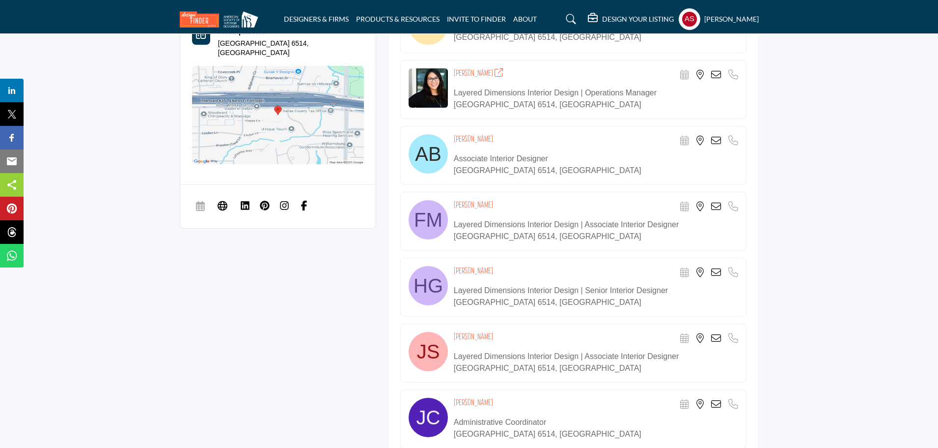
click at [504, 271] on div "Heather Gorney Scheduler URL is currently unavailable for this contact. Phone N…" at bounding box center [596, 273] width 284 height 14
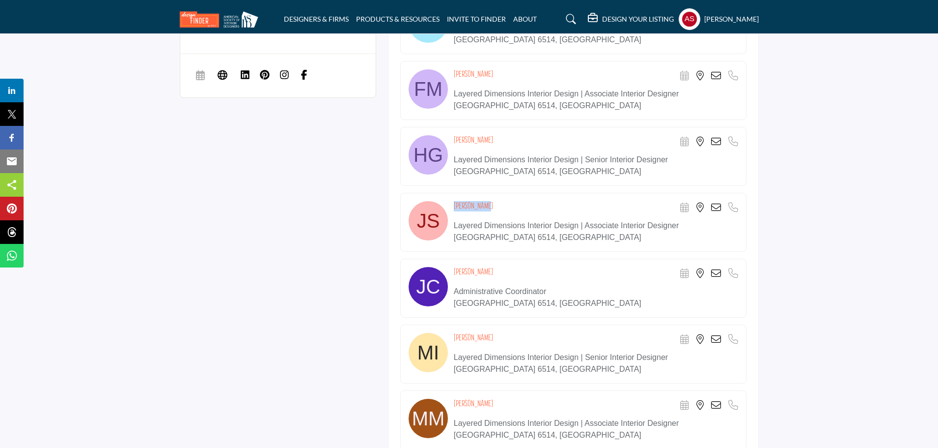
drag, startPoint x: 448, startPoint y: 203, endPoint x: 498, endPoint y: 209, distance: 49.9
click at [498, 209] on div "Jenna Sikes Scheduler URL is currently unavailable for this contact." at bounding box center [573, 222] width 346 height 59
drag, startPoint x: 449, startPoint y: 272, endPoint x: 511, endPoint y: 272, distance: 61.4
click at [511, 272] on div "Jill Carter Scheduler URL is currently unavailable for this contact." at bounding box center [573, 287] width 346 height 59
copy div "Jill Carter"
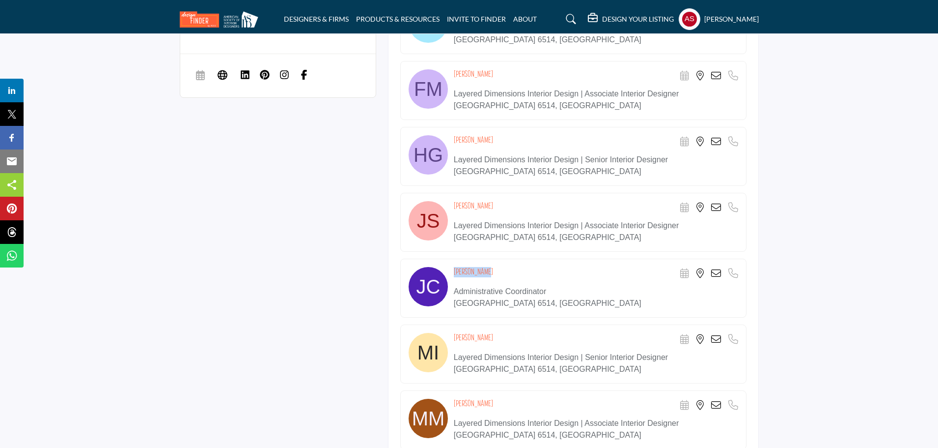
scroll to position [786, 0]
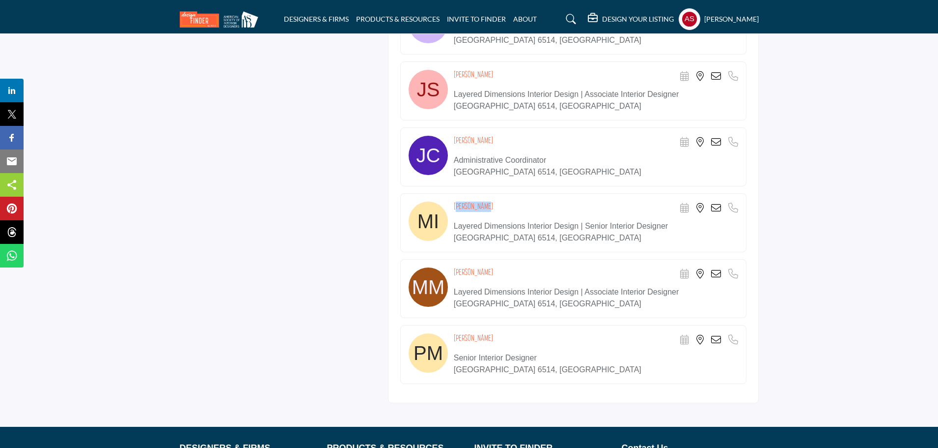
copy h4 "Meghan Ivie"
drag, startPoint x: 454, startPoint y: 205, endPoint x: 492, endPoint y: 207, distance: 38.9
click at [492, 207] on div "Meghan Ivie Scheduler URL is currently unavailable for this contact. Phone Numb…" at bounding box center [596, 208] width 284 height 14
drag, startPoint x: 454, startPoint y: 272, endPoint x: 529, endPoint y: 272, distance: 75.7
click at [529, 272] on div "Molly McReynolds Scheduler URL is currently unavailable for this contact. Phone…" at bounding box center [596, 274] width 284 height 14
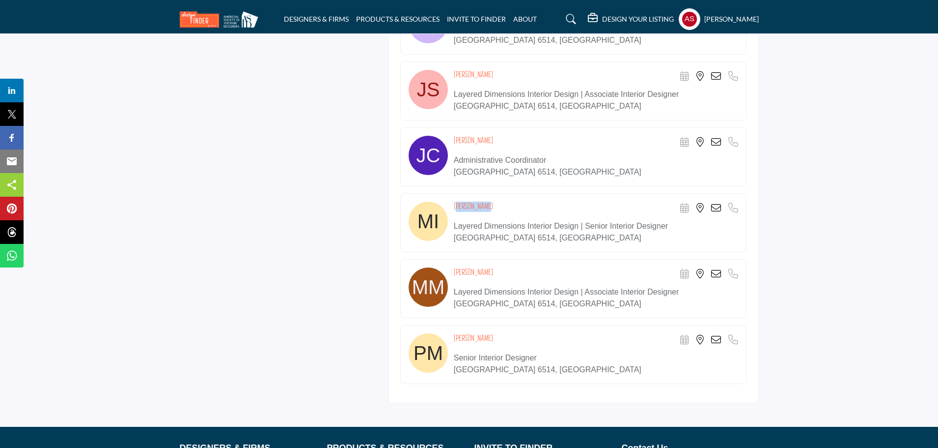
copy h4 "Molly McReynolds"
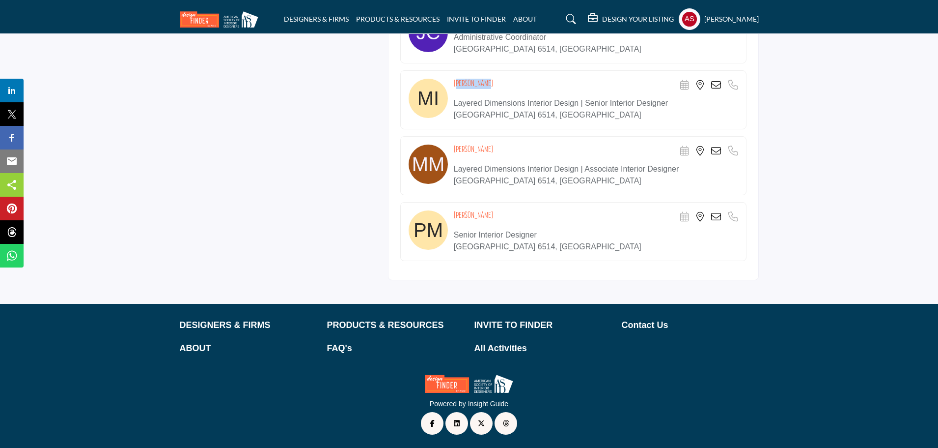
drag, startPoint x: 449, startPoint y: 208, endPoint x: 505, endPoint y: 214, distance: 55.8
click at [505, 214] on div "Patricia Mullenix Scheduler URL is currently unavailable for this contact." at bounding box center [573, 231] width 346 height 59
drag, startPoint x: 454, startPoint y: 210, endPoint x: 518, endPoint y: 211, distance: 64.9
click at [518, 211] on div "Patricia Mullenix Scheduler URL is currently unavailable for this contact." at bounding box center [573, 231] width 346 height 59
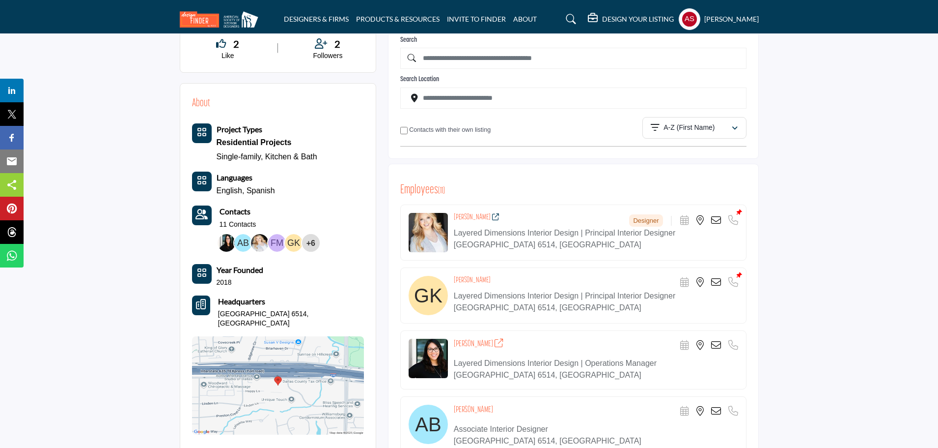
scroll to position [0, 0]
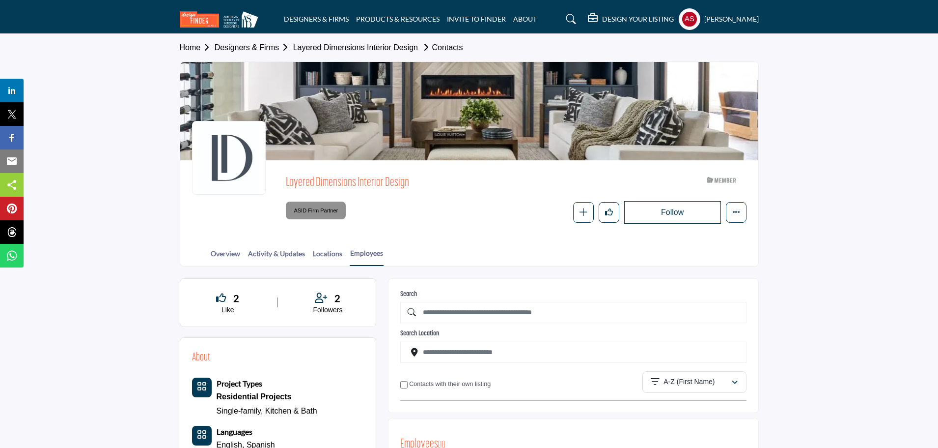
drag, startPoint x: 284, startPoint y: 180, endPoint x: 454, endPoint y: 178, distance: 169.5
click at [454, 178] on div "Layered Dimensions Interior Design ASID Member who supports and impacts the Int…" at bounding box center [469, 198] width 555 height 52
click at [228, 250] on link "Overview" at bounding box center [225, 256] width 30 height 17
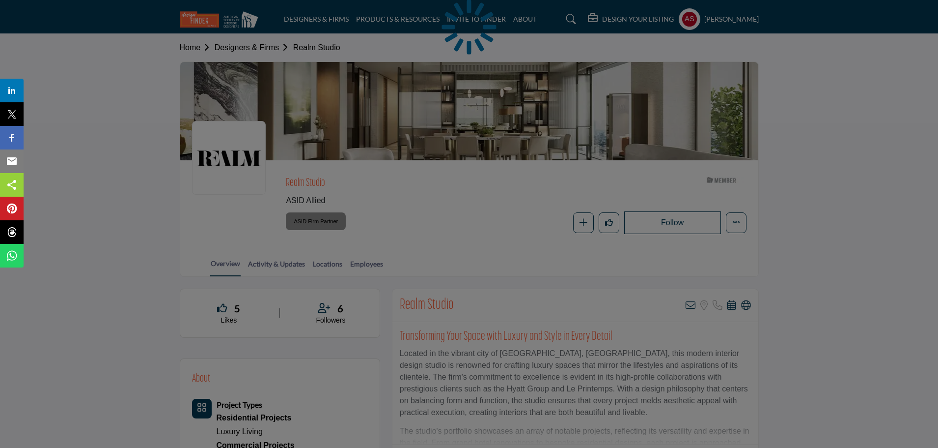
click at [369, 263] on div at bounding box center [469, 224] width 938 height 448
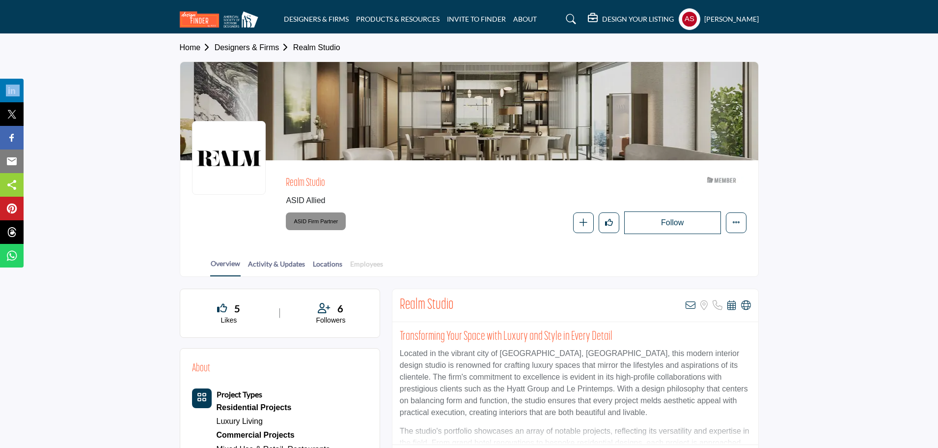
click at [361, 262] on link "Employees" at bounding box center [367, 266] width 34 height 17
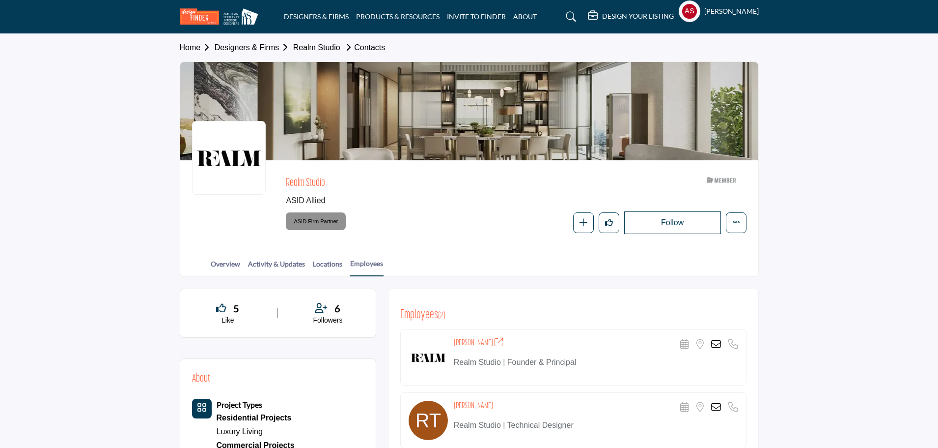
scroll to position [131, 0]
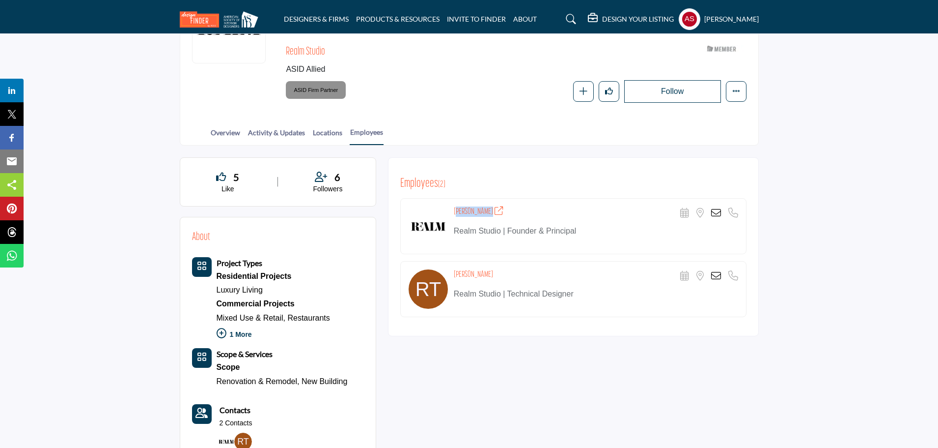
copy h4 "[PERSON_NAME]"
drag, startPoint x: 454, startPoint y: 212, endPoint x: 486, endPoint y: 213, distance: 32.0
click at [486, 213] on h4 "[PERSON_NAME]" at bounding box center [479, 211] width 50 height 10
copy div "[PERSON_NAME]"
drag, startPoint x: 451, startPoint y: 275, endPoint x: 501, endPoint y: 275, distance: 50.1
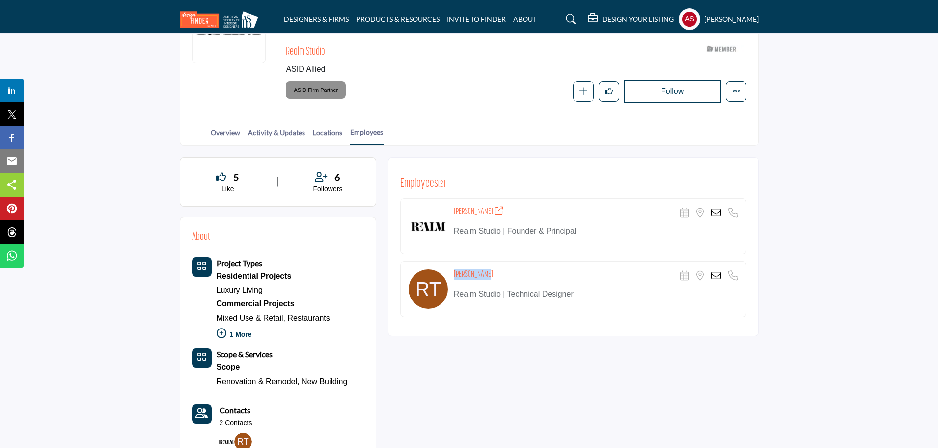
click at [501, 275] on div "[PERSON_NAME] Scheduler URL is currently unavailable for this contact. Location…" at bounding box center [573, 289] width 346 height 56
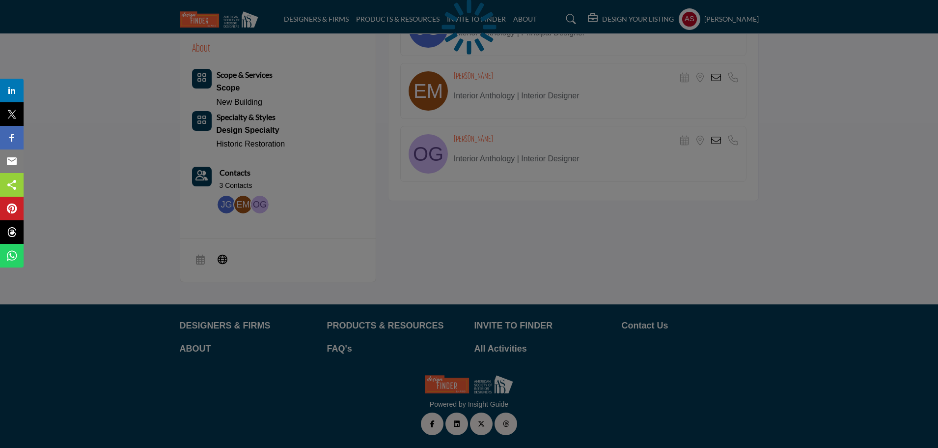
scroll to position [188, 0]
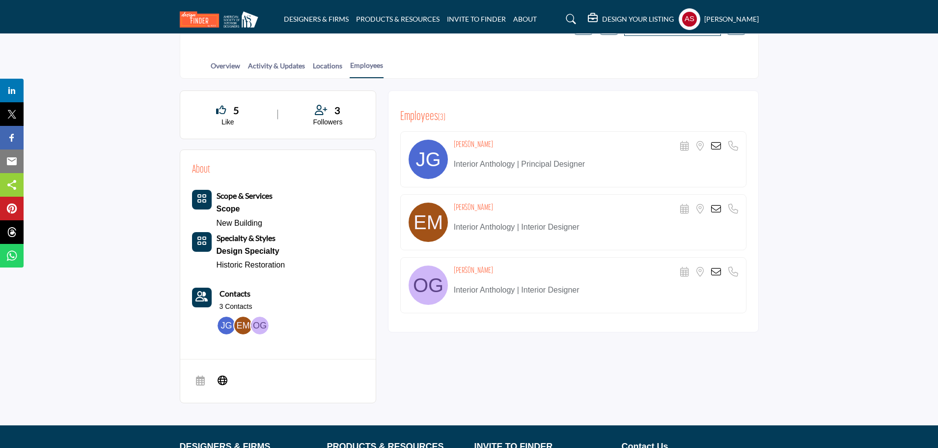
drag, startPoint x: 450, startPoint y: 142, endPoint x: 497, endPoint y: 143, distance: 47.2
click at [497, 143] on div "Jennefer Guthrie Scheduler URL is currently unavailable for this contact. Locat…" at bounding box center [573, 159] width 346 height 56
copy div "Jennefer Guthrie"
copy div "Emily McDowell"
drag, startPoint x: 451, startPoint y: 206, endPoint x: 552, endPoint y: 206, distance: 101.7
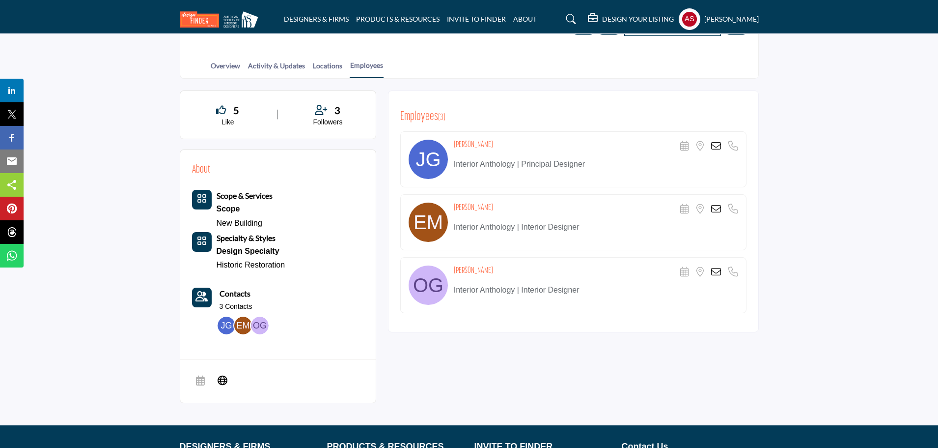
click at [552, 206] on div "Emily McDowell Scheduler URL is currently unavailable for this contact. Locatio…" at bounding box center [573, 222] width 346 height 56
copy h4 "Olivia Gild"
drag, startPoint x: 452, startPoint y: 270, endPoint x: 507, endPoint y: 269, distance: 55.1
click at [507, 269] on div "Olivia Gild Scheduler URL is currently unavailable for this contact. Location i…" at bounding box center [573, 285] width 346 height 56
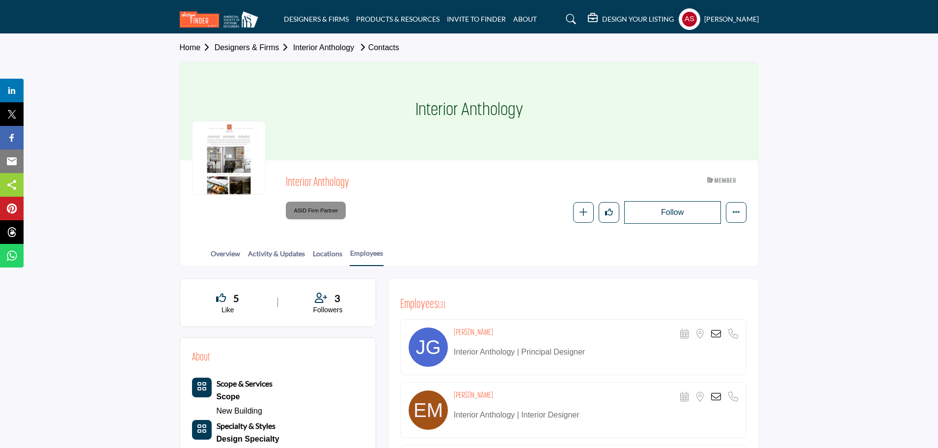
copy h1 "Interior Anthology"
drag, startPoint x: 403, startPoint y: 114, endPoint x: 597, endPoint y: 114, distance: 193.1
click at [597, 114] on div "Interior Anthology" at bounding box center [469, 111] width 578 height 98
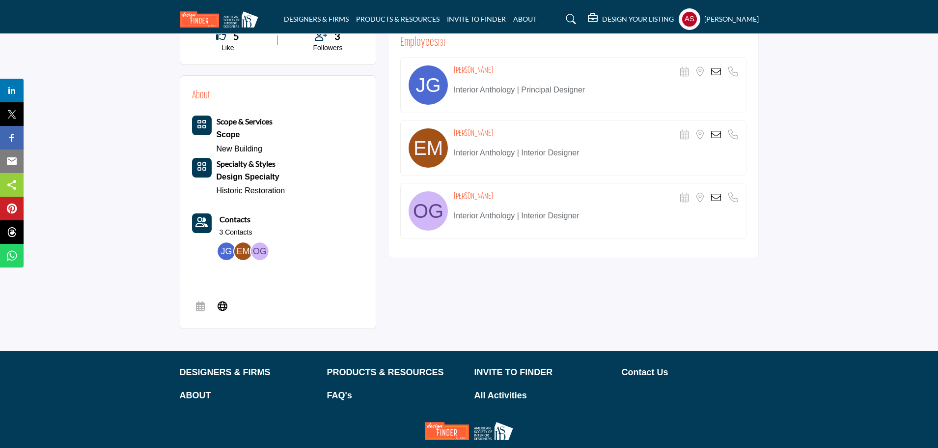
click at [716, 195] on icon at bounding box center [716, 198] width 10 height 10
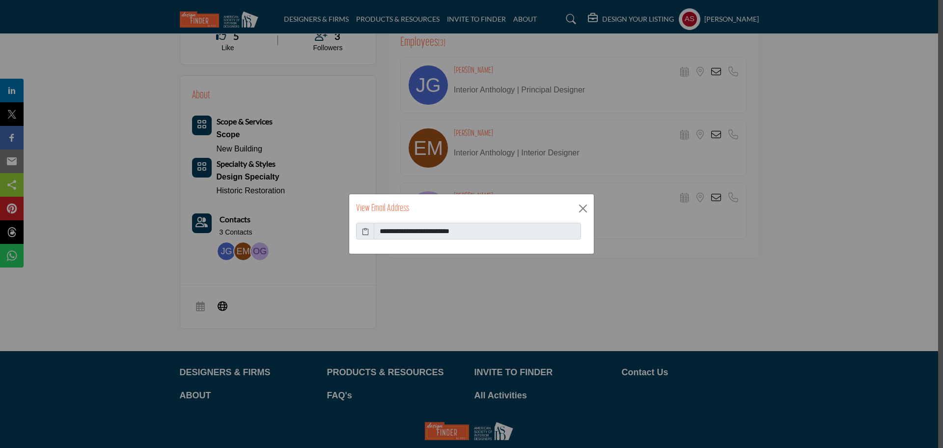
click at [368, 230] on icon at bounding box center [365, 231] width 7 height 10
click at [581, 211] on button "Close" at bounding box center [583, 208] width 15 height 15
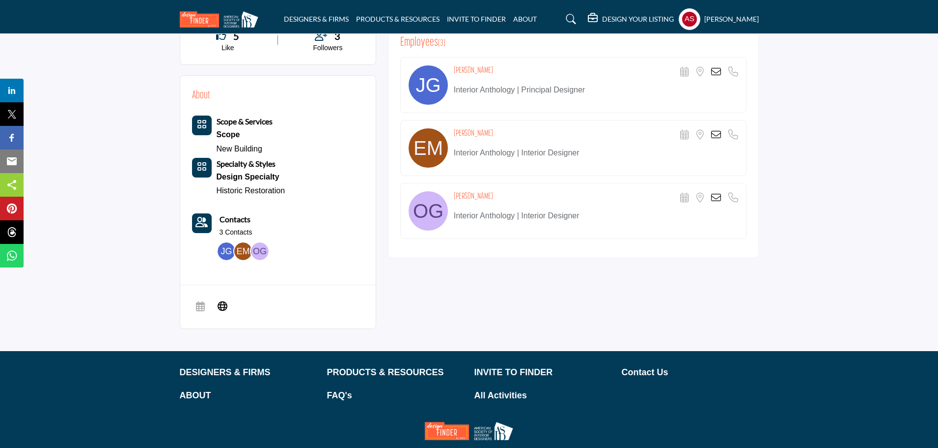
scroll to position [0, 0]
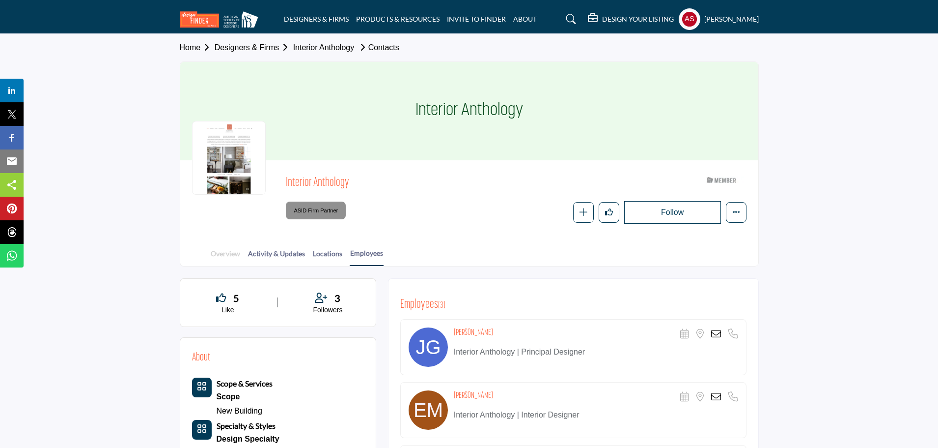
click at [228, 256] on link "Overview" at bounding box center [225, 256] width 30 height 17
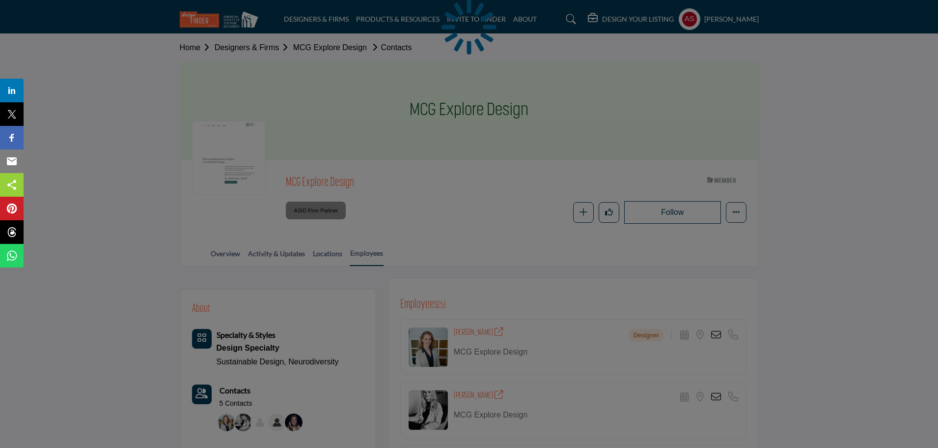
scroll to position [131, 0]
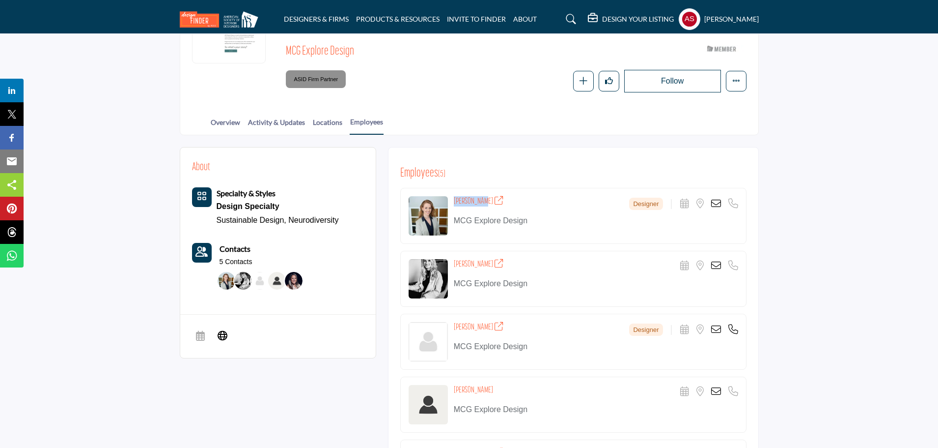
drag, startPoint x: 450, startPoint y: 202, endPoint x: 479, endPoint y: 205, distance: 29.1
click at [479, 205] on div "[PERSON_NAME] Designer Scheduler URL is currently unavailable for this contact.…" at bounding box center [573, 216] width 346 height 56
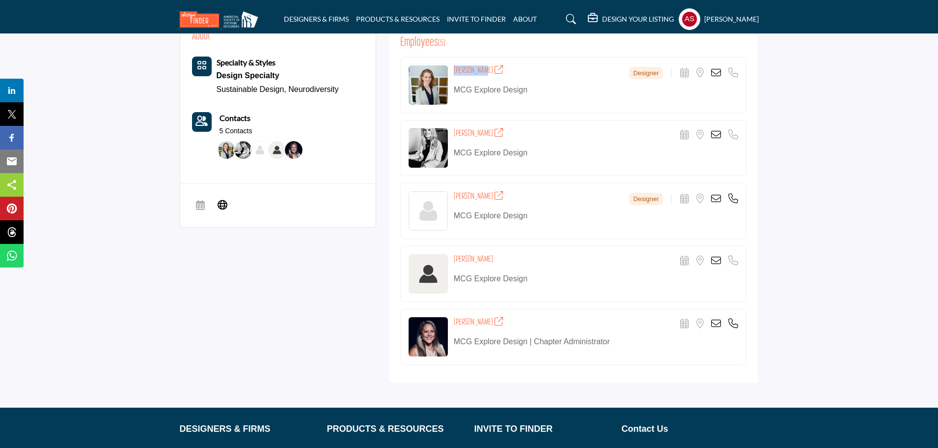
scroll to position [366, 0]
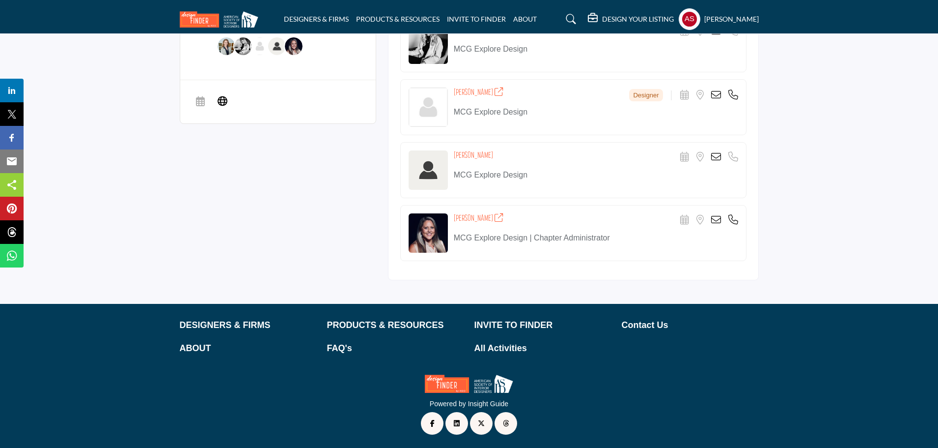
drag, startPoint x: 448, startPoint y: 218, endPoint x: 487, endPoint y: 223, distance: 39.7
click at [487, 223] on div "[PERSON_NAME] Scheduler URL is currently unavailable for this contact. Location…" at bounding box center [573, 233] width 346 height 56
copy div "[PERSON_NAME]"
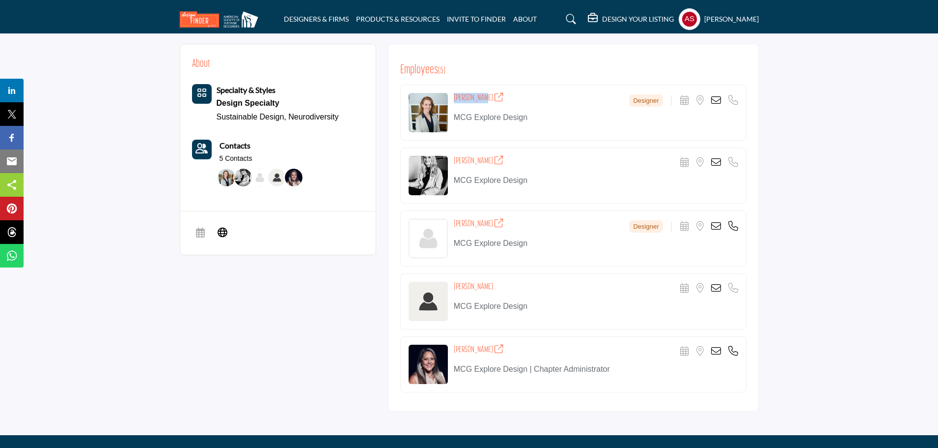
copy h4 "[PERSON_NAME]"
drag, startPoint x: 452, startPoint y: 285, endPoint x: 508, endPoint y: 285, distance: 56.0
click at [508, 285] on div "[PERSON_NAME] Scheduler URL is currently unavailable for this contact. Location…" at bounding box center [573, 301] width 346 height 56
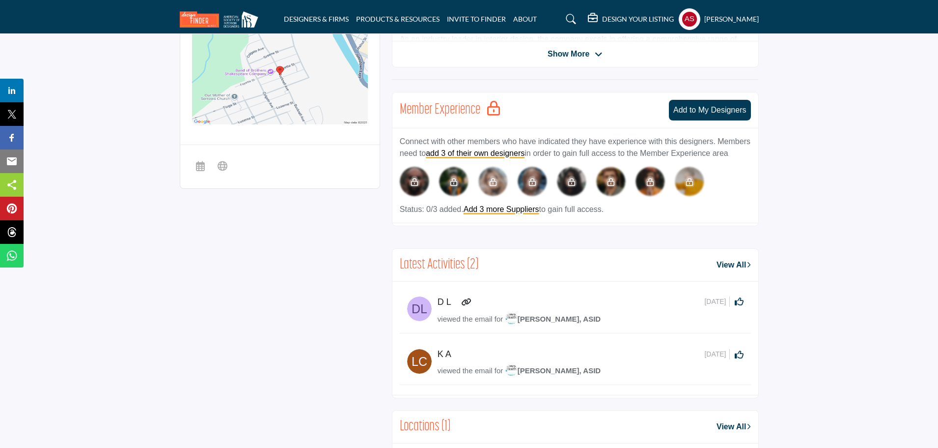
scroll to position [131, 0]
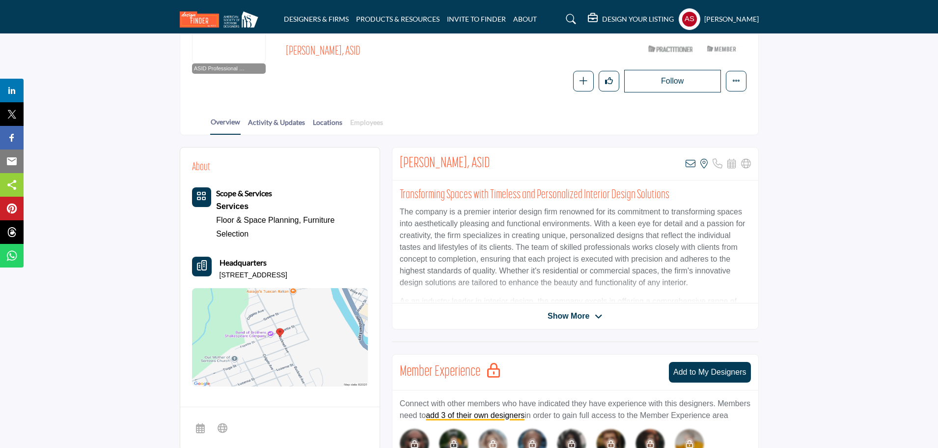
click at [370, 124] on link "Employees" at bounding box center [367, 125] width 34 height 17
click at [225, 123] on link "Overview" at bounding box center [225, 125] width 30 height 18
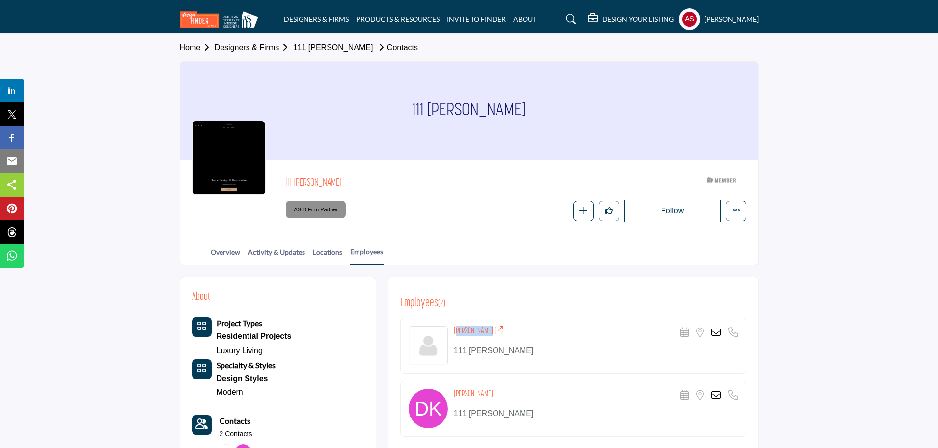
drag, startPoint x: 453, startPoint y: 332, endPoint x: 486, endPoint y: 332, distance: 33.4
click at [486, 332] on div "[PERSON_NAME] Scheduler URL is currently unavailable for this contact. Location…" at bounding box center [573, 345] width 346 height 56
copy h4 "[PERSON_NAME]"
drag, startPoint x: 449, startPoint y: 391, endPoint x: 483, endPoint y: 391, distance: 33.9
click at [483, 391] on div "[PERSON_NAME] Scheduler URL is currently unavailable for this contact. Location…" at bounding box center [573, 408] width 346 height 56
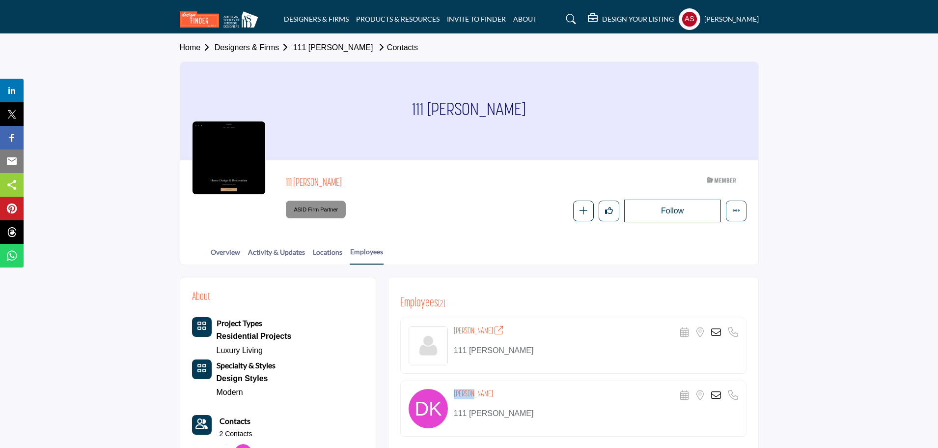
copy div "[PERSON_NAME]"
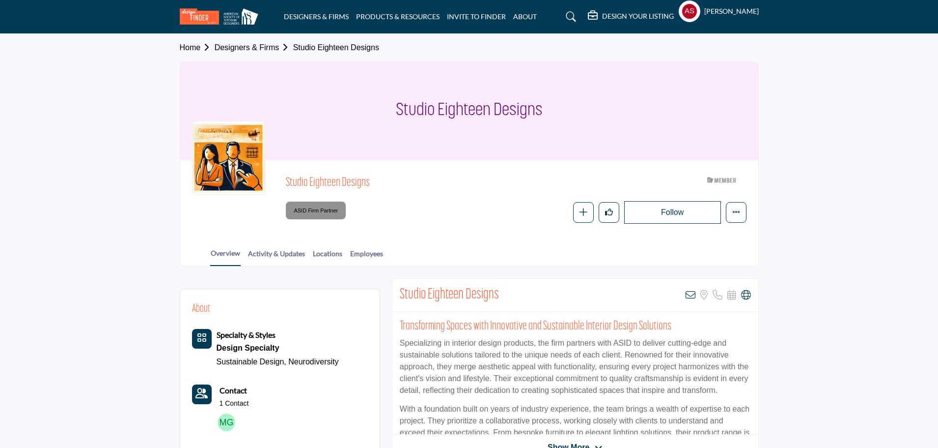
click at [0, 0] on div at bounding box center [0, 0] width 0 height 0
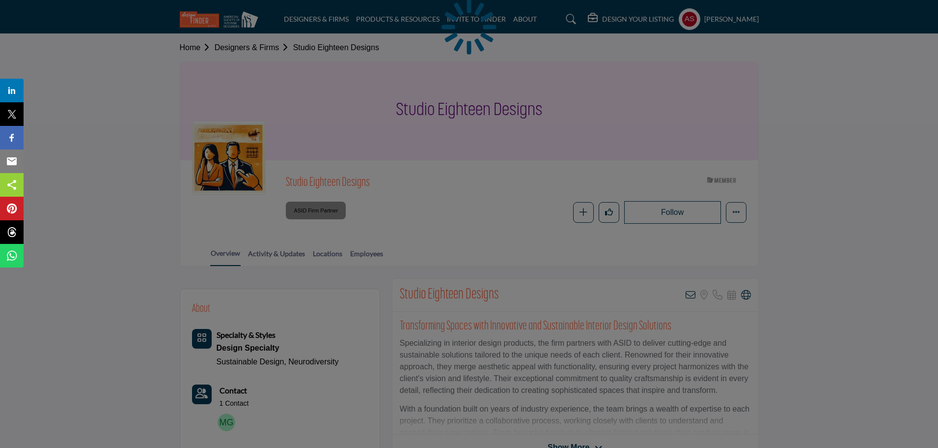
click at [363, 251] on div at bounding box center [469, 224] width 938 height 448
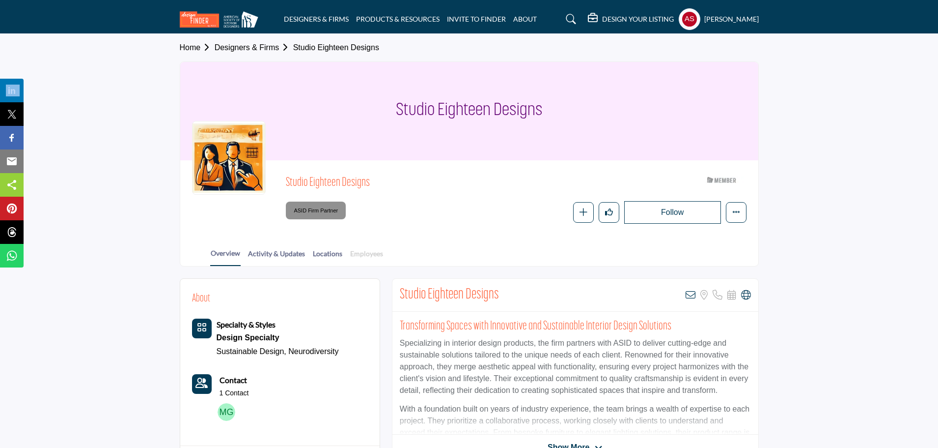
click at [371, 253] on link "Employees" at bounding box center [367, 256] width 34 height 17
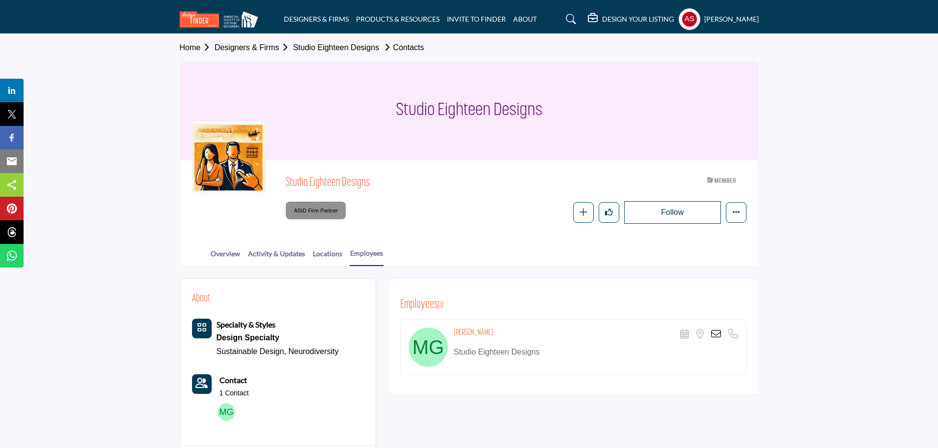
drag, startPoint x: 449, startPoint y: 329, endPoint x: 513, endPoint y: 336, distance: 64.7
click at [513, 336] on div "Miriam Gelman Scheduler URL is currently unavailable for this contact. Location…" at bounding box center [573, 347] width 346 height 56
copy div "Miriam Gelman"
drag, startPoint x: 378, startPoint y: 111, endPoint x: 601, endPoint y: 110, distance: 223.6
click at [601, 110] on div "Studio Eighteen Designs" at bounding box center [469, 111] width 578 height 98
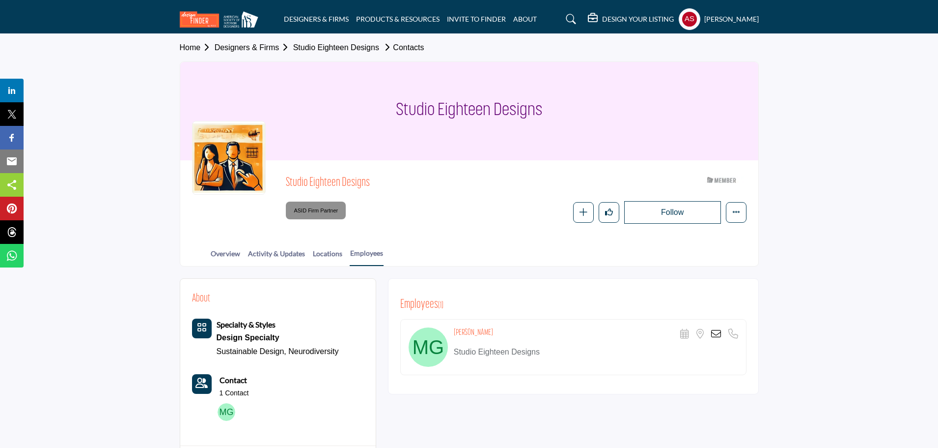
copy h1 "Studio Eighteen Designs"
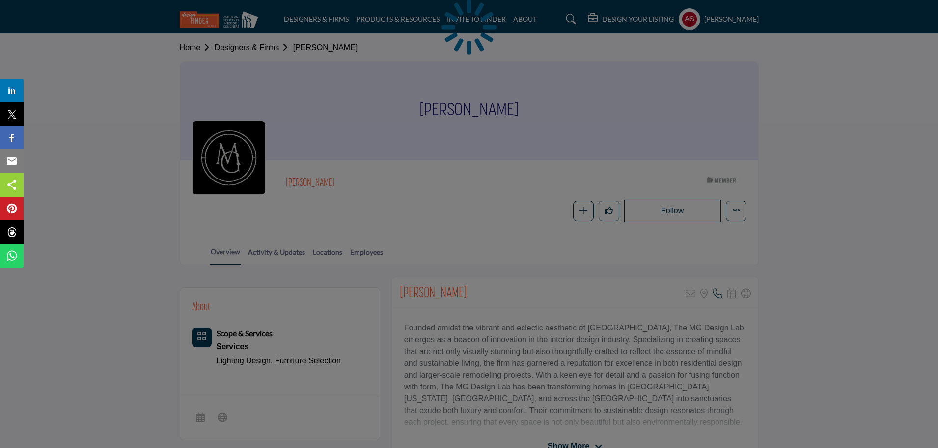
scroll to position [131, 0]
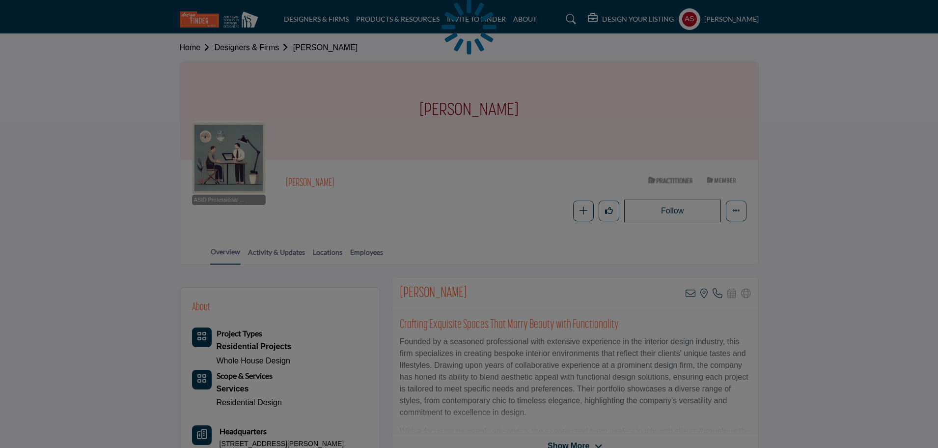
click at [366, 252] on div at bounding box center [469, 224] width 938 height 448
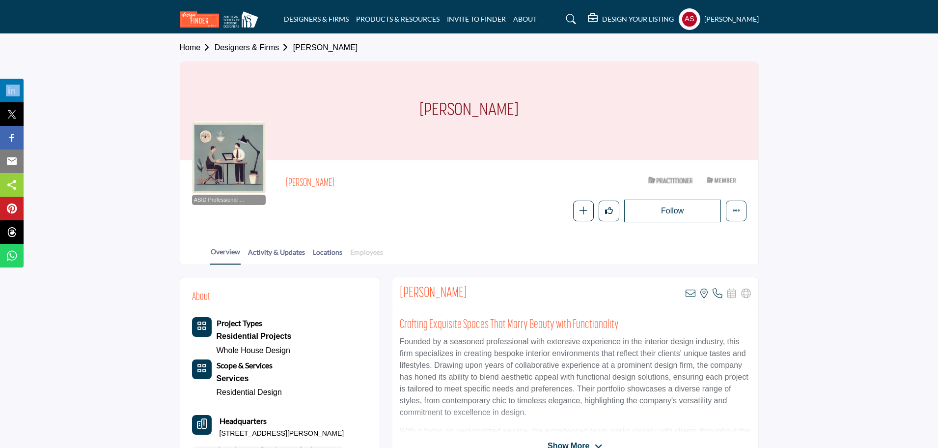
click at [366, 254] on link "Employees" at bounding box center [367, 255] width 34 height 17
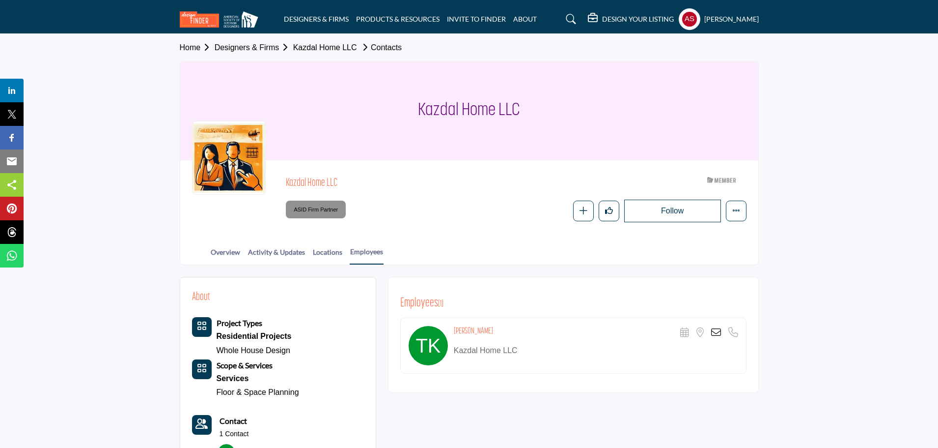
drag, startPoint x: 455, startPoint y: 331, endPoint x: 514, endPoint y: 329, distance: 58.5
click at [514, 329] on div "[PERSON_NAME] Scheduler URL is currently unavailable for this contact. Location…" at bounding box center [596, 333] width 284 height 14
click at [532, 286] on div "Employees ( 1 ) Tameron Kazdal" at bounding box center [573, 335] width 371 height 116
drag, startPoint x: 448, startPoint y: 328, endPoint x: 501, endPoint y: 327, distance: 52.6
click at [501, 327] on div "Tameron Kazdal Scheduler URL is currently unavailable for this contact. Locatio…" at bounding box center [573, 345] width 346 height 56
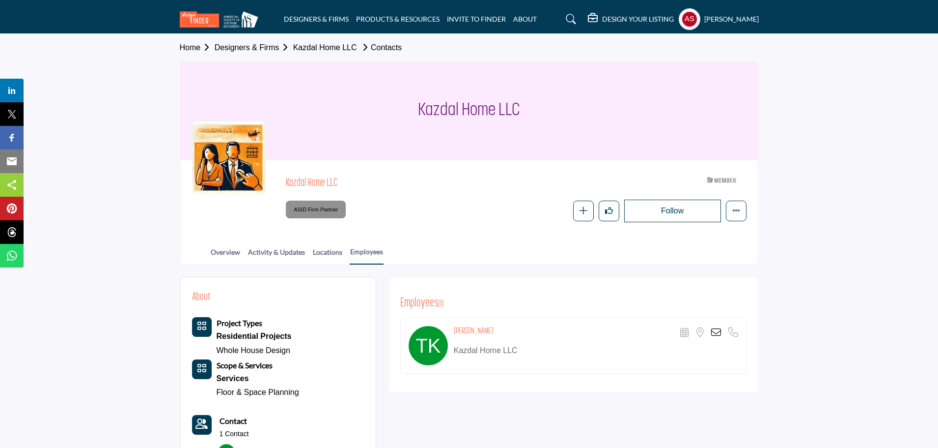
copy div "Tameron Kazdal"
drag, startPoint x: 406, startPoint y: 108, endPoint x: 608, endPoint y: 109, distance: 202.4
click at [608, 109] on div "Kazdal Home LLC" at bounding box center [469, 111] width 578 height 98
copy h1 "Kazdal Home LLC"
click at [224, 252] on link "Overview" at bounding box center [225, 255] width 30 height 17
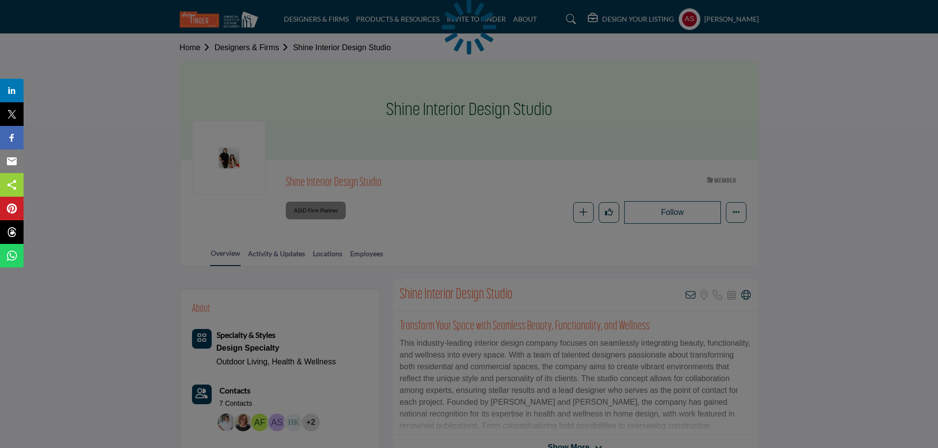
click at [375, 255] on div at bounding box center [469, 224] width 938 height 448
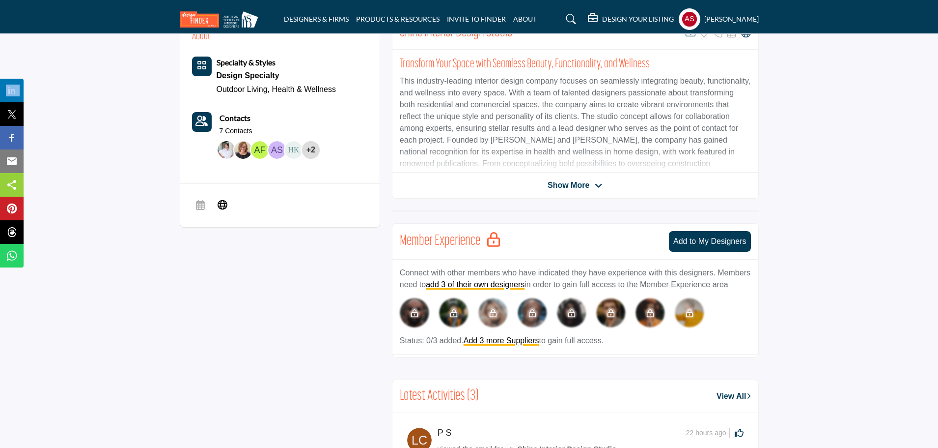
scroll to position [131, 0]
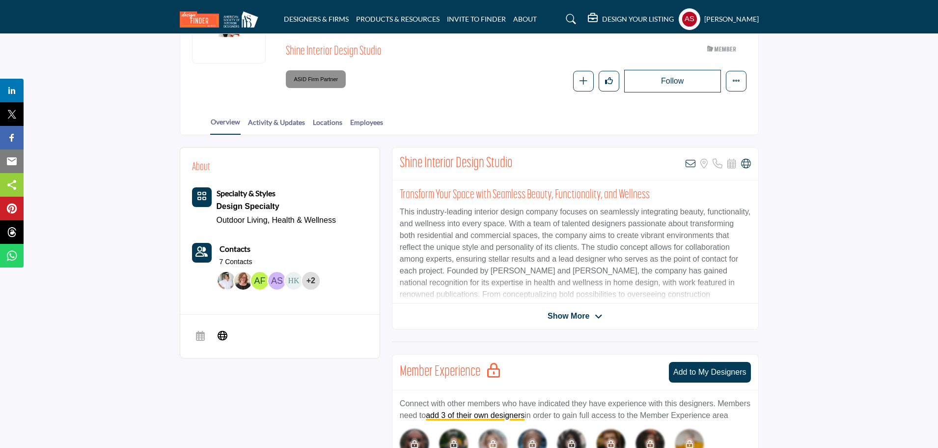
click at [348, 116] on div "Overview Activity & Updates Locations Employees" at bounding box center [482, 119] width 554 height 30
click at [357, 119] on div "Overview Activity & Updates Locations Employees" at bounding box center [482, 119] width 554 height 30
click at [363, 123] on link "Employees" at bounding box center [367, 125] width 34 height 17
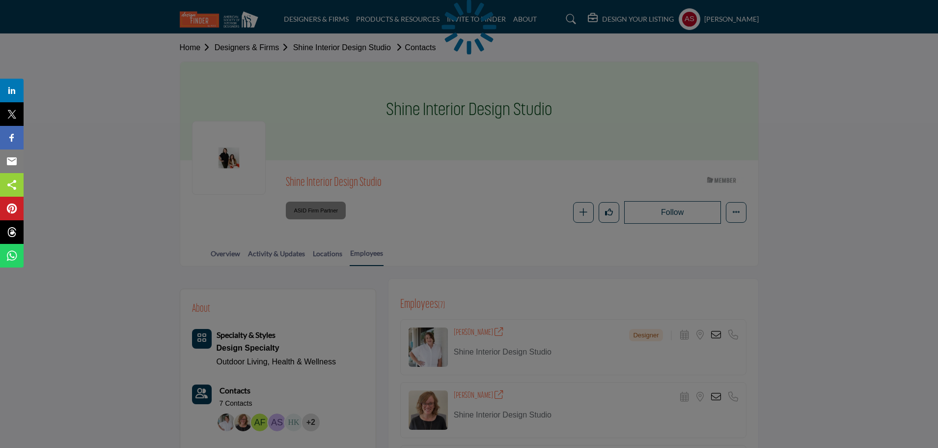
scroll to position [262, 0]
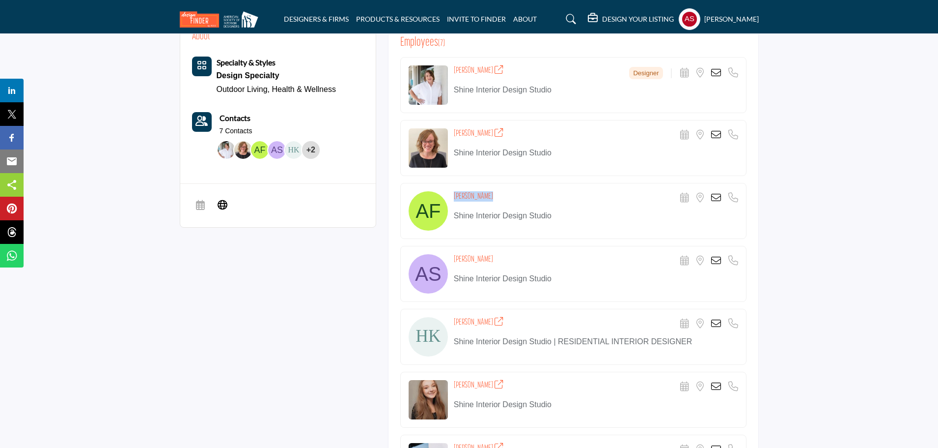
drag, startPoint x: 451, startPoint y: 199, endPoint x: 486, endPoint y: 198, distance: 35.9
click at [486, 198] on div "Ashley Fiant Scheduler URL is currently unavailable for this contact. Location …" at bounding box center [573, 211] width 346 height 56
copy div "Ashley Fiant"
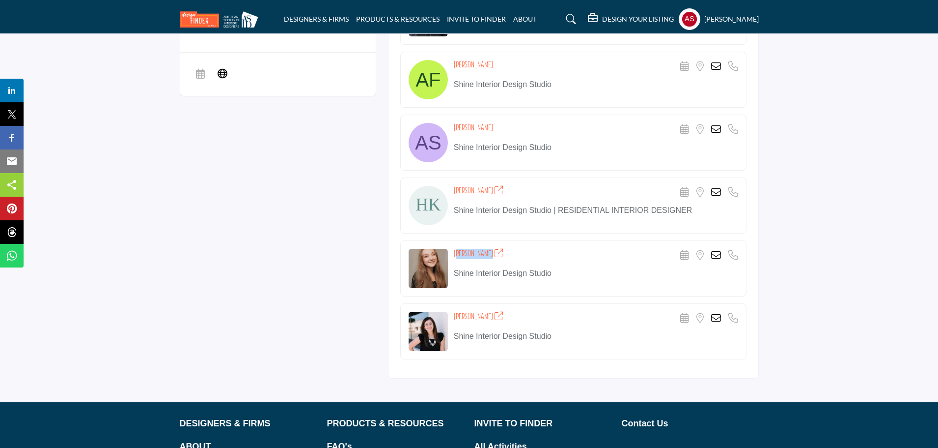
copy h4 "Rachael Bowen"
drag, startPoint x: 453, startPoint y: 254, endPoint x: 501, endPoint y: 255, distance: 47.7
click at [501, 255] on div "Rachael Bowen Scheduler URL is currently unavailable for this contact. Location…" at bounding box center [573, 268] width 346 height 56
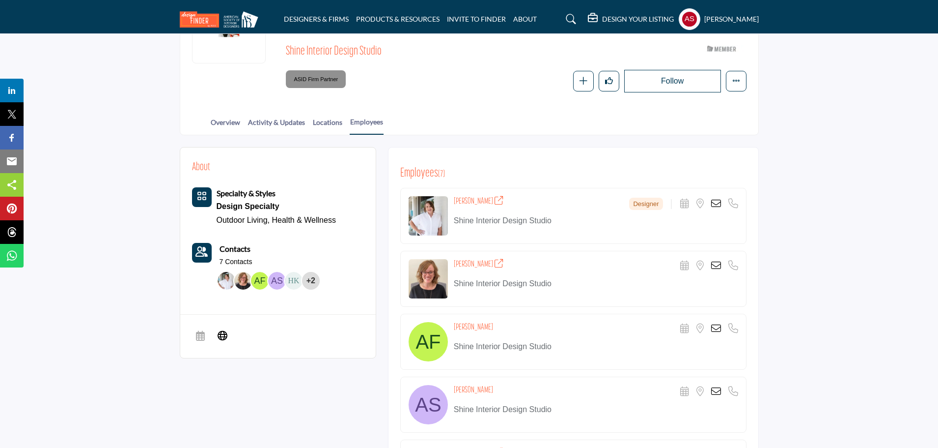
drag, startPoint x: 455, startPoint y: 201, endPoint x: 483, endPoint y: 208, distance: 28.8
click at [483, 208] on div "Natalie Biles Designer Scheduler URL is currently unavailable for this contact.…" at bounding box center [596, 203] width 284 height 14
copy h4 "Natalie Biles"
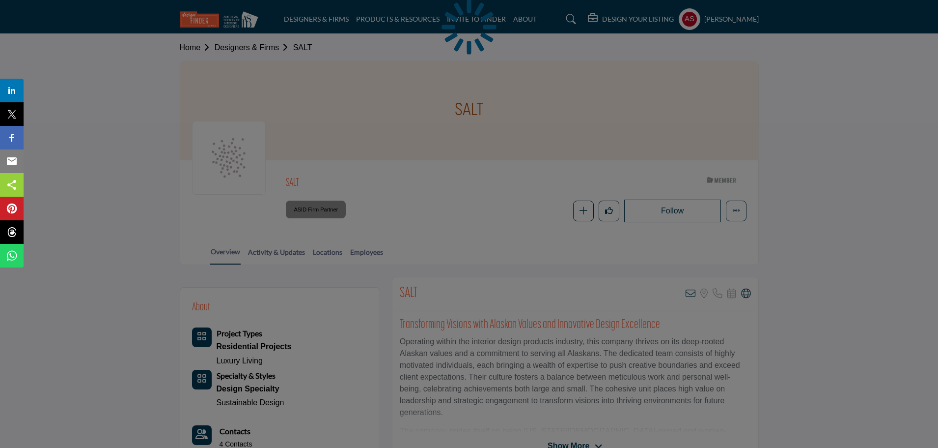
click at [371, 255] on div at bounding box center [469, 224] width 938 height 448
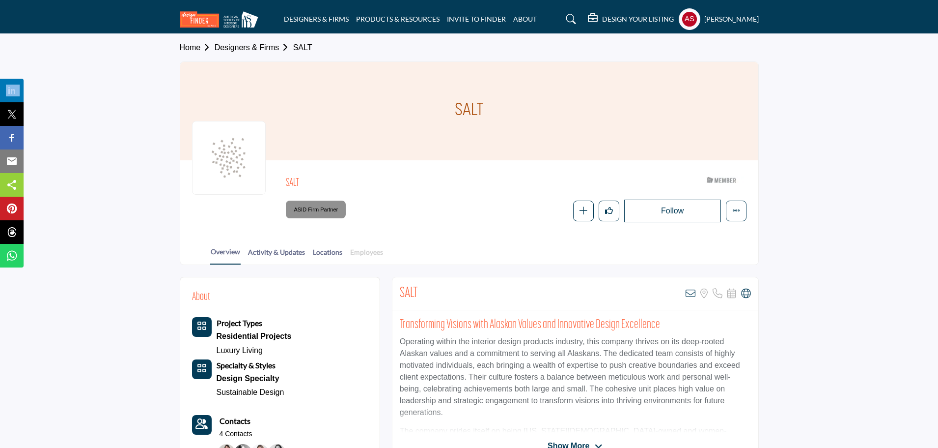
click at [376, 250] on link "Employees" at bounding box center [367, 255] width 34 height 17
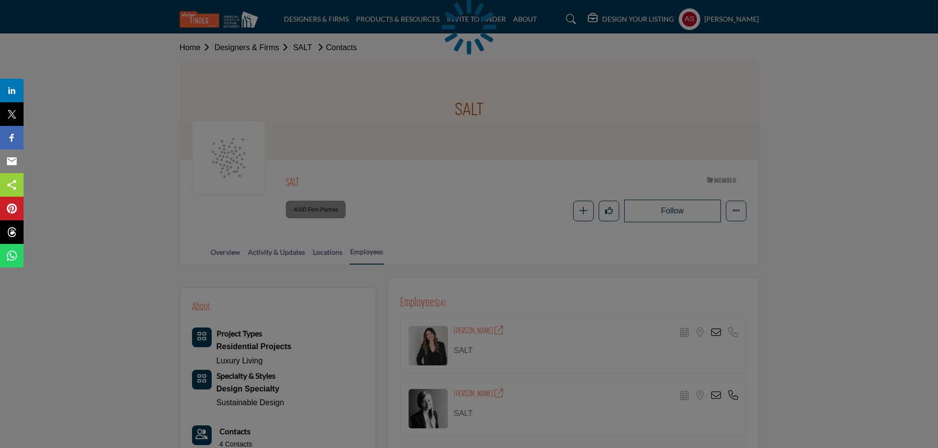
scroll to position [262, 0]
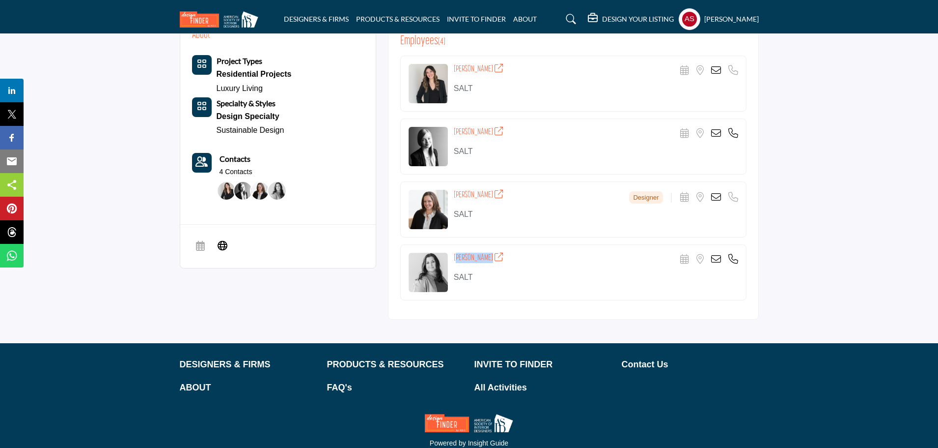
drag, startPoint x: 451, startPoint y: 256, endPoint x: 497, endPoint y: 263, distance: 46.8
click at [497, 263] on div "[PERSON_NAME] Scheduler URL is currently unavailable for this contact. Location…" at bounding box center [573, 272] width 346 height 56
copy h4 "[PERSON_NAME]"
drag, startPoint x: 451, startPoint y: 193, endPoint x: 493, endPoint y: 197, distance: 42.0
click at [493, 197] on div "[PERSON_NAME] Designer Scheduler URL is currently unavailable for this contact.…" at bounding box center [573, 209] width 346 height 56
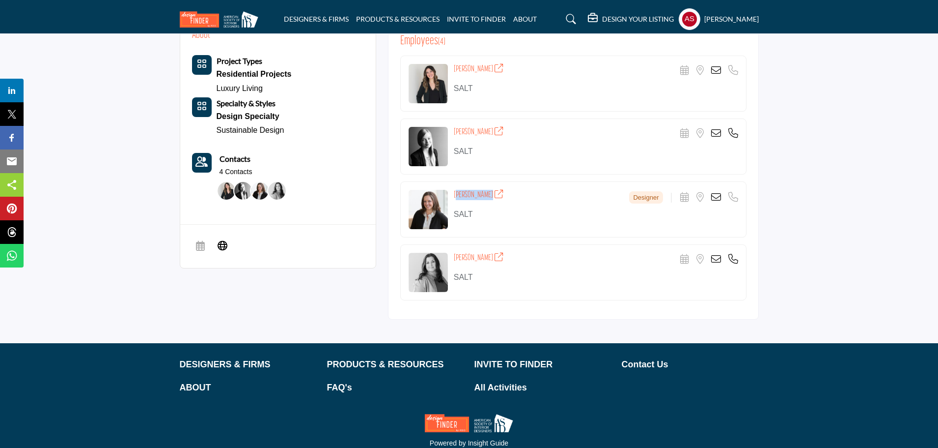
copy h4 "[PERSON_NAME]"
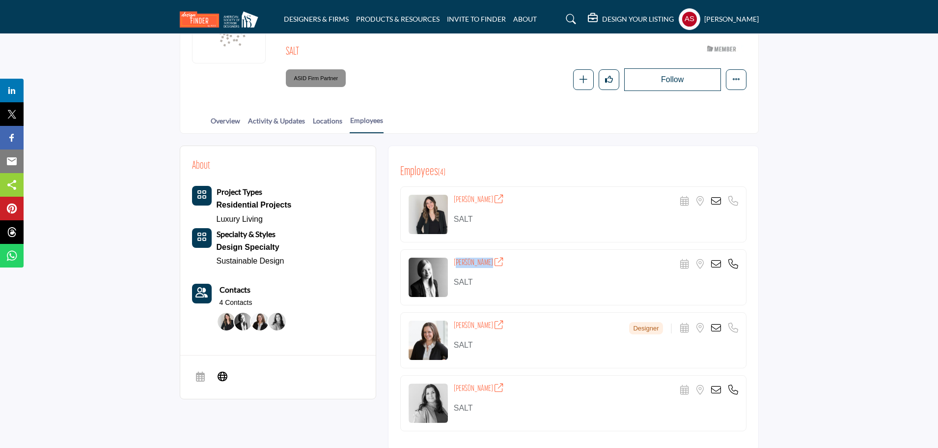
drag, startPoint x: 452, startPoint y: 263, endPoint x: 483, endPoint y: 265, distance: 32.0
click at [483, 265] on div "Kelsi Swank Scheduler URL is currently unavailable for this contact. Location i…" at bounding box center [573, 277] width 346 height 56
copy h4 "Kelsi Swank"
drag, startPoint x: 452, startPoint y: 200, endPoint x: 495, endPoint y: 202, distance: 42.8
click at [495, 202] on div "Kelsey Conway Scheduler URL is currently unavailable for this contact. Location…" at bounding box center [573, 214] width 346 height 56
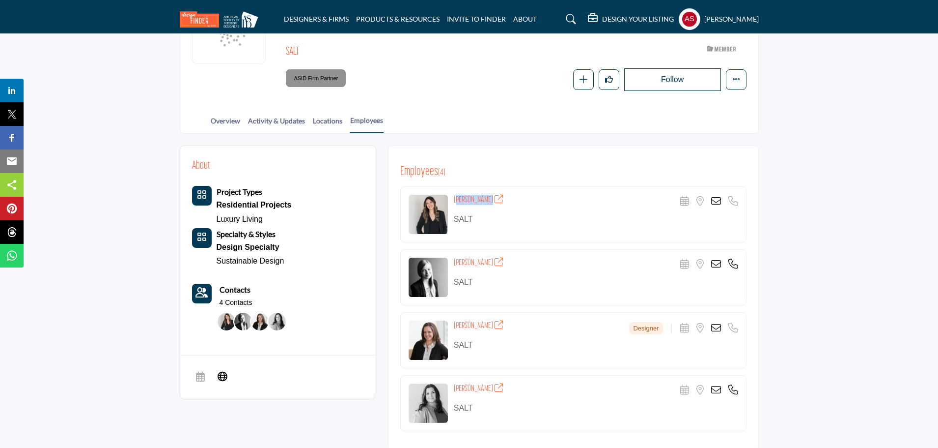
copy h4 "Kelsey Conway"
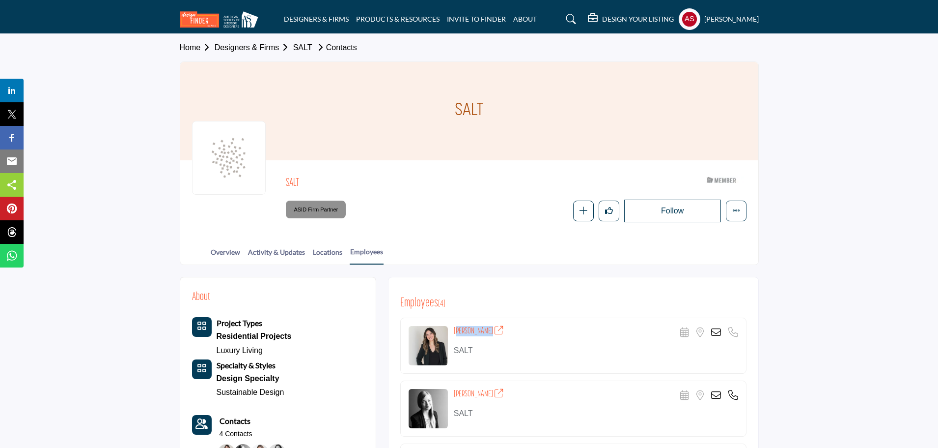
drag, startPoint x: 283, startPoint y: 181, endPoint x: 338, endPoint y: 180, distance: 55.0
click at [338, 180] on div "SALT ASID Member who supports and impacts the Interior Design industry. ASID Fi…" at bounding box center [469, 197] width 555 height 50
copy h2 "SALT"
click at [223, 253] on link "Overview" at bounding box center [225, 255] width 30 height 17
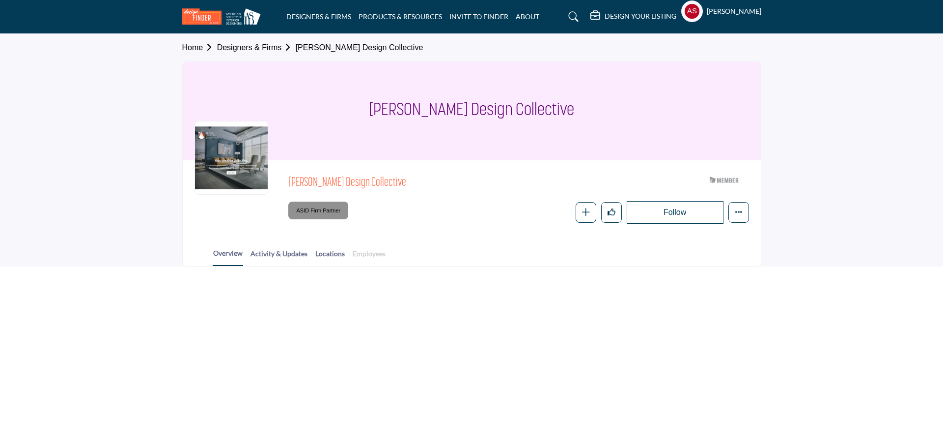
click at [373, 256] on link "Employees" at bounding box center [369, 256] width 34 height 17
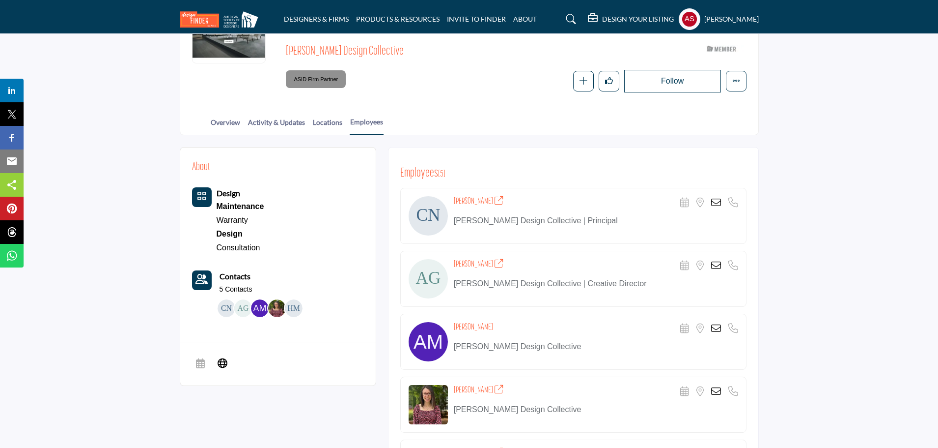
scroll to position [366, 0]
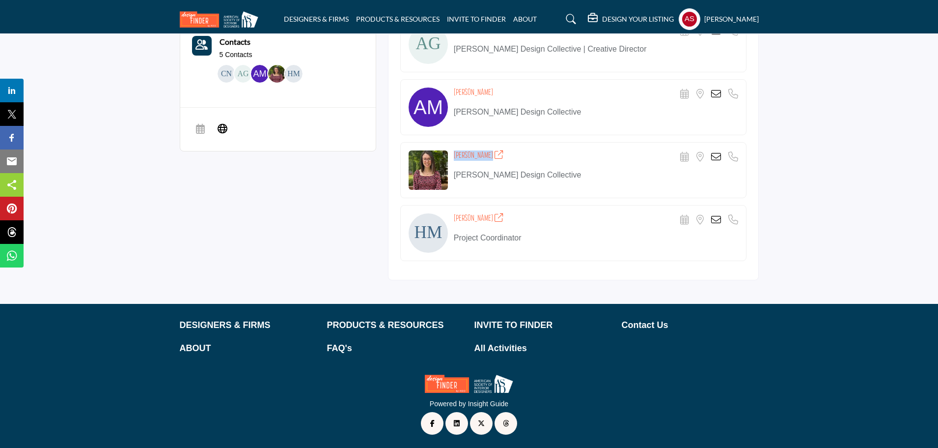
drag, startPoint x: 449, startPoint y: 157, endPoint x: 500, endPoint y: 159, distance: 50.6
click at [500, 159] on div "Danielle O'Sullivan Scheduler URL is currently unavailable for this contact. Lo…" at bounding box center [573, 170] width 346 height 56
copy div "Danielle O'Sullivan"
copy div "Heather Monroe"
drag, startPoint x: 448, startPoint y: 220, endPoint x: 492, endPoint y: 220, distance: 43.7
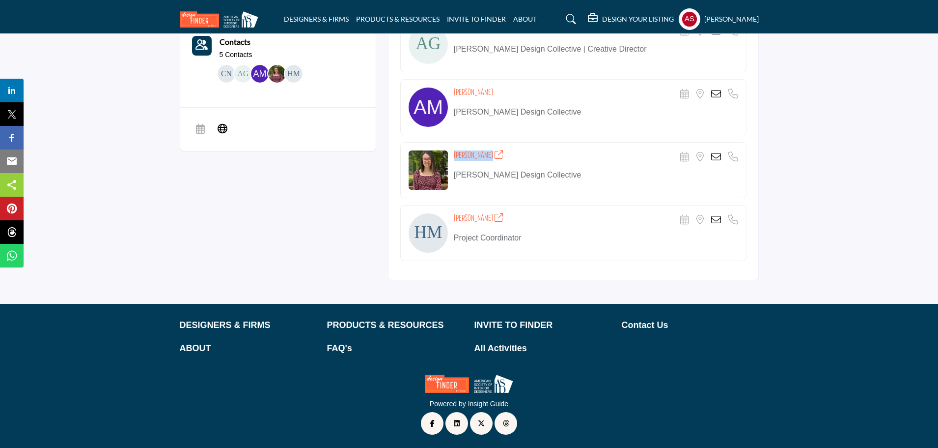
click at [492, 220] on div "Heather Monroe Scheduler URL is currently unavailable for this contact. Locatio…" at bounding box center [573, 233] width 346 height 56
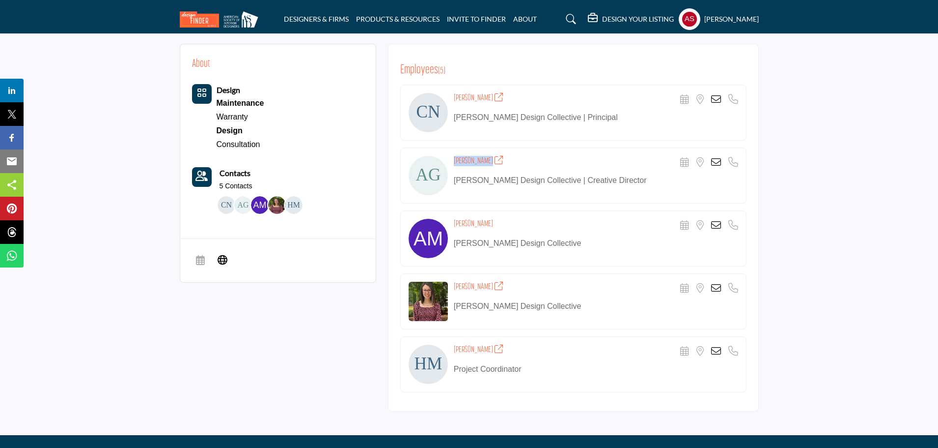
copy div "Allen Gaoiran"
drag, startPoint x: 449, startPoint y: 158, endPoint x: 487, endPoint y: 163, distance: 38.7
click at [487, 163] on div "Allen Gaoiran Scheduler URL is currently unavailable for this contact. Location…" at bounding box center [573, 175] width 346 height 56
drag, startPoint x: 449, startPoint y: 96, endPoint x: 490, endPoint y: 104, distance: 42.4
click at [490, 104] on div "Carolyn Noble Scheduler URL is currently unavailable for this contact. Location…" at bounding box center [573, 113] width 346 height 56
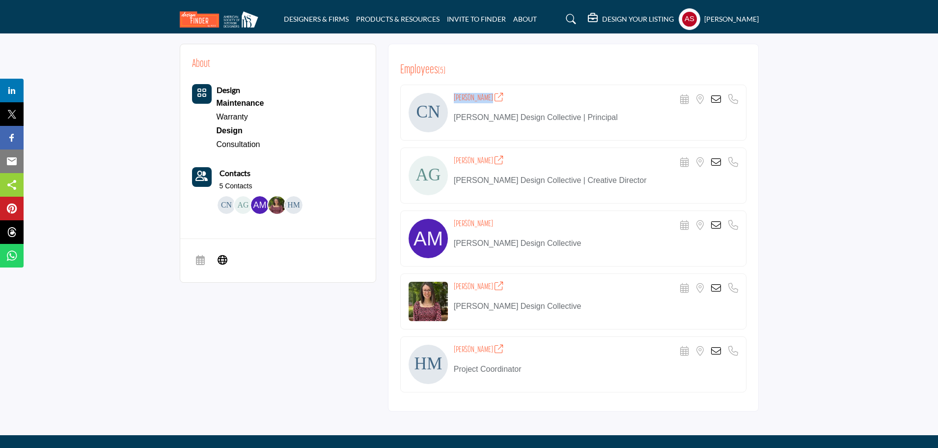
copy div "Carolyn Noble"
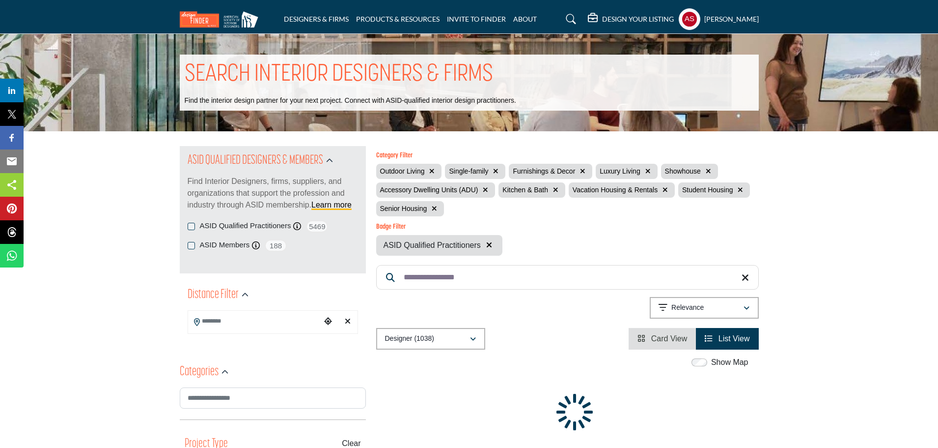
scroll to position [262, 0]
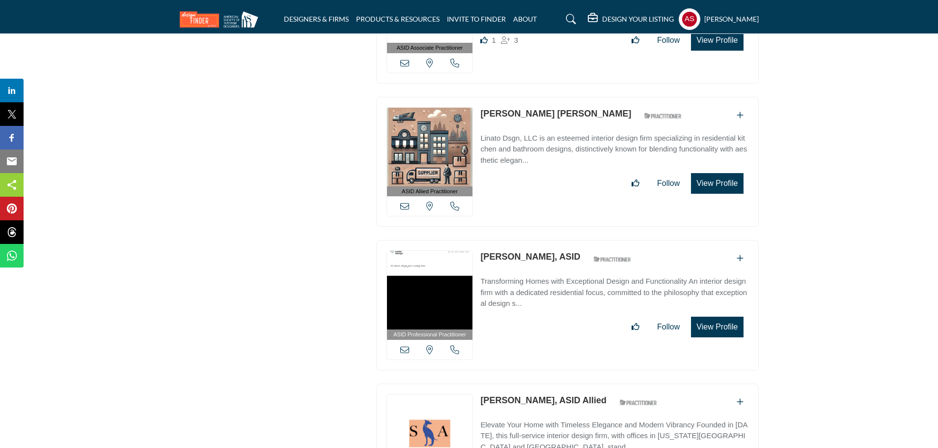
scroll to position [27429, 0]
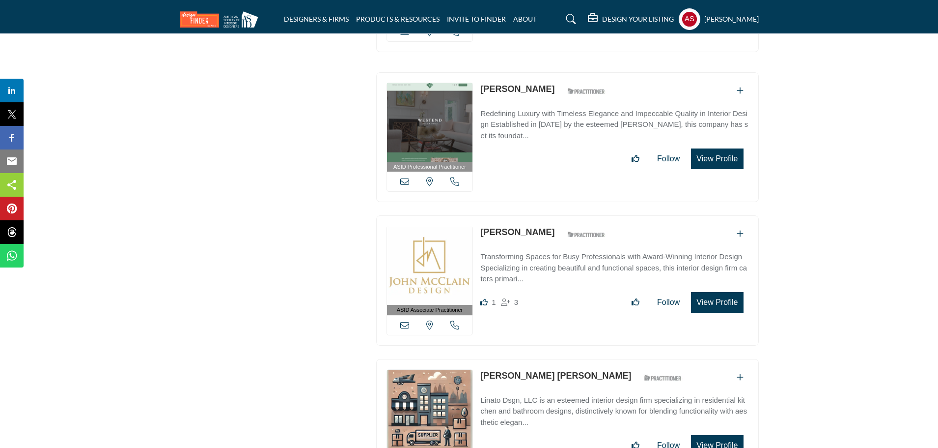
click at [522, 227] on link "[PERSON_NAME]" at bounding box center [518, 232] width 74 height 10
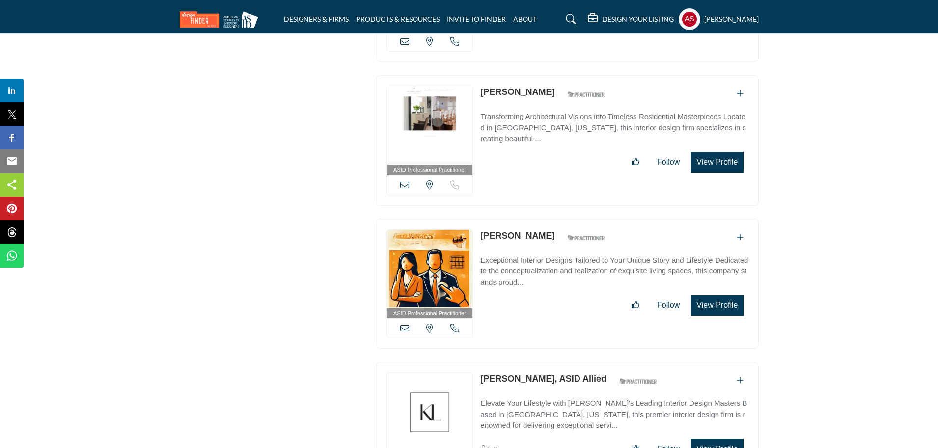
scroll to position [29657, 0]
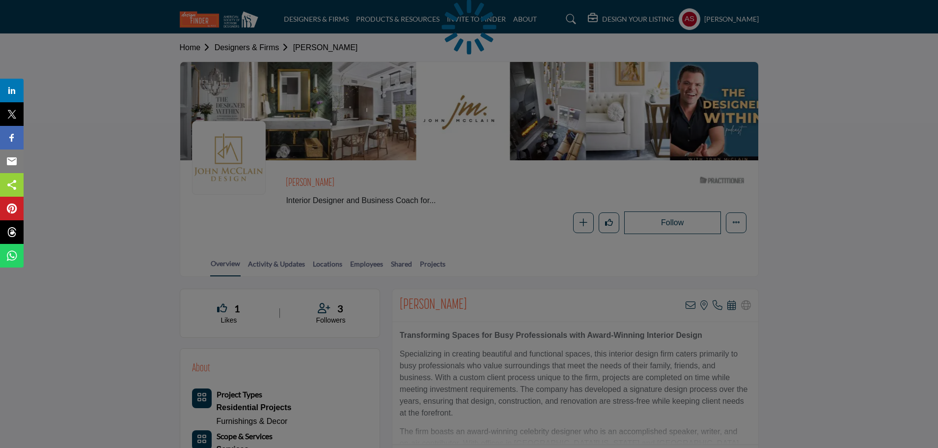
click at [373, 267] on div at bounding box center [469, 224] width 938 height 448
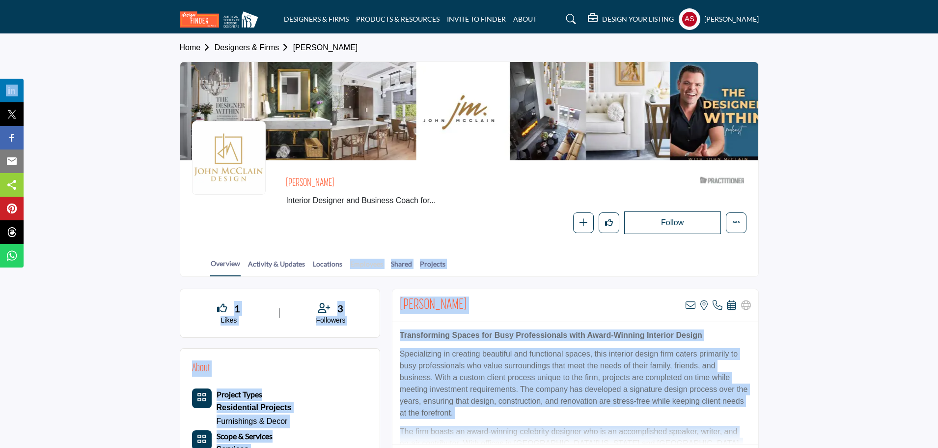
click at [372, 267] on link "Employees" at bounding box center [367, 266] width 34 height 17
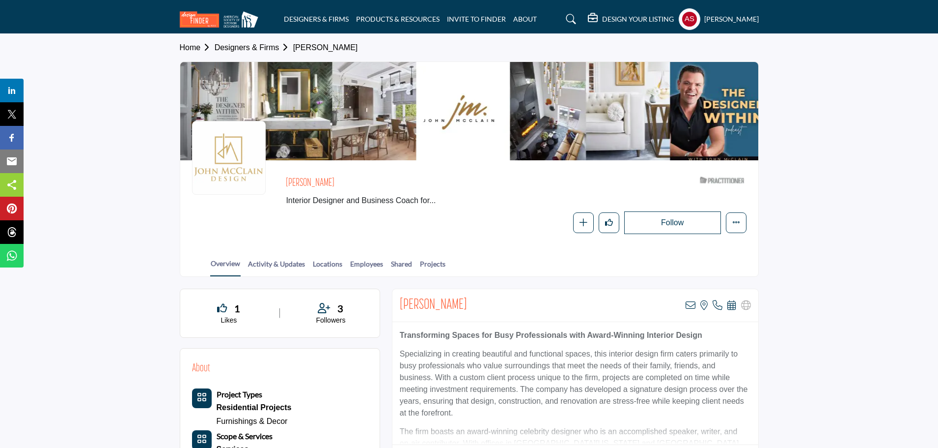
click at [486, 226] on div "Follow Following Message Recommend Add to My Suppliers Phone Number Claim Listi…" at bounding box center [586, 222] width 322 height 23
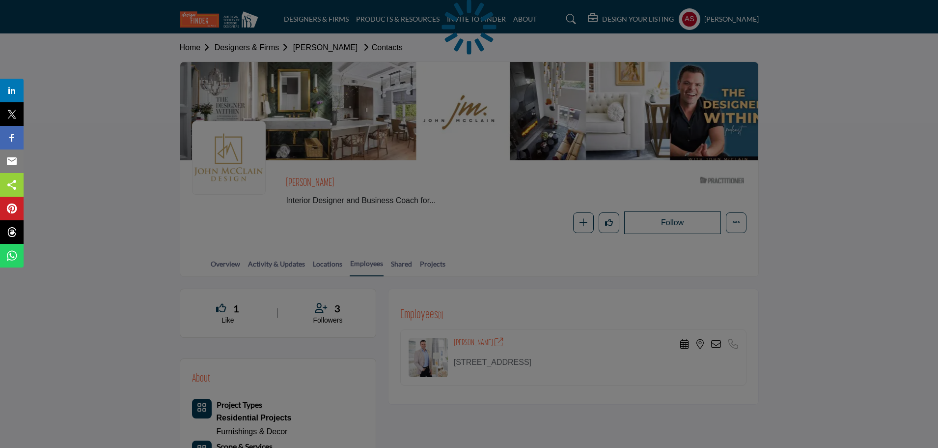
scroll to position [131, 0]
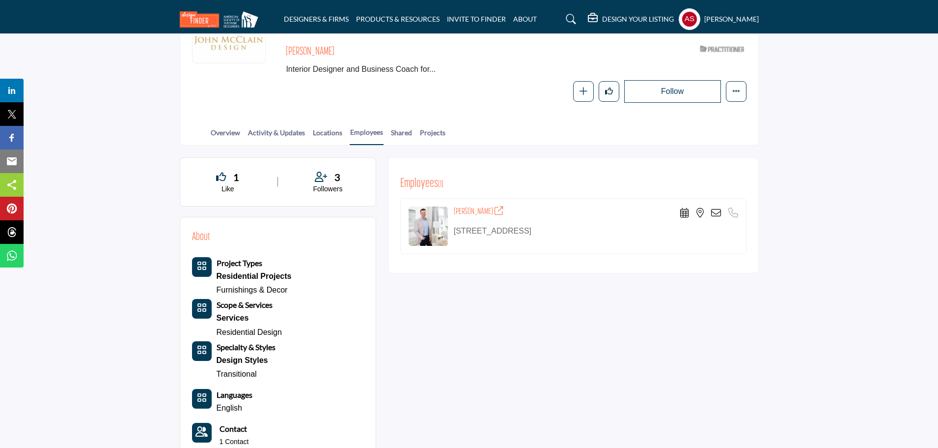
drag, startPoint x: 454, startPoint y: 210, endPoint x: 487, endPoint y: 216, distance: 33.4
click at [487, 216] on h4 "[PERSON_NAME]" at bounding box center [479, 211] width 50 height 10
copy h4 "[PERSON_NAME]"
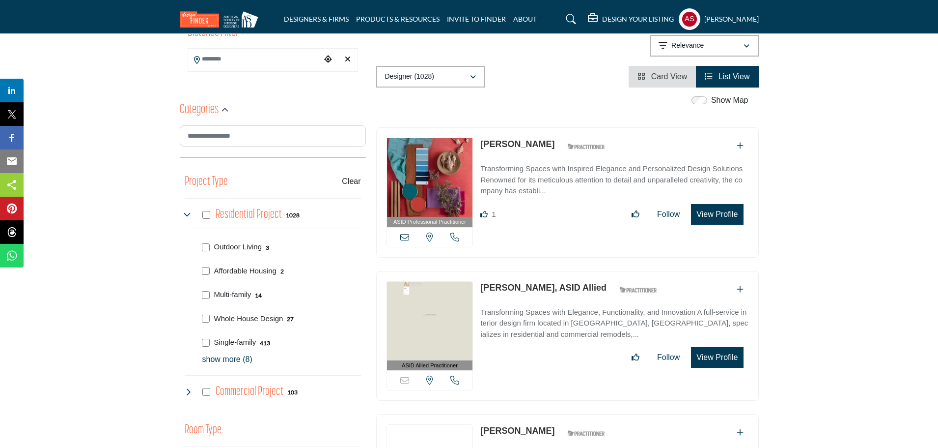
scroll to position [393, 0]
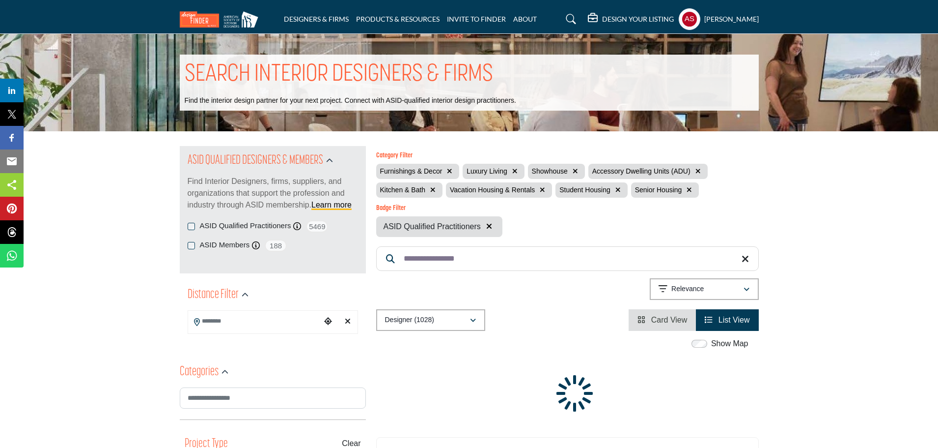
scroll to position [262, 0]
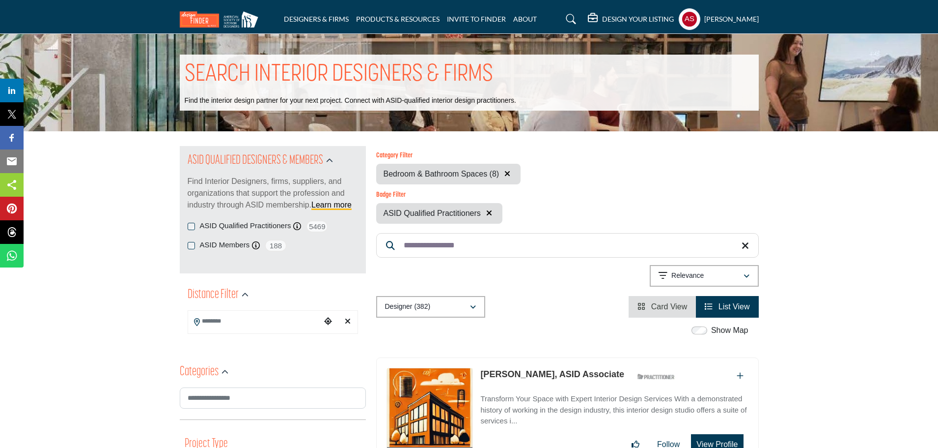
click at [490, 212] on icon "button" at bounding box center [489, 213] width 6 height 8
click at [510, 172] on icon "button" at bounding box center [508, 174] width 6 height 8
click at [505, 233] on input "**********" at bounding box center [567, 245] width 383 height 25
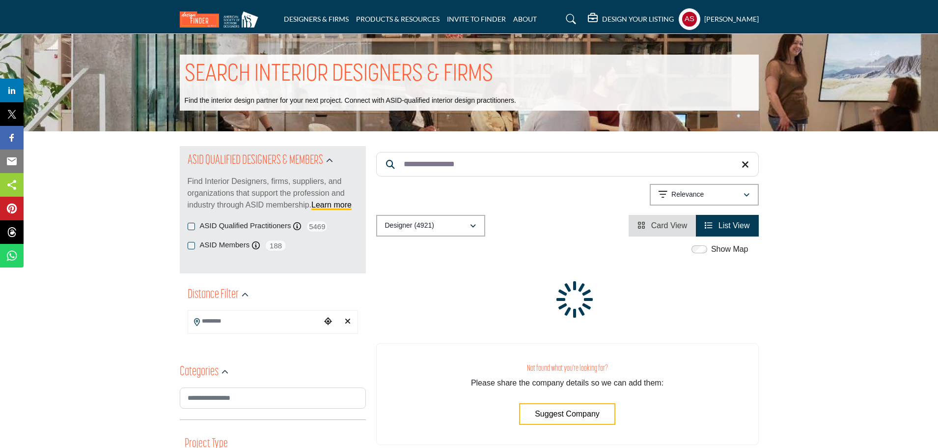
click at [403, 178] on div "**********" at bounding box center [567, 191] width 383 height 90
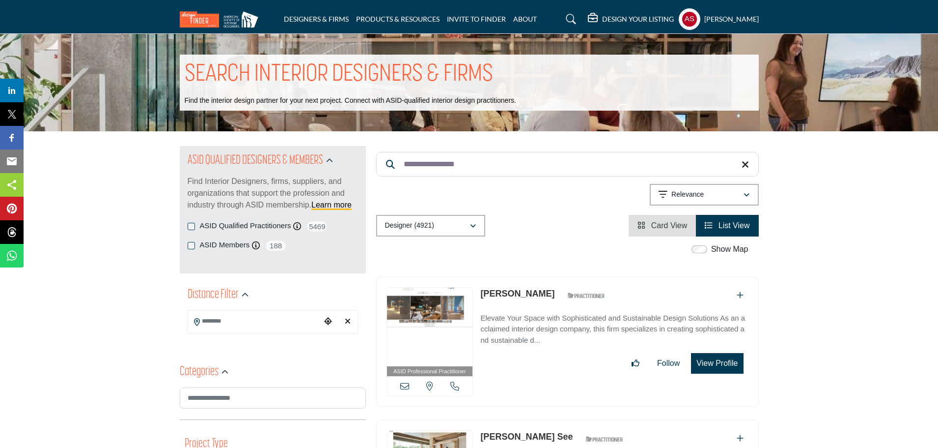
paste input "******"
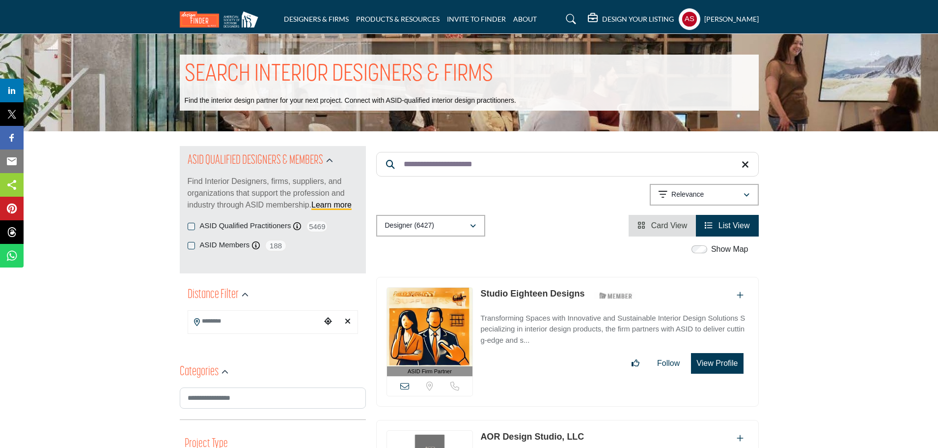
type input "**********"
click at [546, 291] on link "Studio Eighteen Designs" at bounding box center [533, 293] width 104 height 10
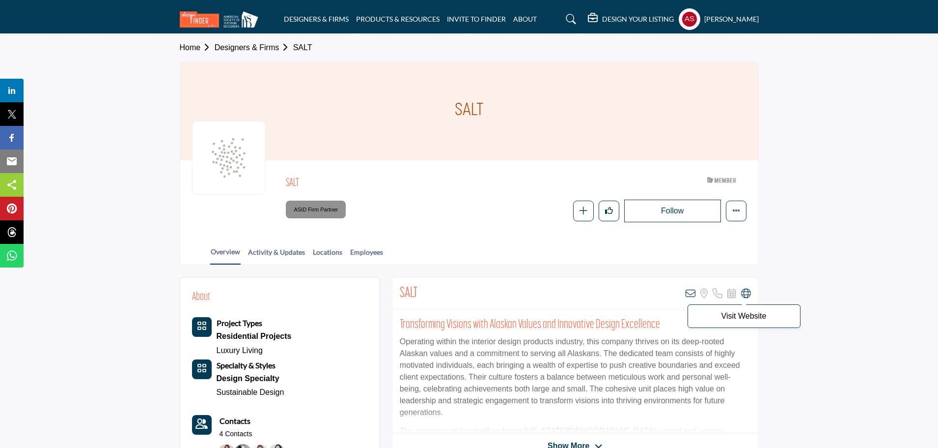
click at [746, 293] on icon at bounding box center [746, 293] width 10 height 10
click at [358, 254] on link "Employees" at bounding box center [367, 255] width 34 height 17
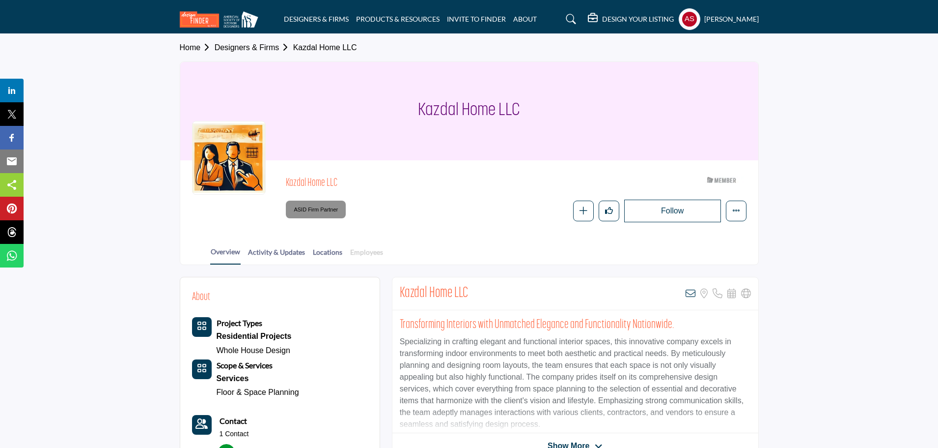
click at [369, 248] on link "Employees" at bounding box center [367, 255] width 34 height 17
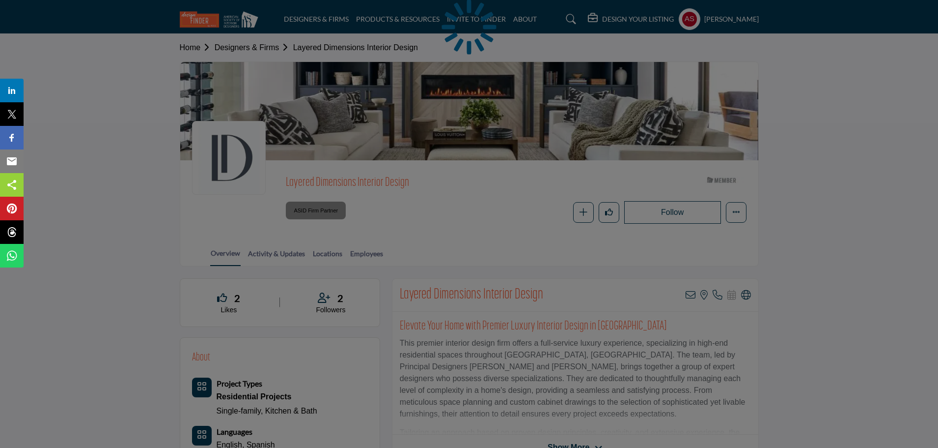
click at [749, 295] on div at bounding box center [469, 224] width 938 height 448
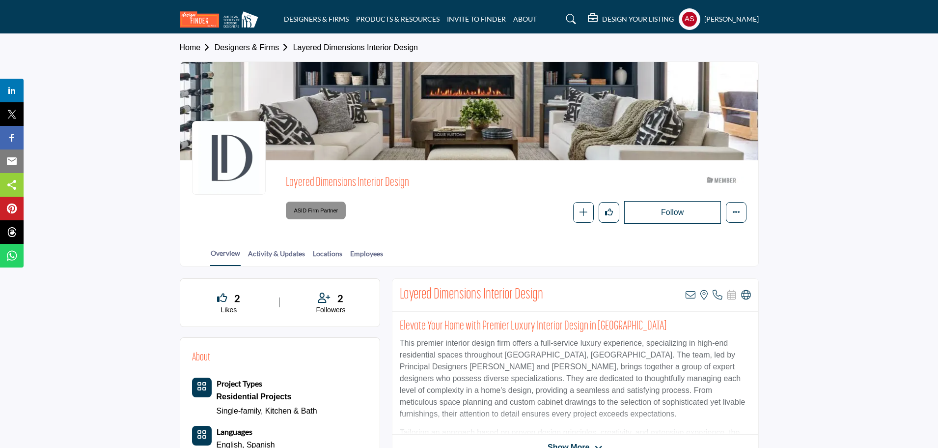
click at [749, 295] on icon at bounding box center [746, 295] width 10 height 10
click at [371, 253] on link "Employees" at bounding box center [367, 256] width 34 height 17
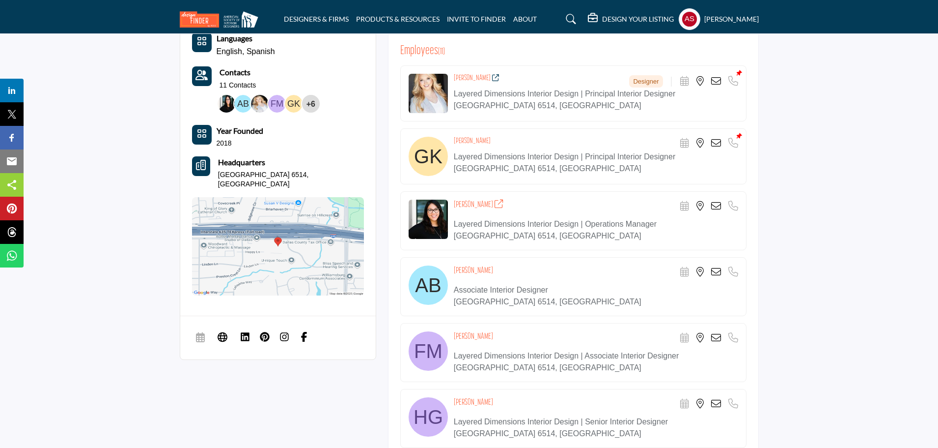
scroll to position [262, 0]
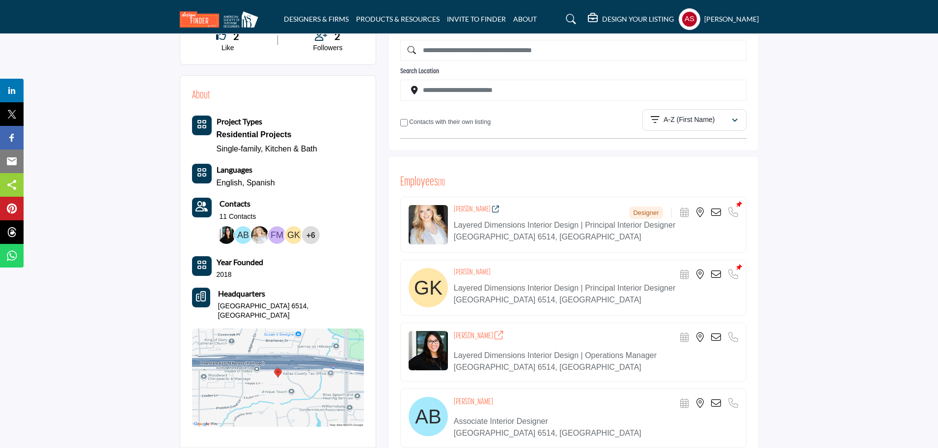
click at [715, 214] on icon at bounding box center [716, 212] width 10 height 10
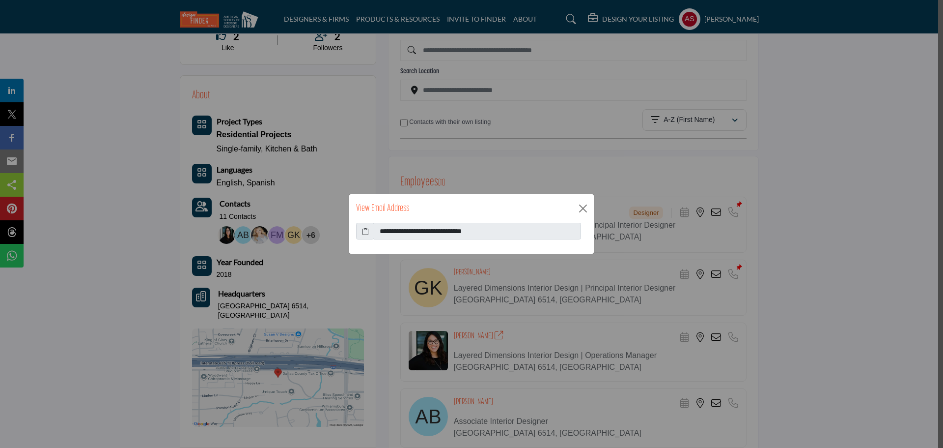
click at [367, 232] on icon at bounding box center [365, 231] width 7 height 10
click at [581, 211] on button "Close" at bounding box center [583, 208] width 15 height 15
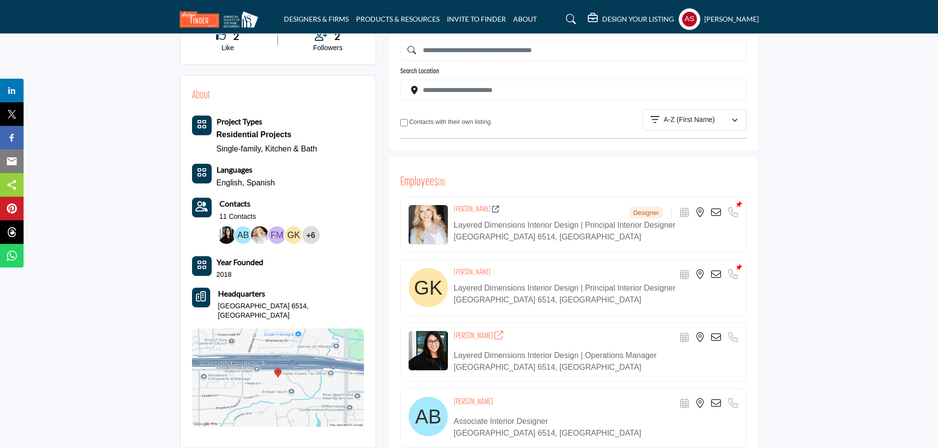
scroll to position [393, 0]
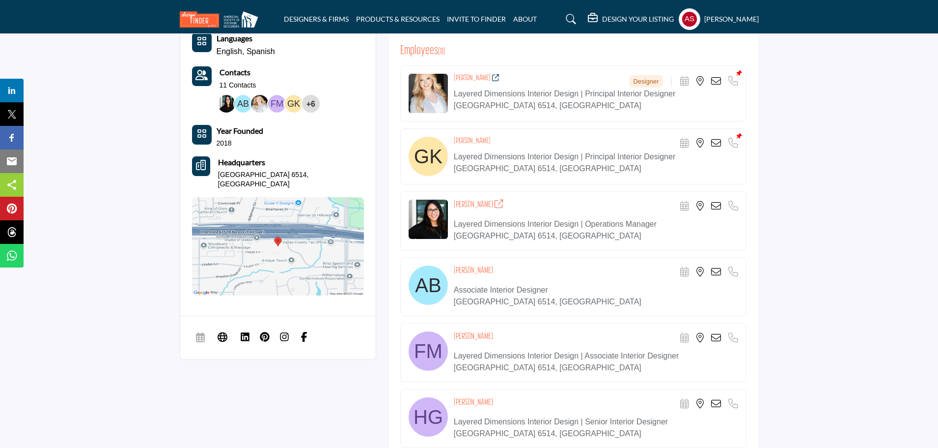
click at [716, 338] on icon at bounding box center [716, 338] width 10 height 10
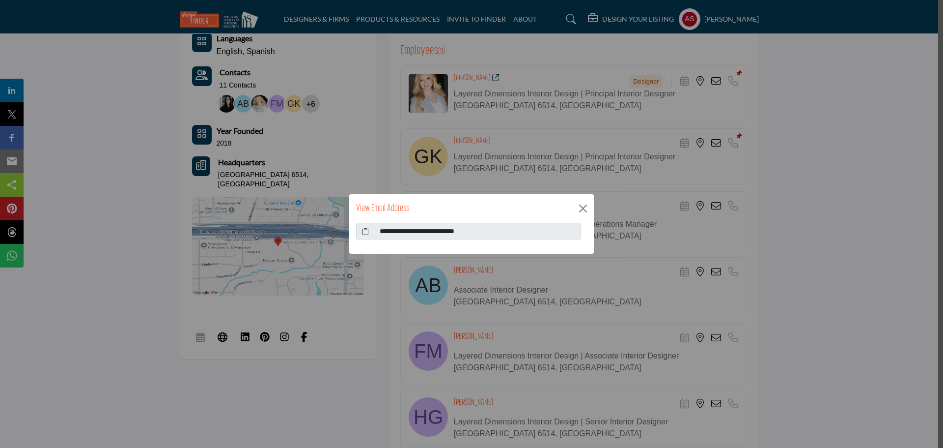
click at [364, 232] on icon at bounding box center [365, 231] width 7 height 10
click at [581, 210] on button "Close" at bounding box center [583, 208] width 15 height 15
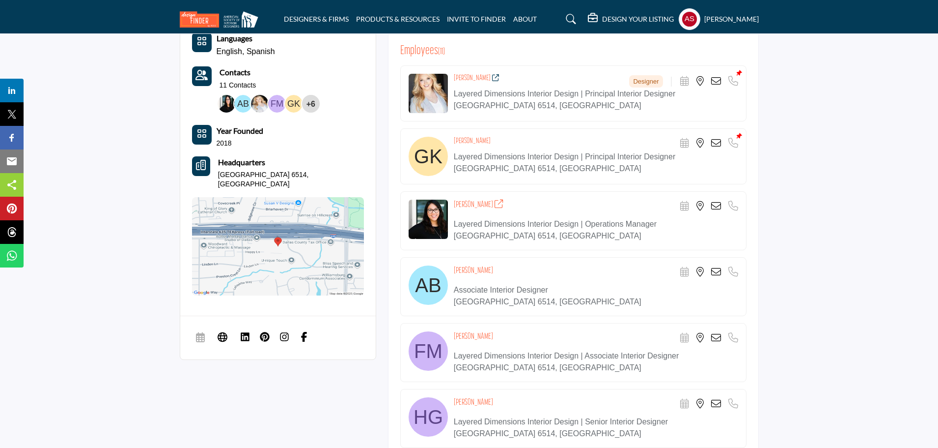
scroll to position [655, 0]
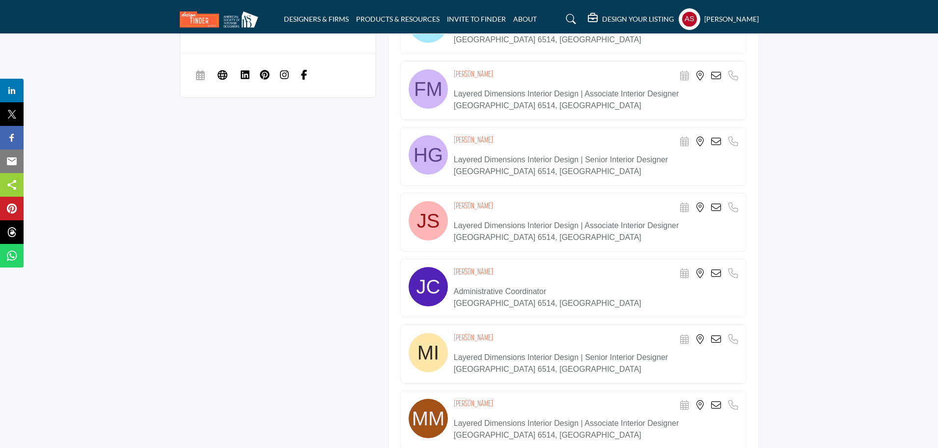
click at [716, 205] on icon at bounding box center [716, 207] width 10 height 10
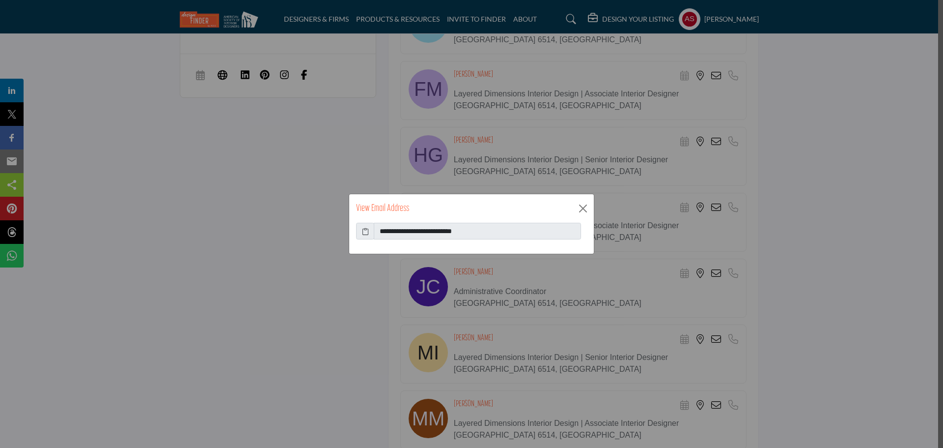
click at [367, 235] on icon at bounding box center [365, 231] width 7 height 10
click at [584, 206] on button "Close" at bounding box center [583, 208] width 15 height 15
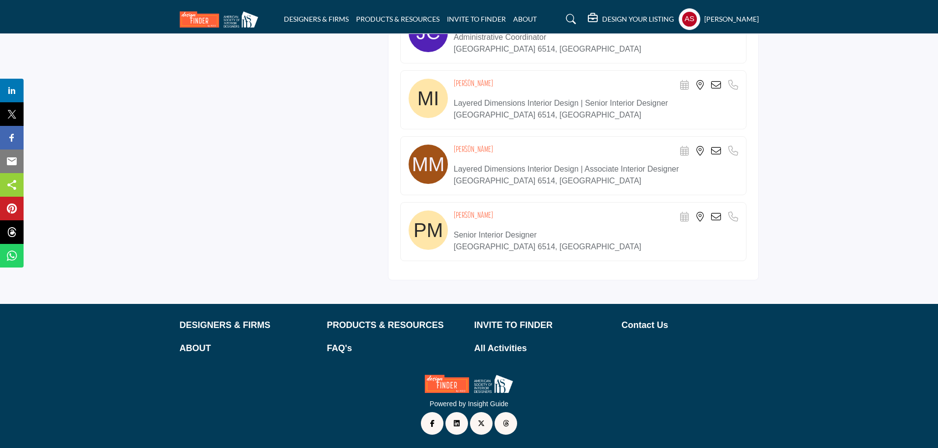
scroll to position [516, 0]
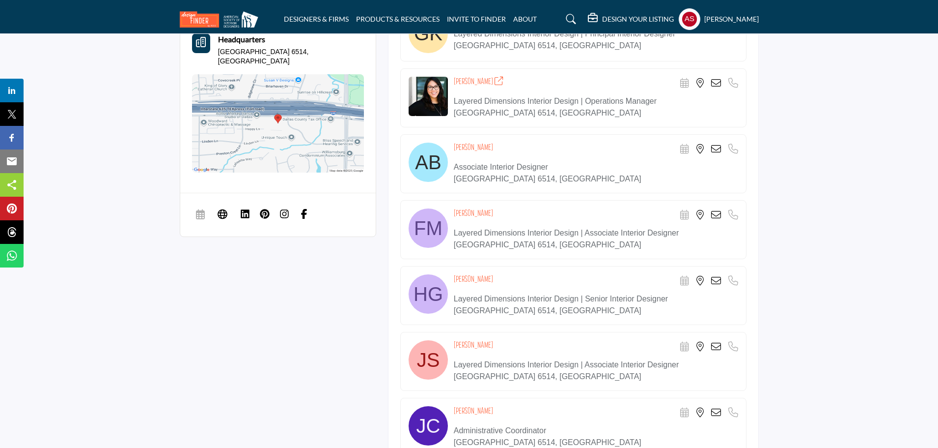
click at [720, 147] on icon at bounding box center [716, 149] width 10 height 10
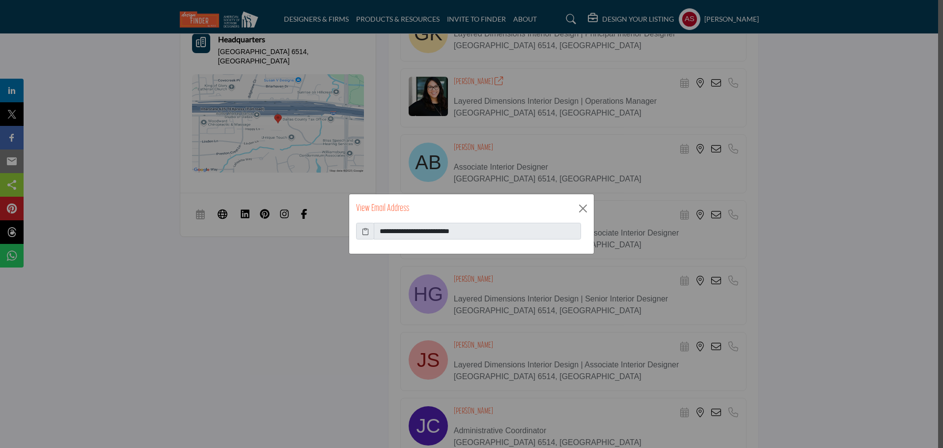
click at [363, 234] on icon at bounding box center [365, 231] width 7 height 10
drag, startPoint x: 581, startPoint y: 205, endPoint x: 586, endPoint y: 207, distance: 5.3
click at [581, 206] on button "Close" at bounding box center [583, 208] width 15 height 15
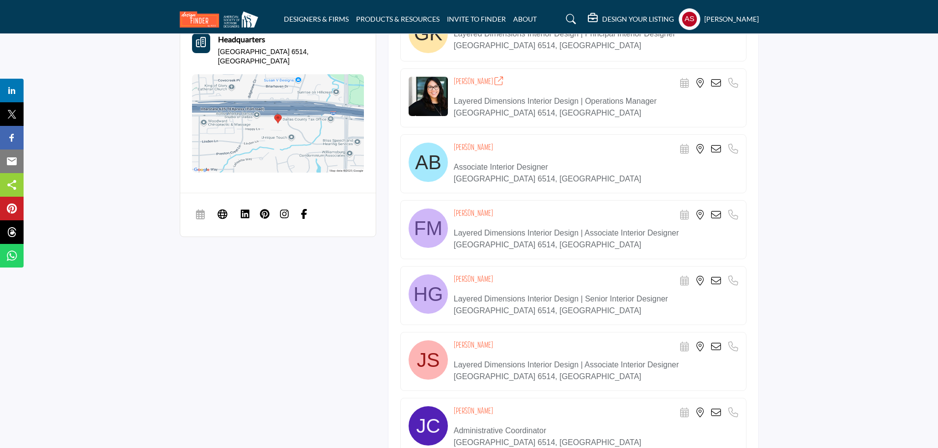
click at [718, 281] on icon at bounding box center [716, 281] width 10 height 10
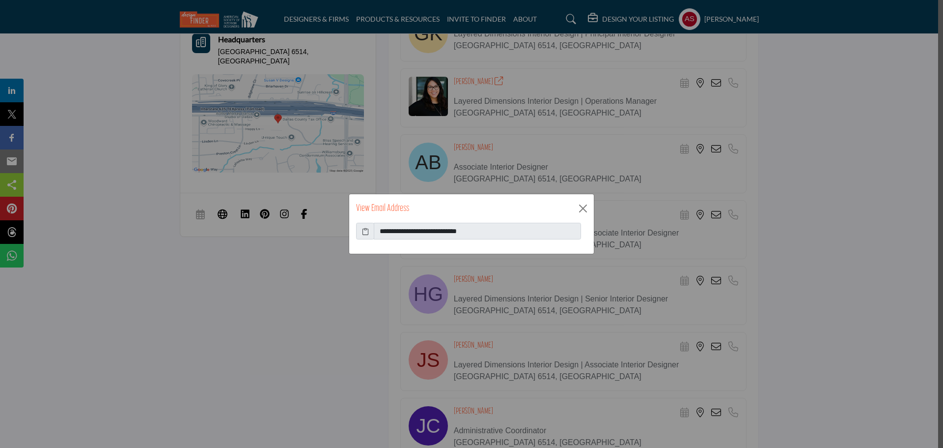
click at [366, 229] on icon at bounding box center [365, 231] width 7 height 10
click at [578, 207] on button "Close" at bounding box center [583, 208] width 15 height 15
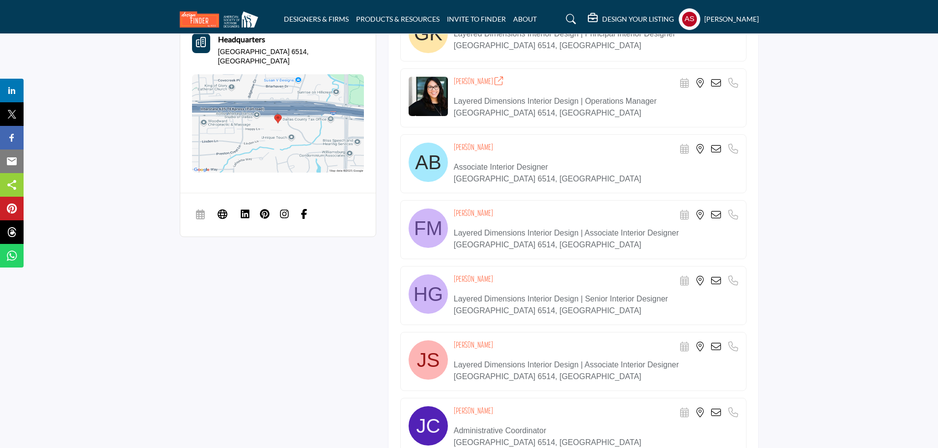
scroll to position [647, 0]
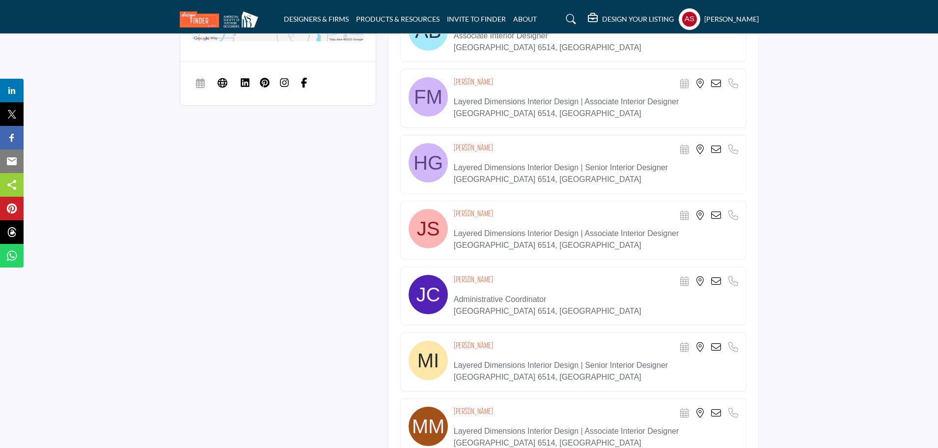
click at [713, 343] on icon at bounding box center [716, 347] width 10 height 10
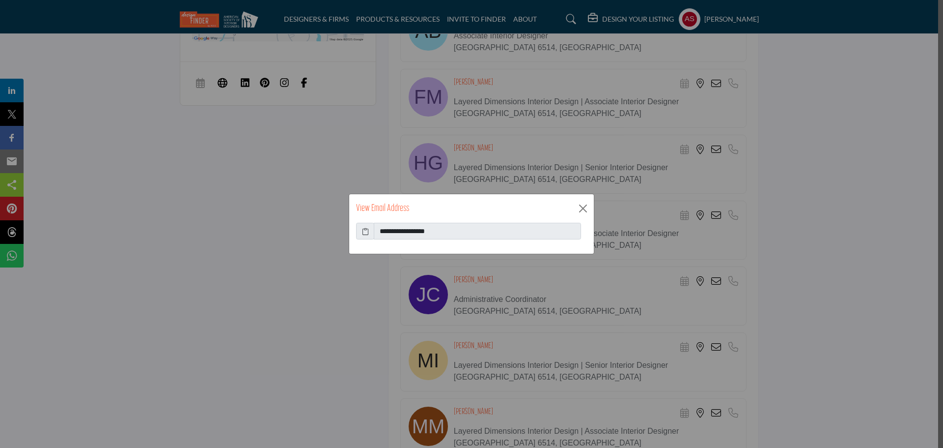
click at [368, 236] on span at bounding box center [365, 231] width 18 height 17
click at [368, 232] on icon at bounding box center [365, 231] width 7 height 10
click at [588, 210] on button "Close" at bounding box center [583, 208] width 15 height 15
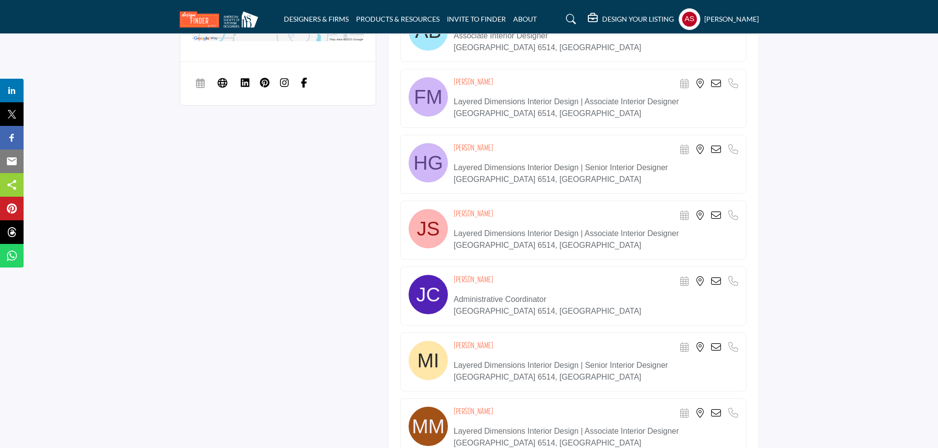
click at [717, 280] on icon at bounding box center [716, 281] width 10 height 10
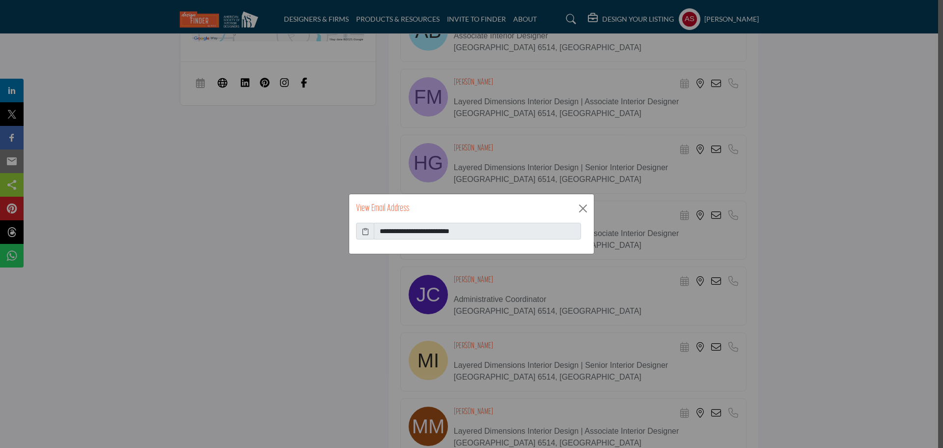
click at [364, 230] on icon at bounding box center [365, 231] width 7 height 10
click at [587, 210] on button "Close" at bounding box center [583, 208] width 15 height 15
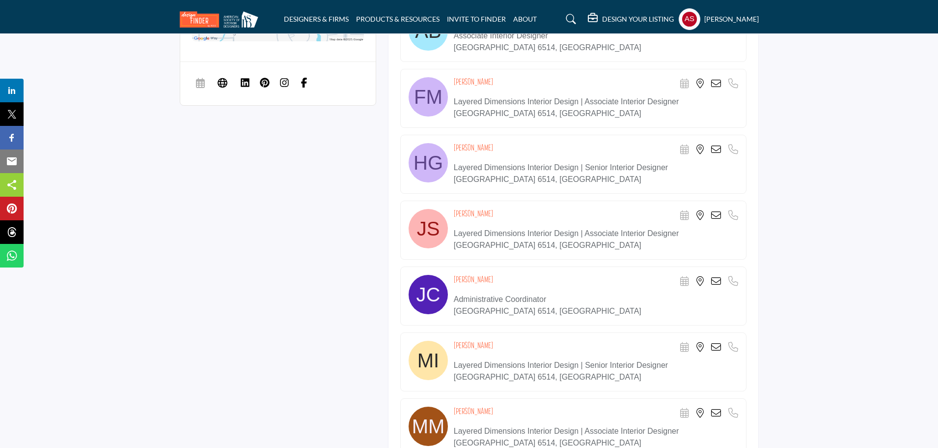
scroll to position [778, 0]
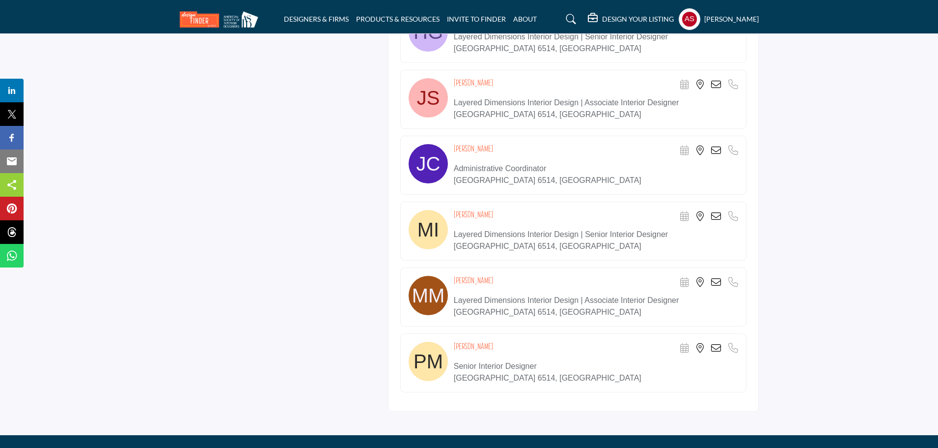
click at [716, 282] on icon at bounding box center [716, 282] width 10 height 10
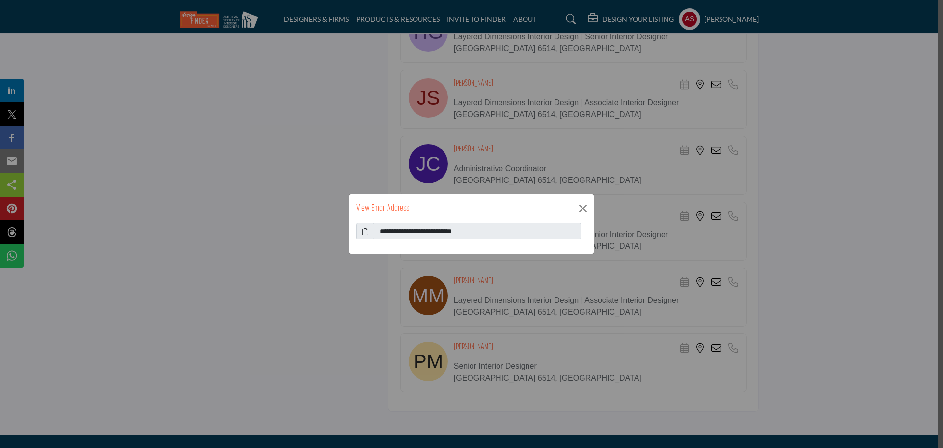
click at [366, 228] on icon at bounding box center [365, 231] width 7 height 10
click at [582, 212] on button "Close" at bounding box center [583, 208] width 15 height 15
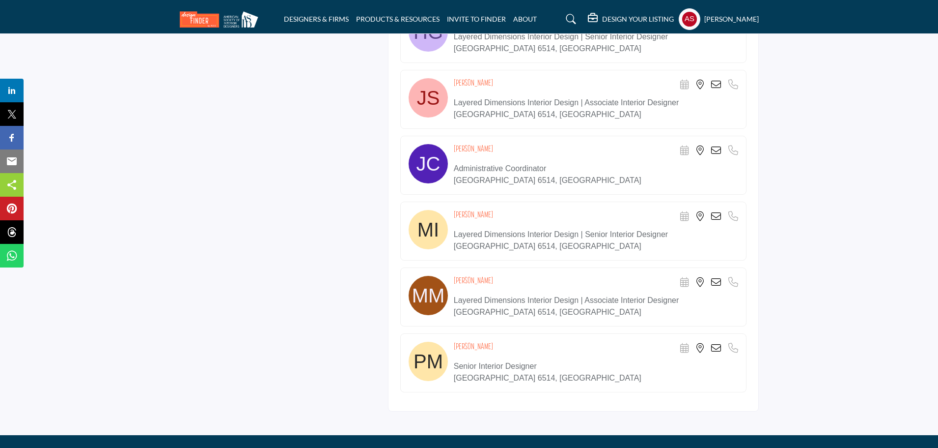
click at [715, 348] on icon at bounding box center [716, 348] width 10 height 10
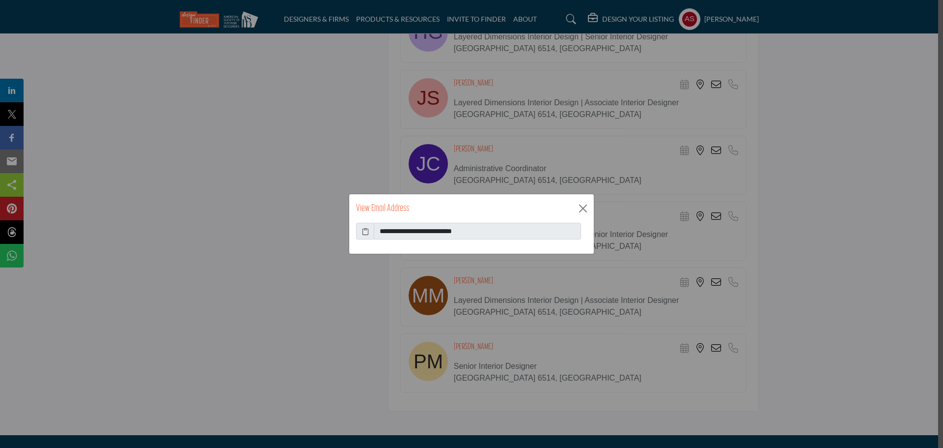
click at [368, 233] on icon at bounding box center [365, 231] width 7 height 10
click at [583, 209] on button "Close" at bounding box center [583, 208] width 15 height 15
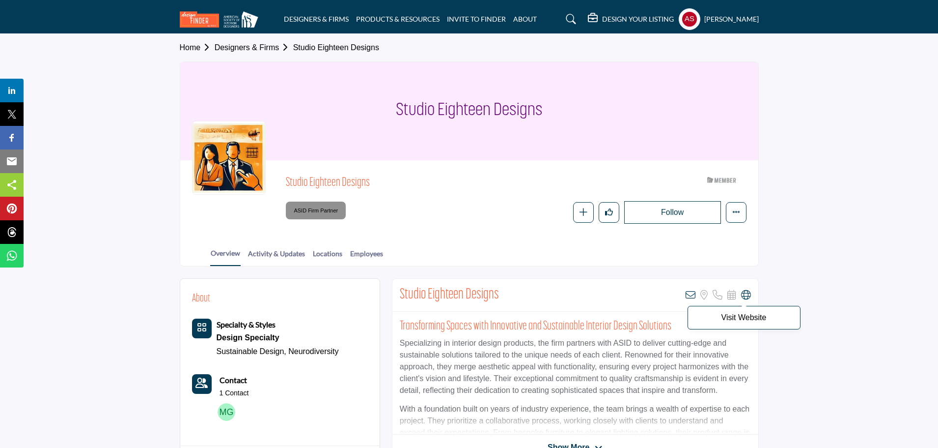
click at [745, 298] on icon at bounding box center [746, 295] width 10 height 10
click at [373, 257] on link "Employees" at bounding box center [367, 256] width 34 height 17
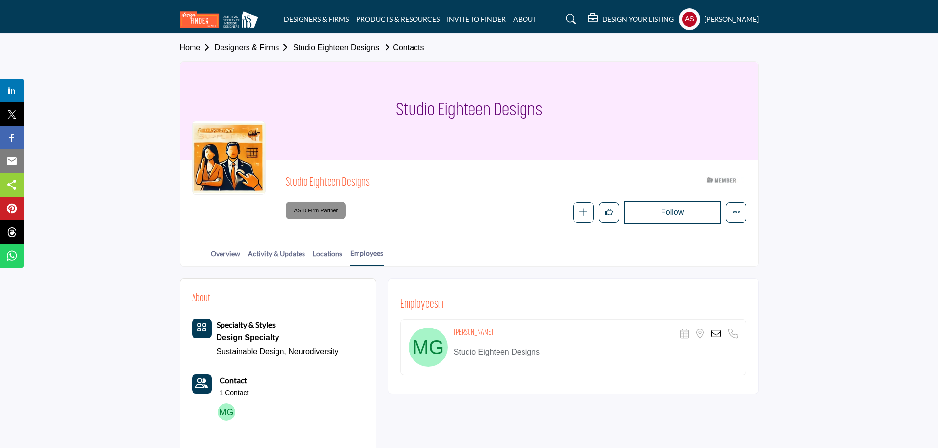
click at [719, 333] on icon at bounding box center [716, 334] width 10 height 10
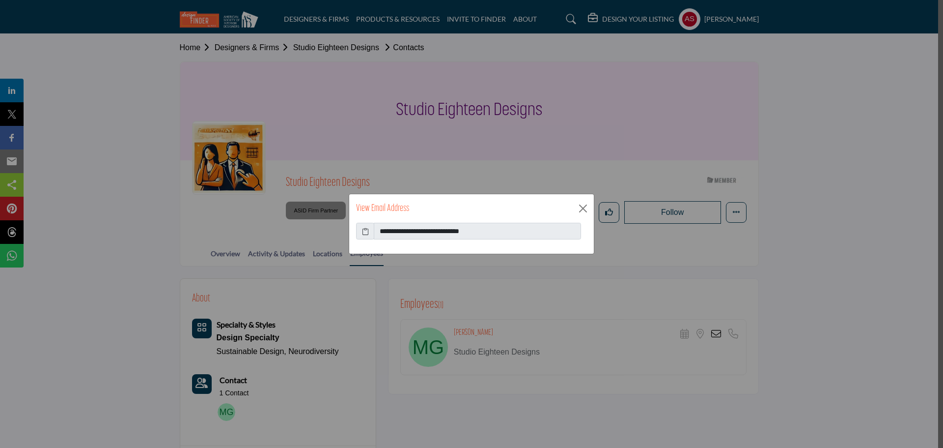
click at [367, 231] on icon at bounding box center [365, 231] width 7 height 10
click at [583, 208] on button "Close" at bounding box center [583, 208] width 15 height 15
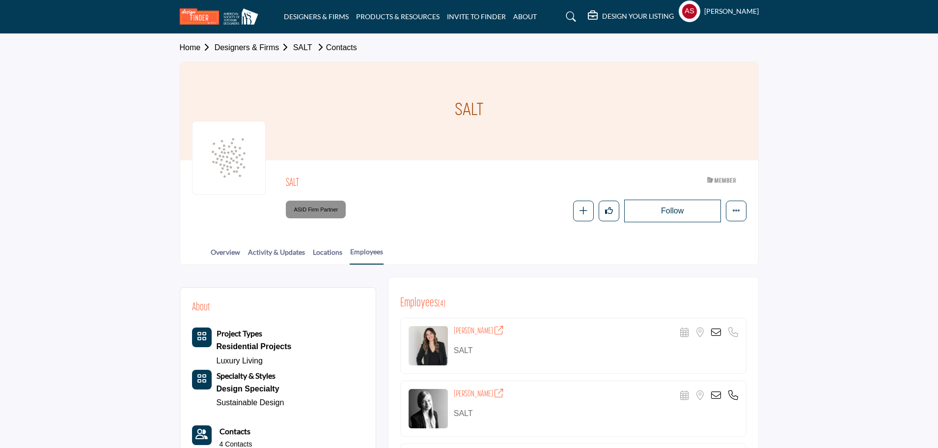
click at [716, 329] on icon at bounding box center [716, 332] width 10 height 10
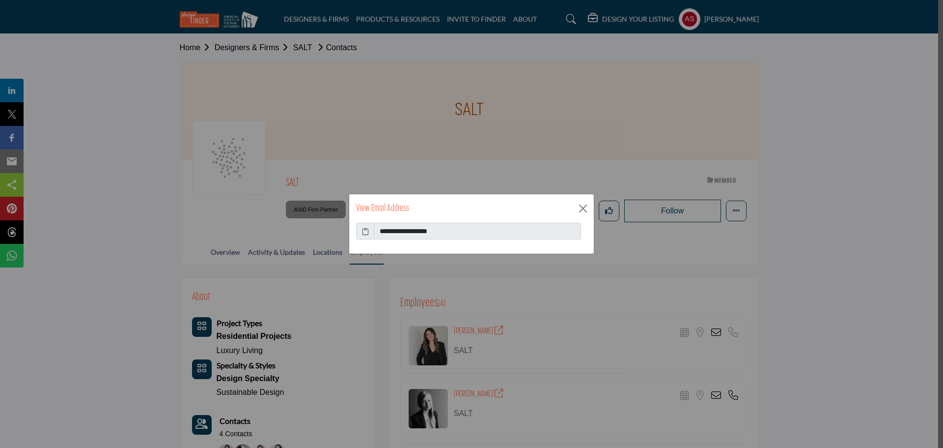
click at [366, 233] on icon at bounding box center [365, 231] width 7 height 10
click at [368, 231] on icon at bounding box center [365, 231] width 7 height 10
click at [587, 210] on button "Close" at bounding box center [583, 208] width 15 height 15
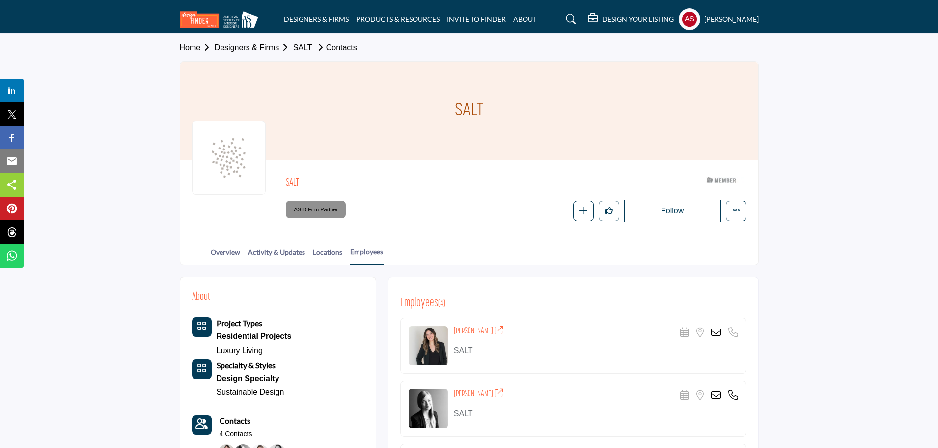
click at [718, 390] on icon at bounding box center [716, 395] width 10 height 10
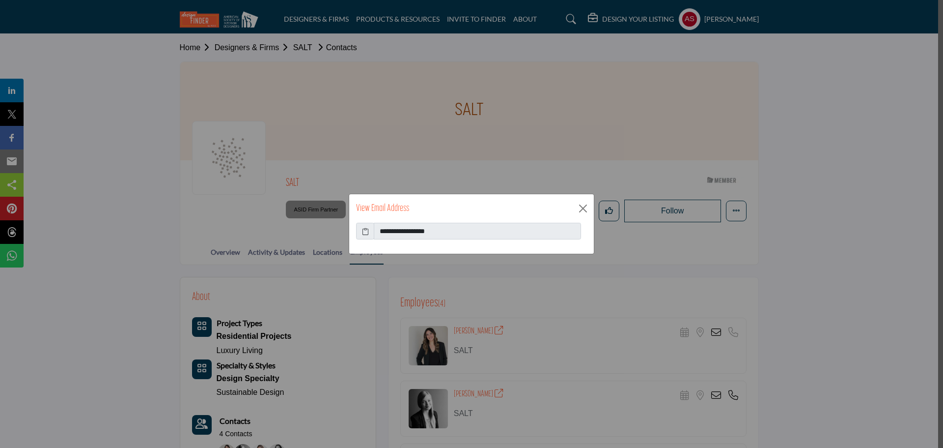
click at [363, 230] on icon at bounding box center [365, 231] width 7 height 10
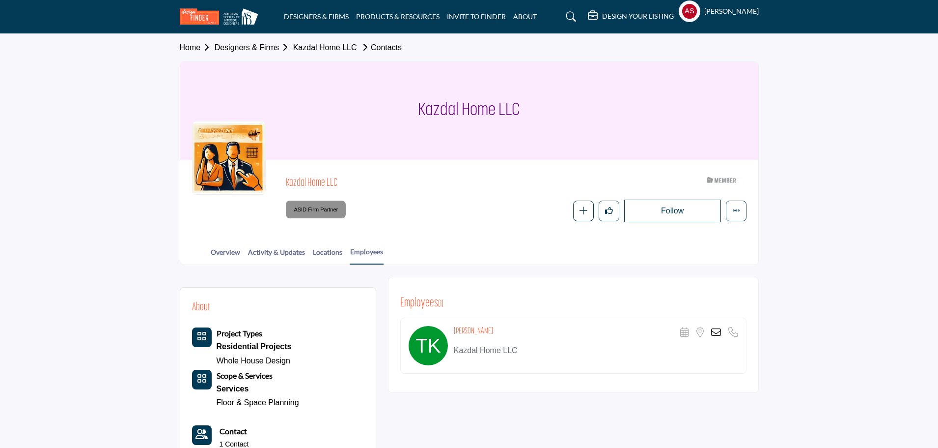
click at [717, 332] on icon at bounding box center [716, 332] width 10 height 10
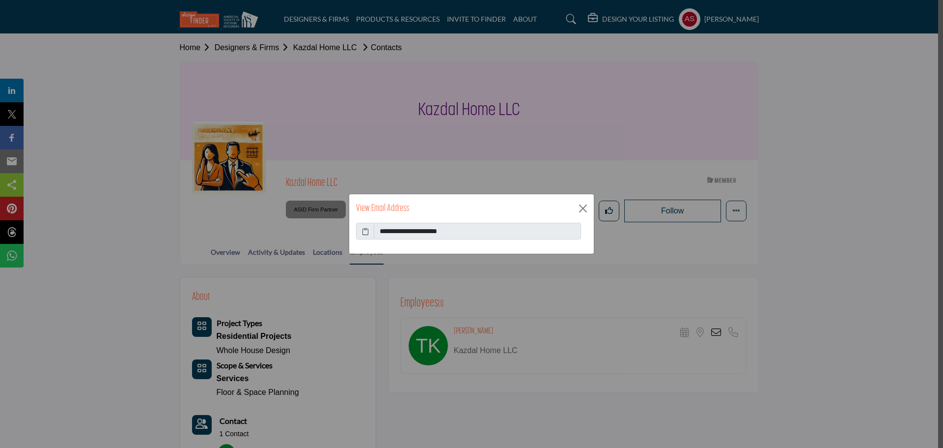
click at [369, 230] on icon at bounding box center [365, 231] width 7 height 10
click at [582, 207] on button "Close" at bounding box center [583, 208] width 15 height 15
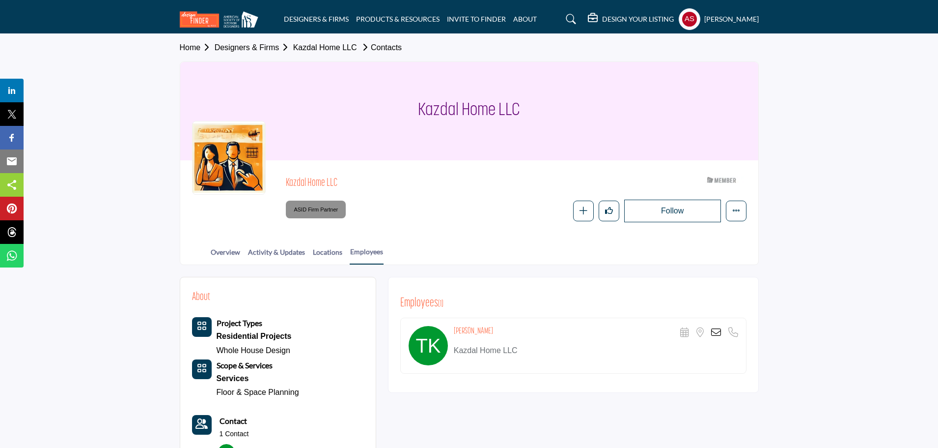
drag, startPoint x: 450, startPoint y: 354, endPoint x: 543, endPoint y: 331, distance: 96.1
click at [538, 348] on div "[PERSON_NAME] Scheduler URL is currently unavailable for this contact. Location…" at bounding box center [573, 345] width 346 height 56
click at [559, 306] on div "Employees ( 1 )" at bounding box center [573, 303] width 346 height 15
drag, startPoint x: 411, startPoint y: 101, endPoint x: 600, endPoint y: 104, distance: 189.7
click at [600, 104] on div "Kazdal Home LLC" at bounding box center [469, 111] width 578 height 98
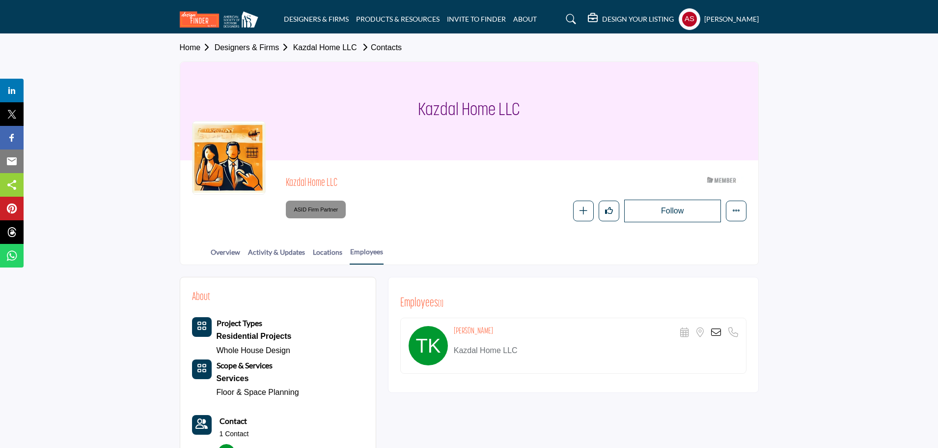
copy h1 "Kazdal Home LLC"
